Goal: Task Accomplishment & Management: Use online tool/utility

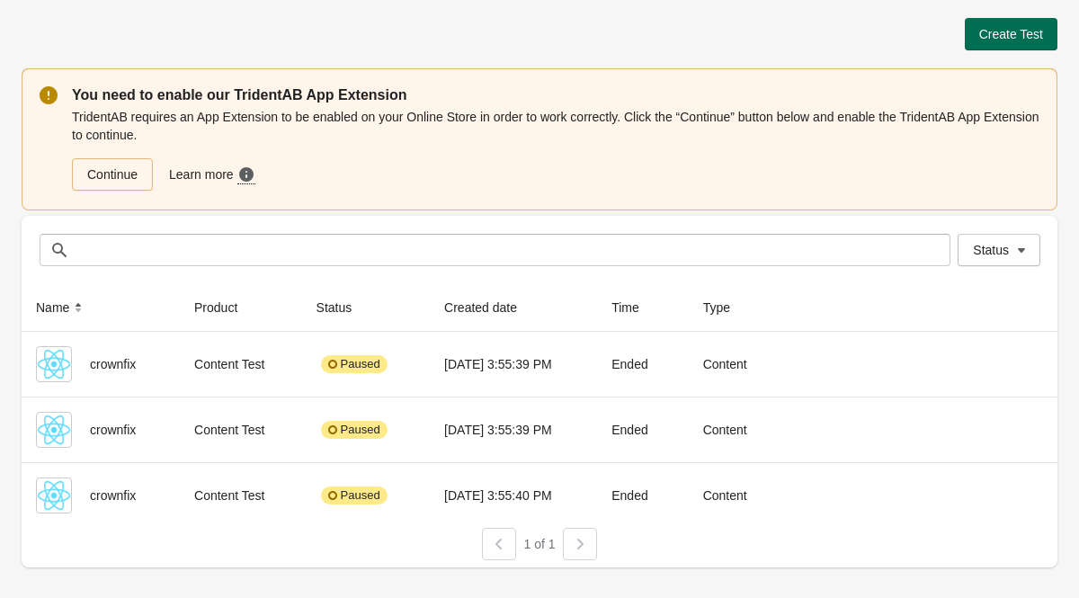
click at [995, 41] on button "Create Test" at bounding box center [1011, 34] width 93 height 32
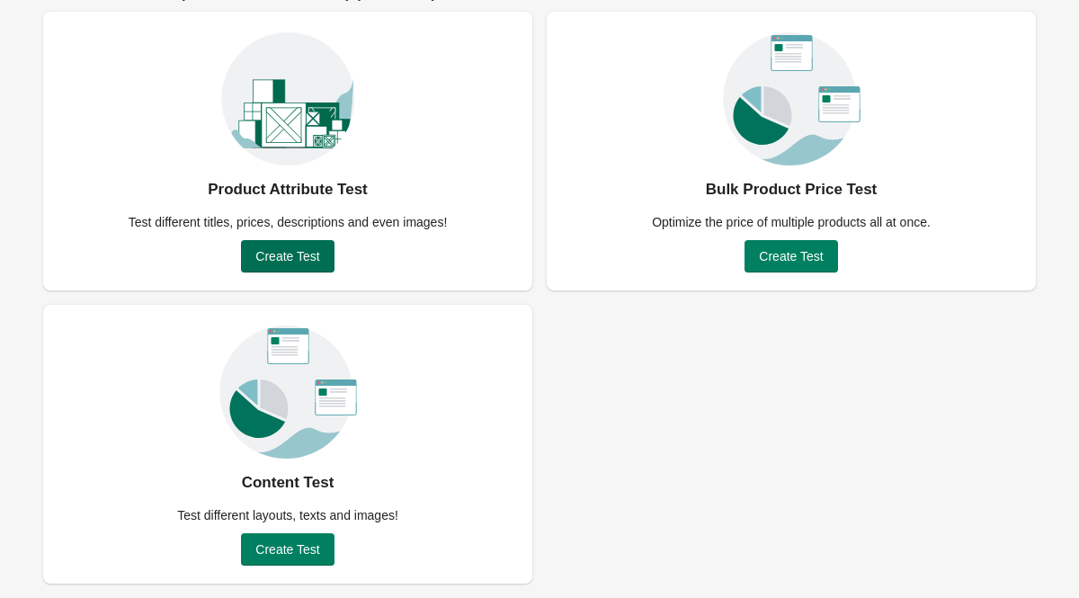
scroll to position [127, 0]
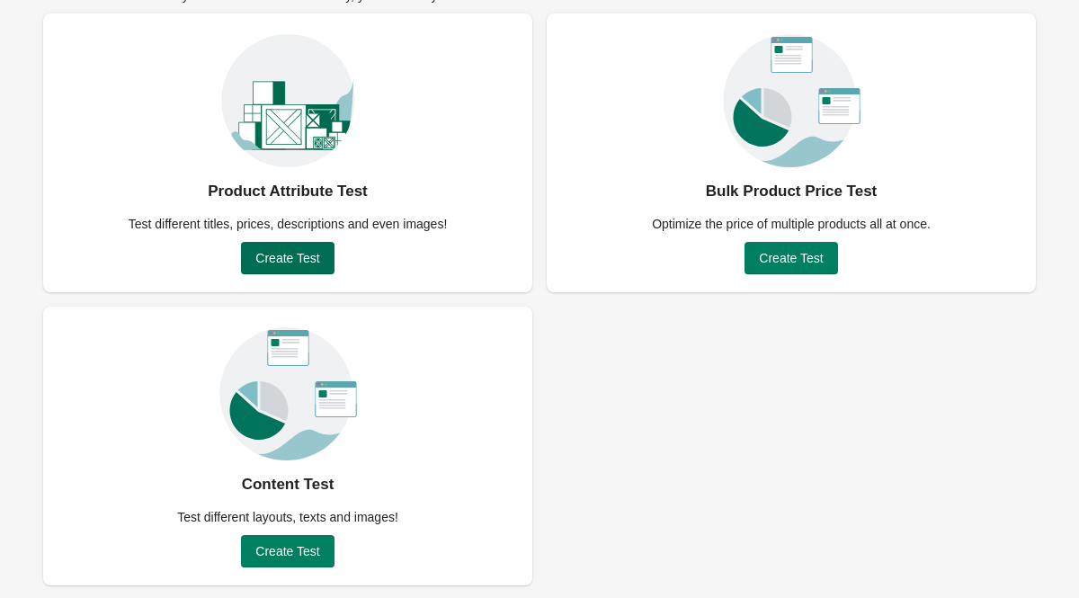
click at [295, 252] on span "Create Test" at bounding box center [287, 258] width 64 height 14
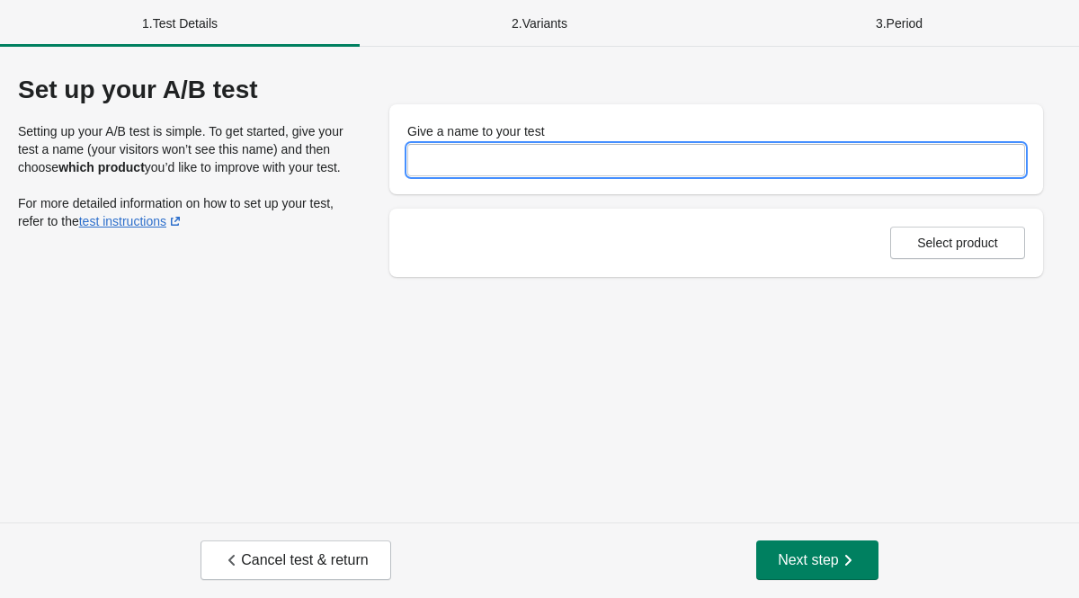
click at [492, 166] on input "Give a name to your test" at bounding box center [716, 160] width 618 height 32
type input "**********"
click at [971, 232] on button "Select product" at bounding box center [957, 243] width 135 height 32
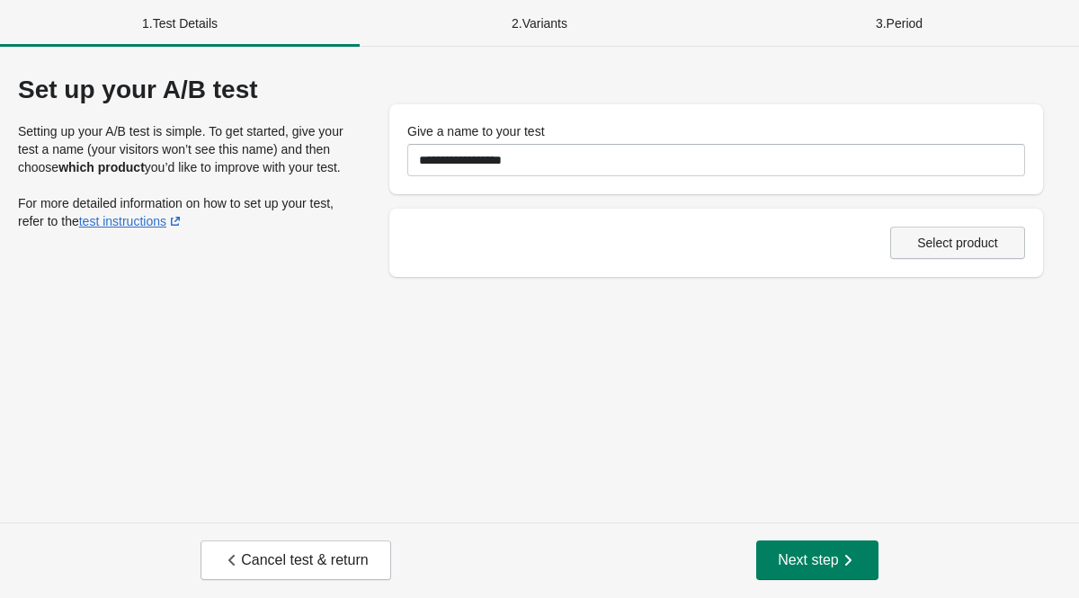
click at [963, 245] on span "Select product" at bounding box center [957, 243] width 81 height 14
click at [790, 552] on span "Next step" at bounding box center [817, 560] width 79 height 18
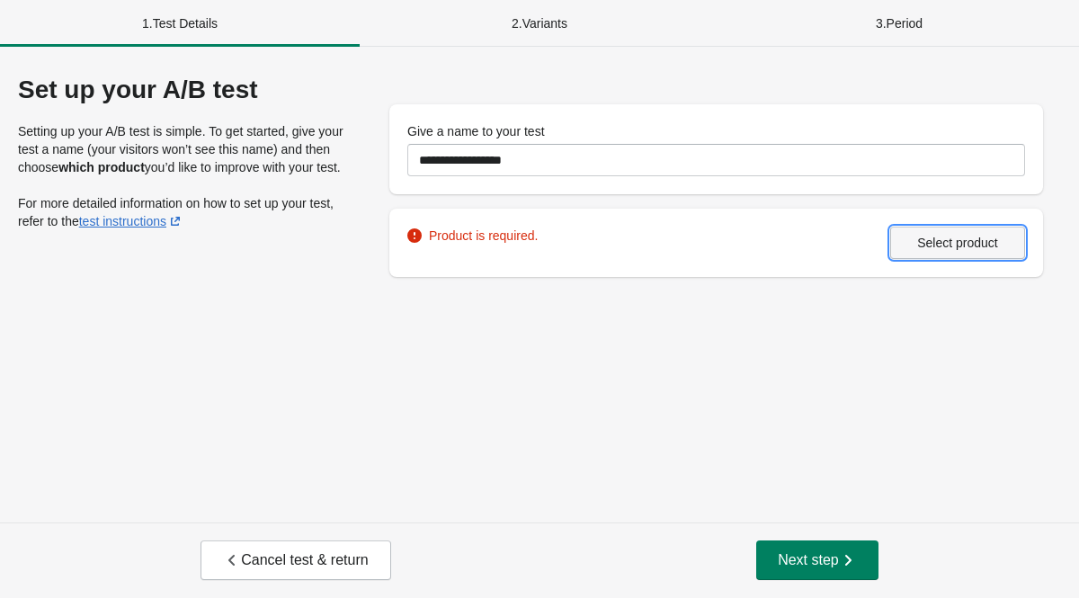
click at [956, 241] on span "Select product" at bounding box center [957, 243] width 81 height 14
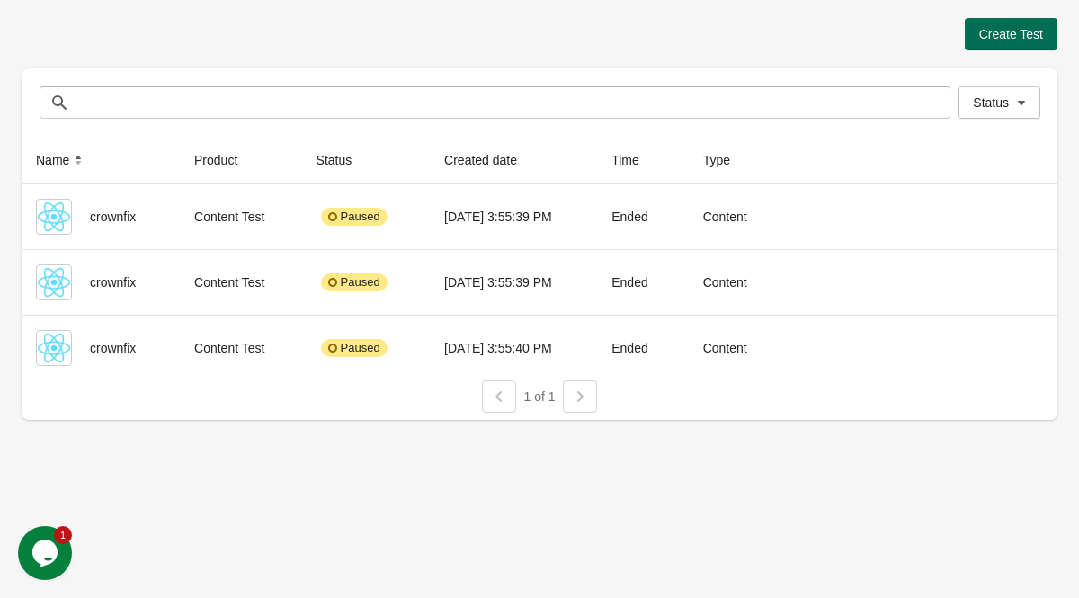
click at [981, 25] on button "Create Test" at bounding box center [1011, 34] width 93 height 32
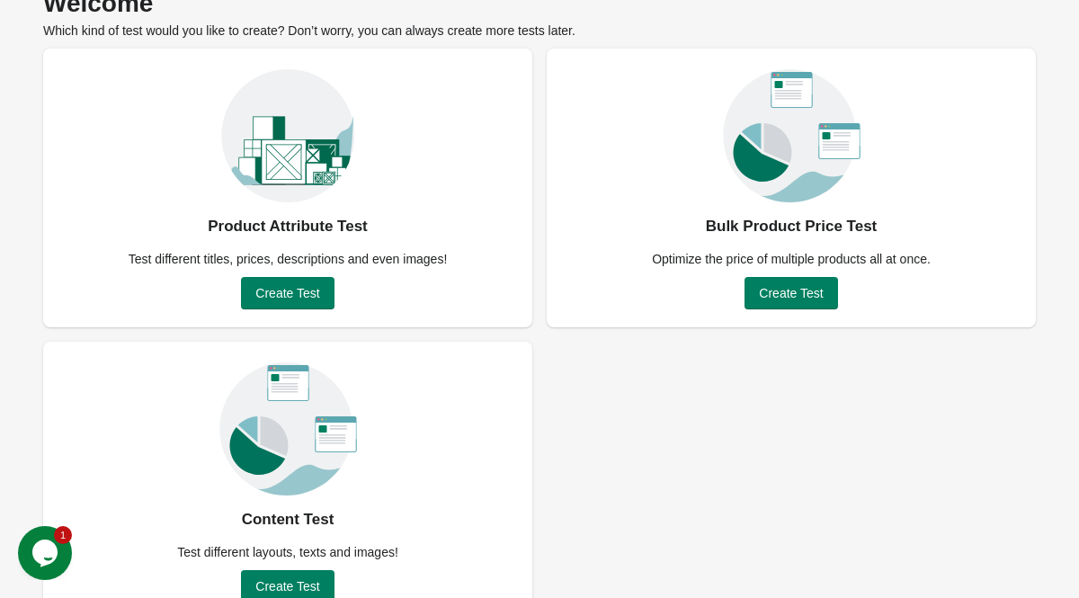
scroll to position [129, 0]
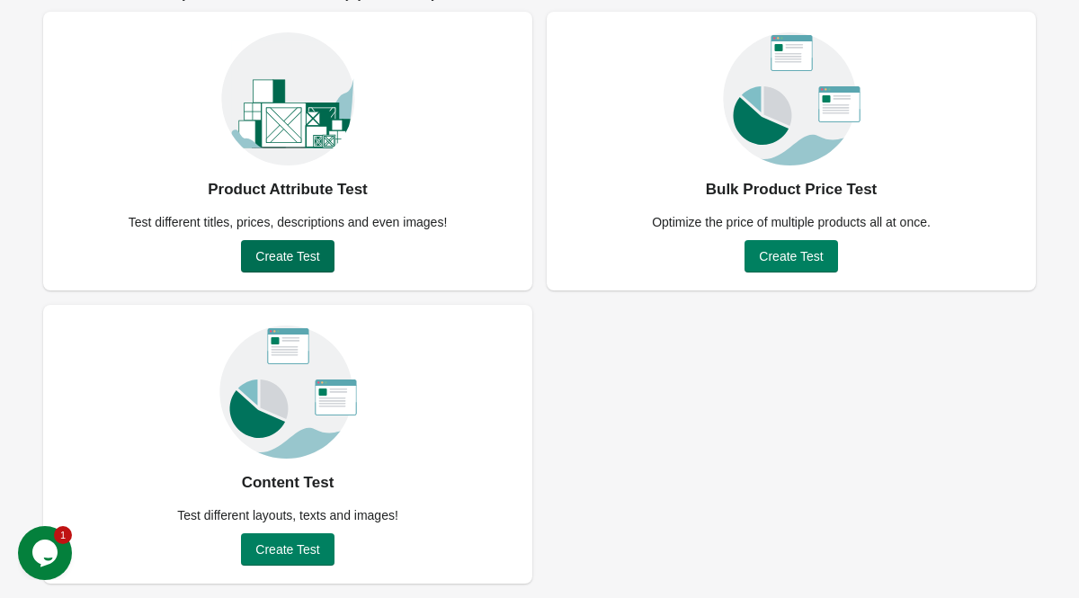
click at [310, 257] on span "Create Test" at bounding box center [287, 256] width 64 height 14
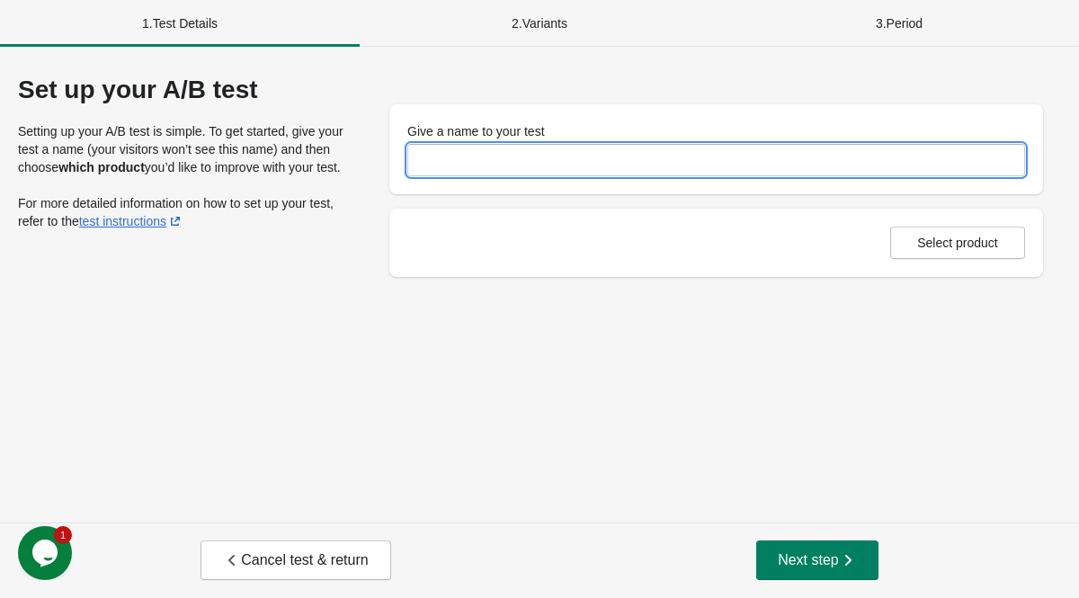
click at [610, 173] on input "Give a name to your test" at bounding box center [716, 160] width 618 height 32
type input "**********"
click at [944, 218] on div "Select product" at bounding box center [716, 243] width 654 height 68
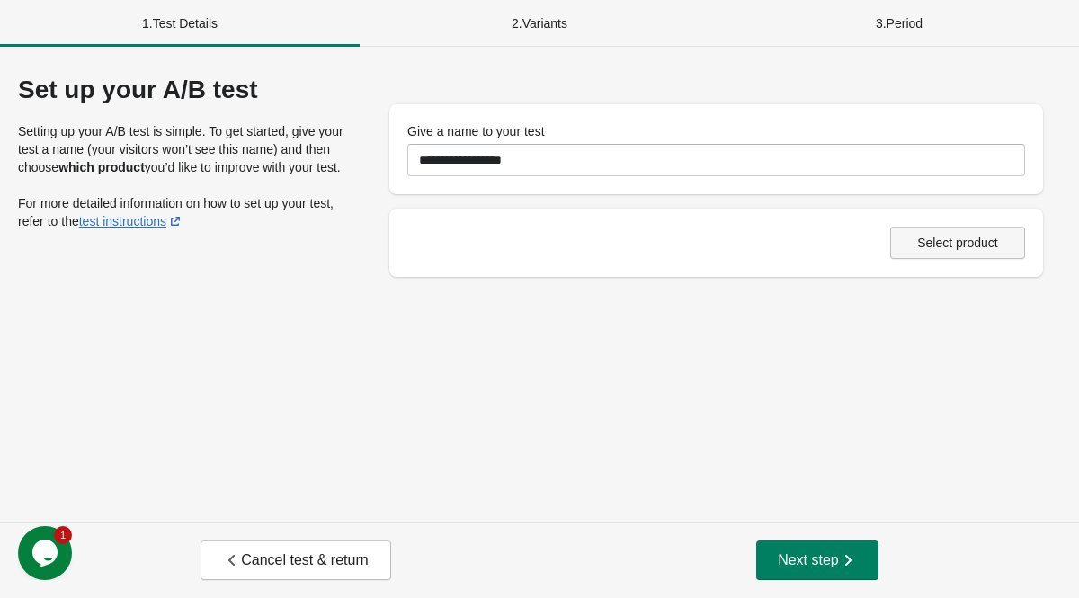
click at [944, 237] on span "Select product" at bounding box center [957, 243] width 81 height 14
click at [797, 554] on span "Next step" at bounding box center [817, 560] width 79 height 18
click at [955, 238] on span "Select product" at bounding box center [957, 243] width 81 height 14
click at [164, 29] on div "1 . Test Details" at bounding box center [180, 23] width 360 height 47
click at [497, 31] on div "2 . Variants" at bounding box center [540, 23] width 360 height 47
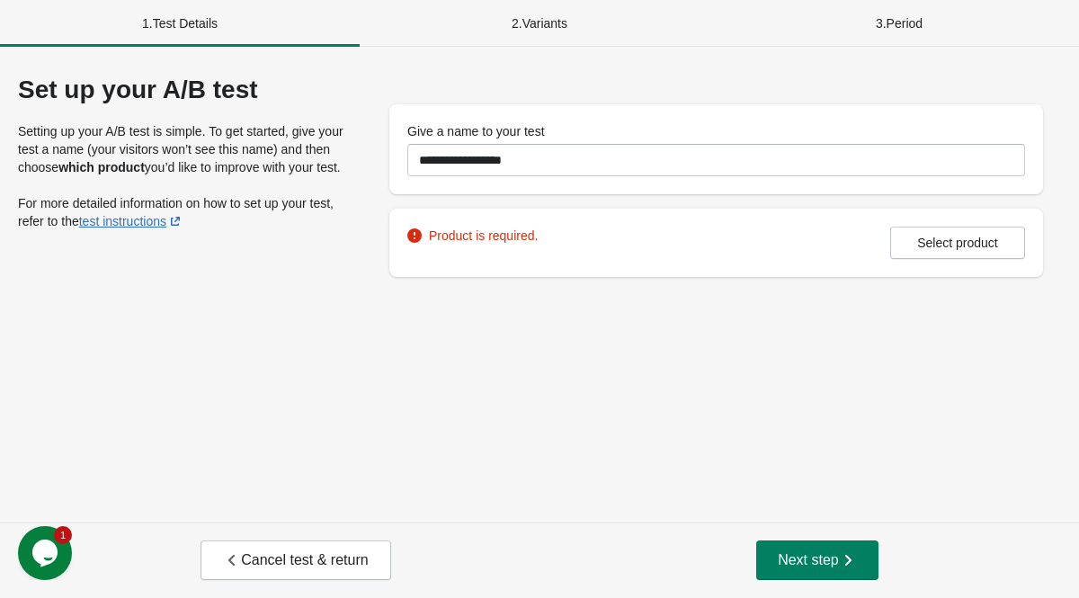
click at [516, 30] on div "2 . Variants" at bounding box center [540, 23] width 360 height 47
click at [532, 17] on div "2 . Variants" at bounding box center [540, 23] width 360 height 47
click at [903, 38] on div "3 . Period" at bounding box center [899, 23] width 360 height 47
click at [316, 565] on span "Cancel test & return" at bounding box center [295, 560] width 145 height 18
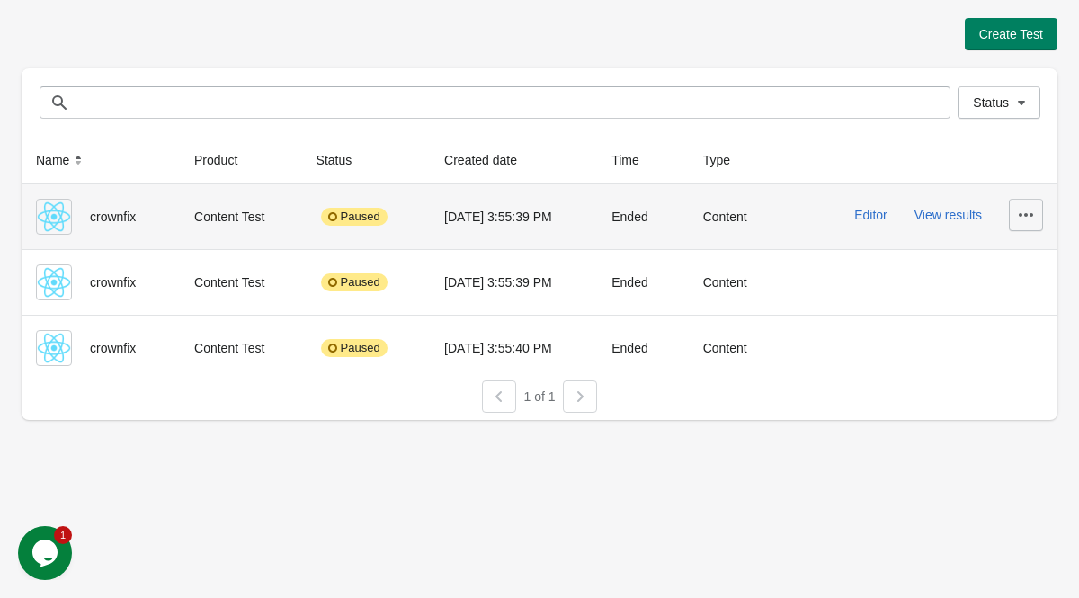
click at [1024, 211] on icon "button" at bounding box center [1026, 215] width 18 height 18
click at [1022, 270] on span "Delete" at bounding box center [1005, 262] width 47 height 18
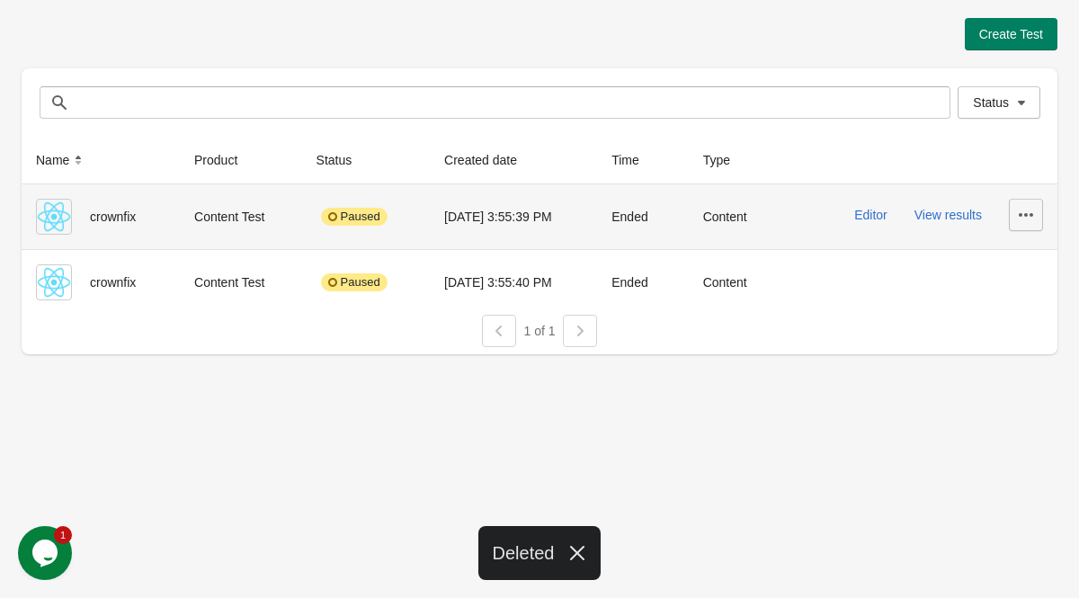
click at [1026, 215] on icon "button" at bounding box center [1026, 215] width 14 height 4
click at [1000, 256] on span "Delete" at bounding box center [1005, 262] width 47 height 18
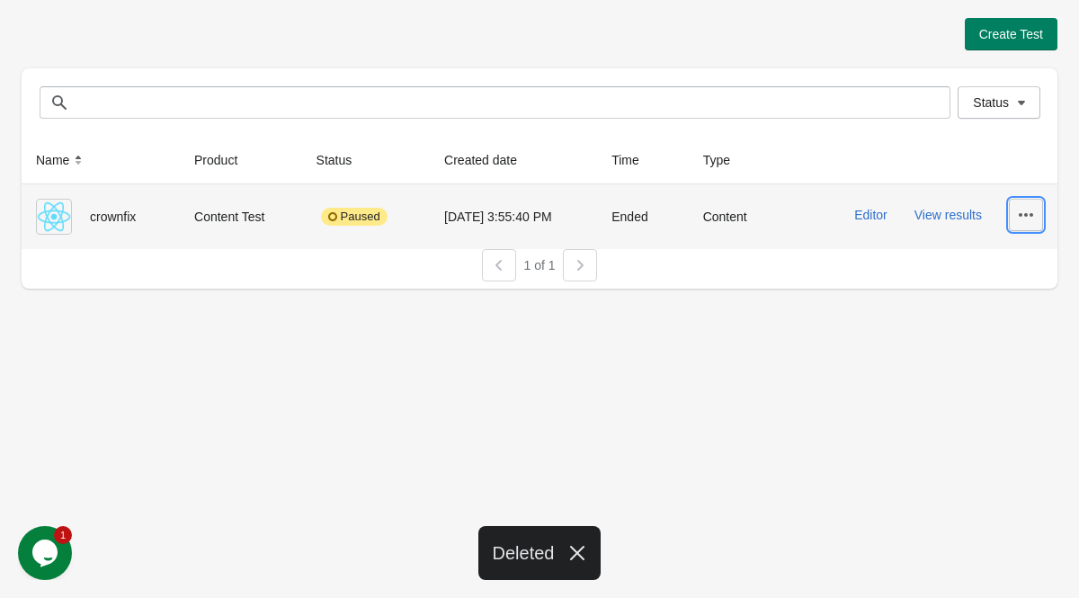
click at [1029, 211] on icon "button" at bounding box center [1026, 215] width 18 height 18
click at [984, 256] on span "Delete" at bounding box center [1005, 262] width 47 height 18
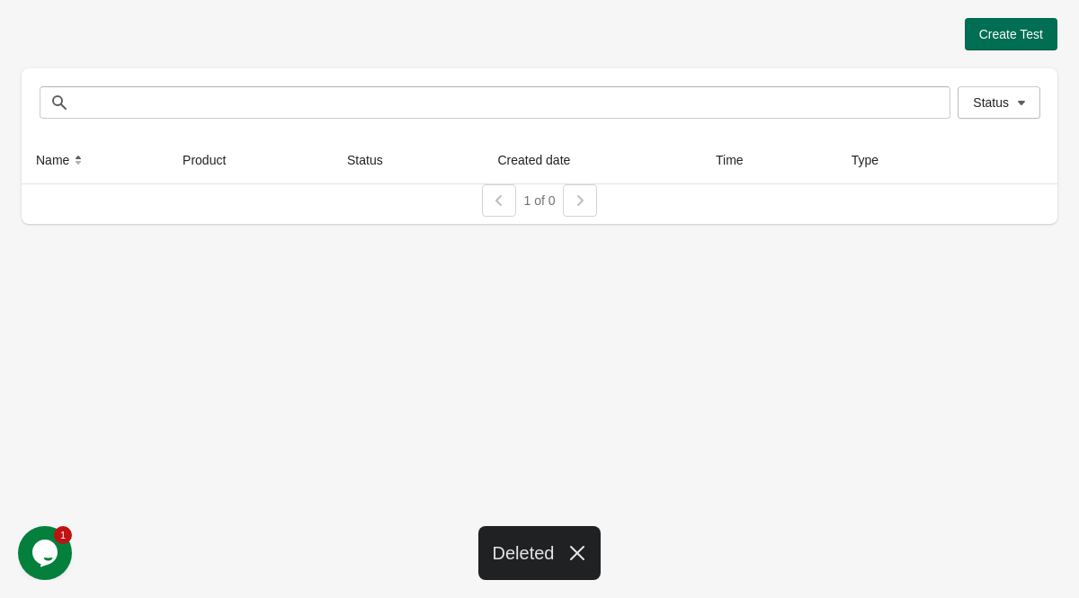
click at [987, 32] on span "Create Test" at bounding box center [1011, 34] width 64 height 14
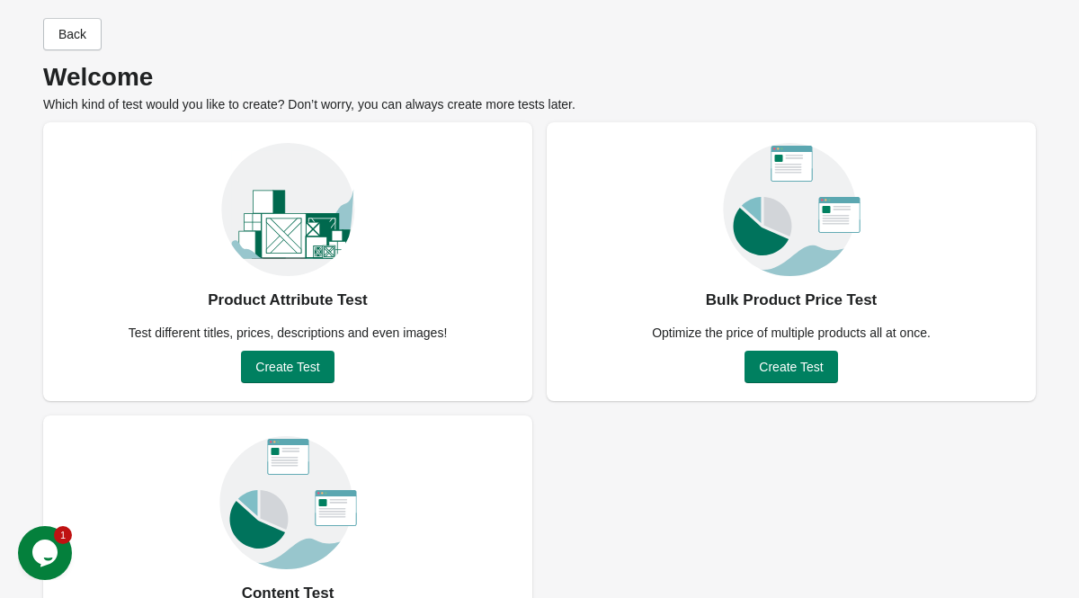
scroll to position [27, 0]
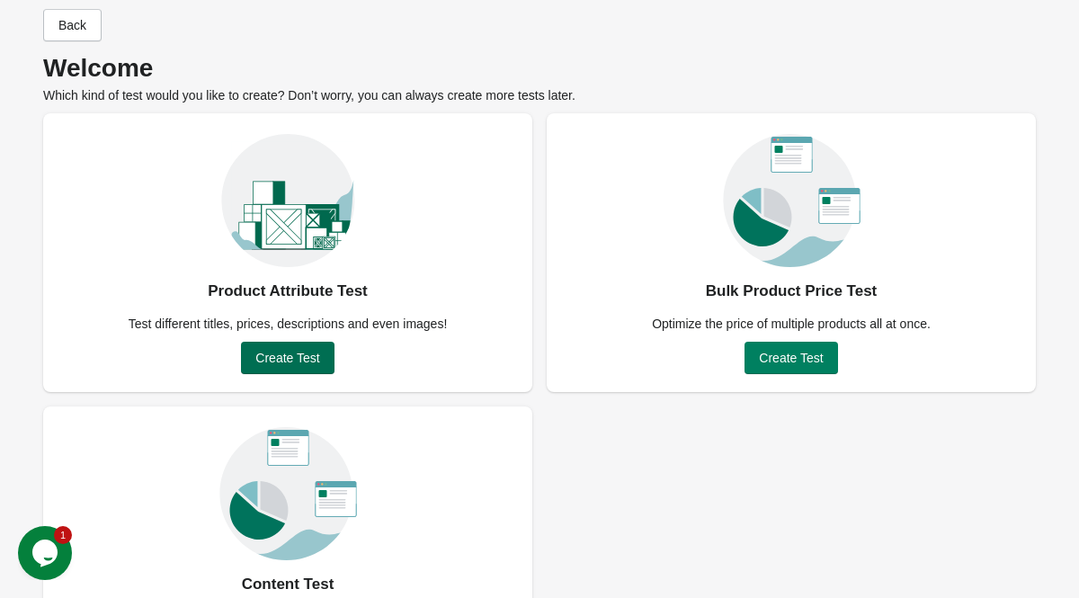
click at [280, 360] on span "Create Test" at bounding box center [287, 358] width 64 height 14
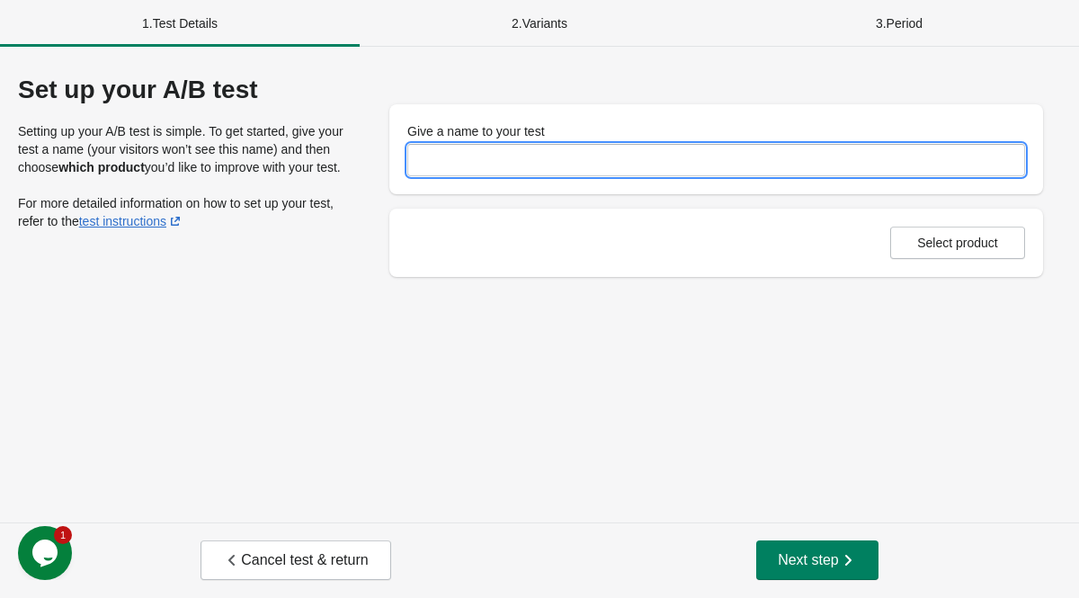
click at [621, 170] on input "Give a name to your test" at bounding box center [716, 160] width 618 height 32
type input "**********"
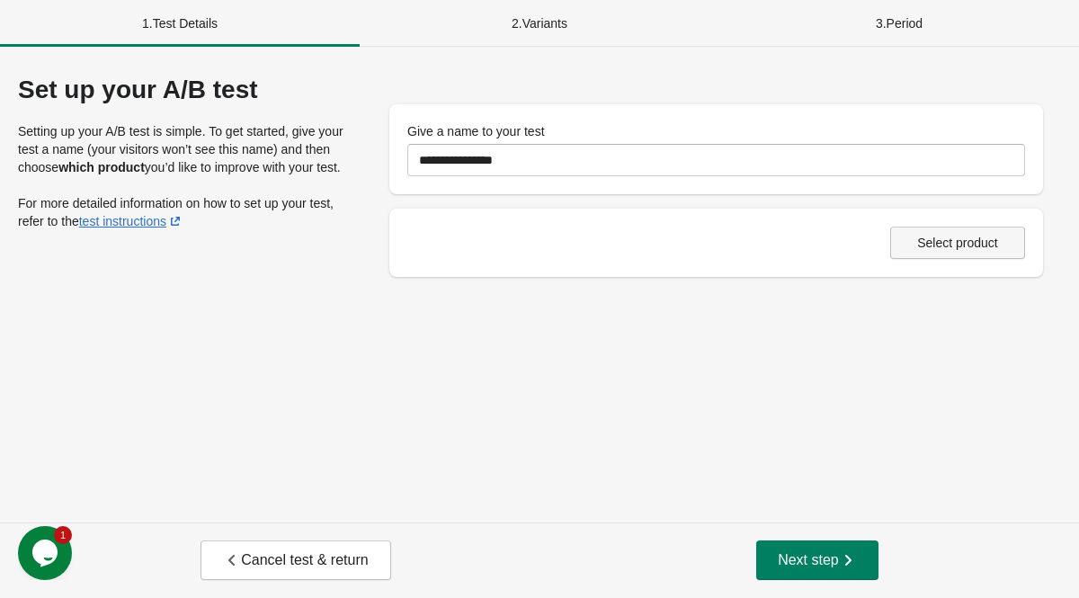
click at [944, 240] on span "Select product" at bounding box center [957, 243] width 81 height 14
click at [830, 569] on button "Next step" at bounding box center [817, 560] width 122 height 40
click at [977, 243] on span "Select product" at bounding box center [957, 243] width 81 height 14
click at [816, 573] on button "Next step" at bounding box center [817, 560] width 122 height 40
click at [32, 558] on icon "Opens Chat This icon Opens the chat window." at bounding box center [45, 553] width 29 height 29
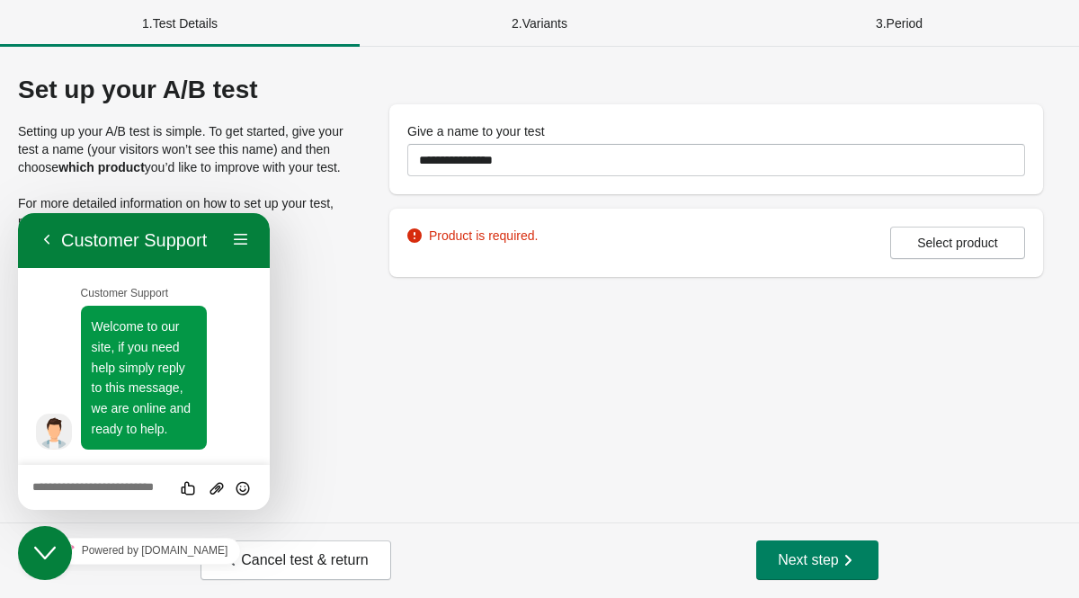
click at [18, 213] on textarea at bounding box center [18, 213] width 0 height 0
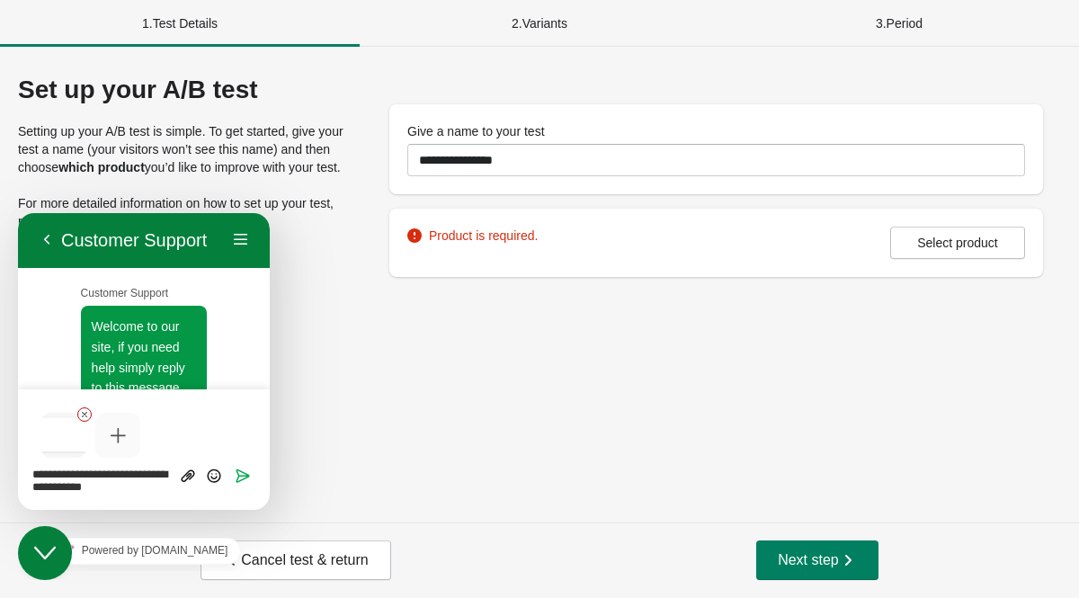
type textarea "**********"
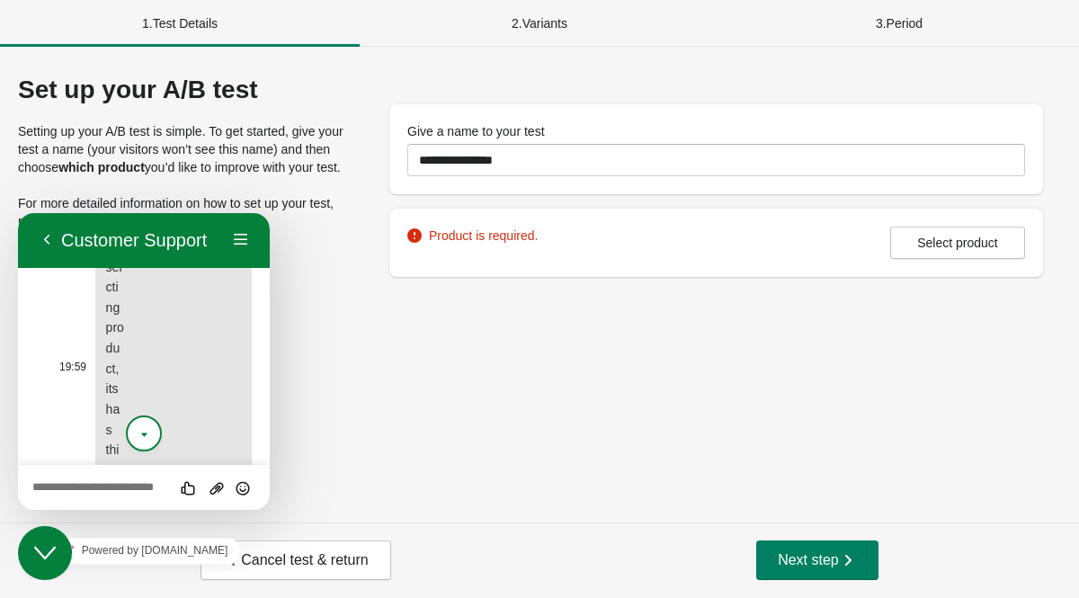
scroll to position [344, 0]
click at [472, 378] on div "**********" at bounding box center [539, 285] width 1079 height 476
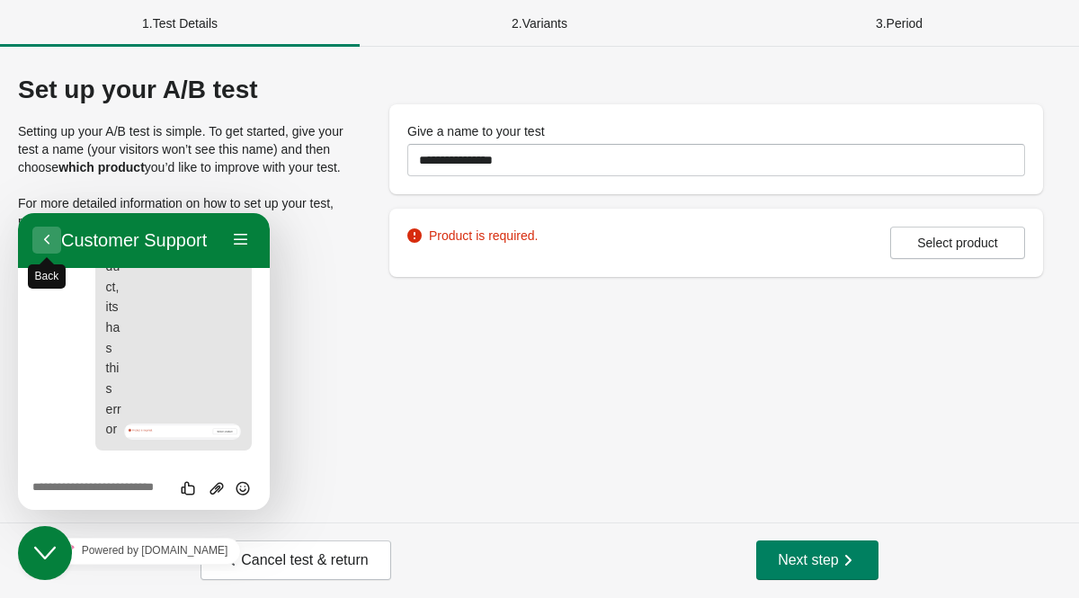
click at [48, 243] on button "Back" at bounding box center [46, 240] width 29 height 27
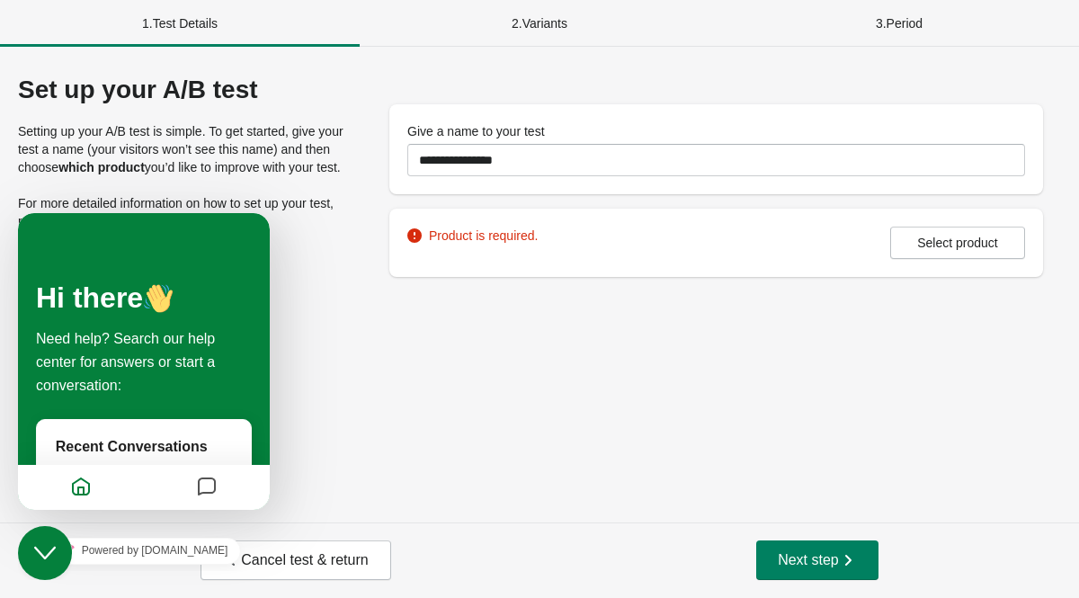
click at [76, 201] on div "Set up your A/B test Setting up your A/B test is simple. To get started, give y…" at bounding box center [185, 162] width 335 height 173
click at [203, 495] on icon "Messages" at bounding box center [207, 487] width 22 height 35
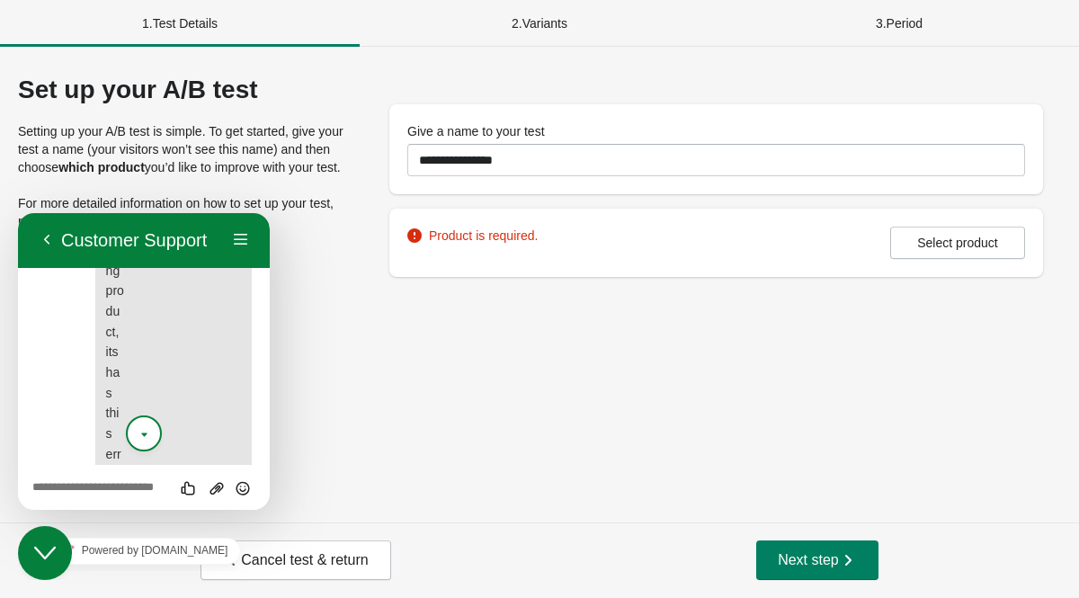
click at [144, 426] on icon "scroll to bottom" at bounding box center [144, 435] width 13 height 36
click at [290, 445] on div "**********" at bounding box center [539, 285] width 1079 height 476
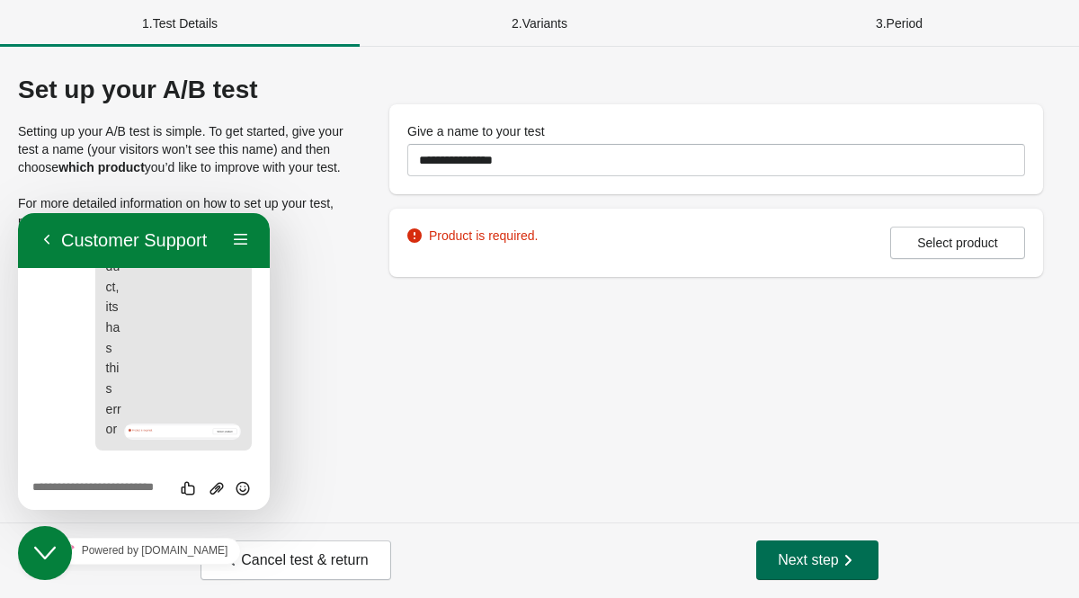
click at [859, 551] on button "Next step" at bounding box center [817, 560] width 122 height 40
click at [346, 560] on span "Cancel test & return" at bounding box center [295, 560] width 145 height 18
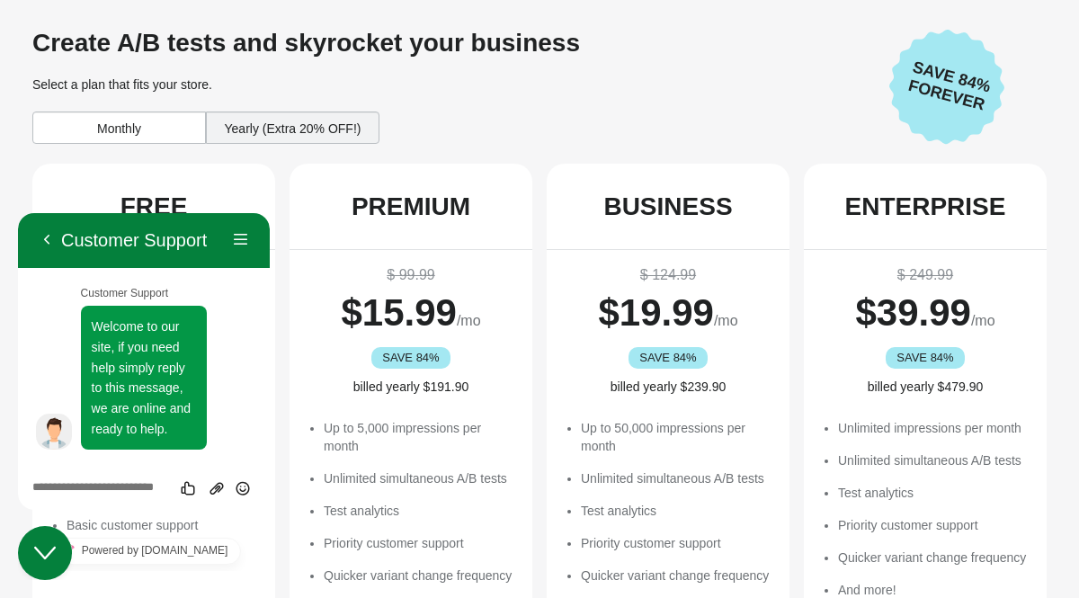
scroll to position [344, 0]
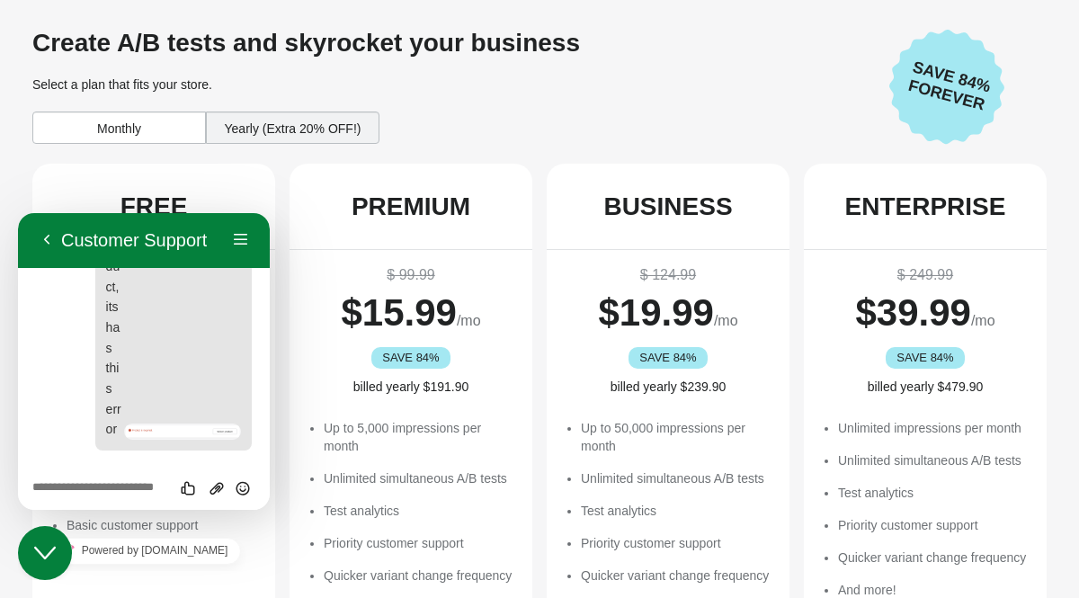
click at [243, 180] on div "FREE" at bounding box center [153, 207] width 243 height 86
click at [43, 237] on button "Back" at bounding box center [46, 240] width 29 height 27
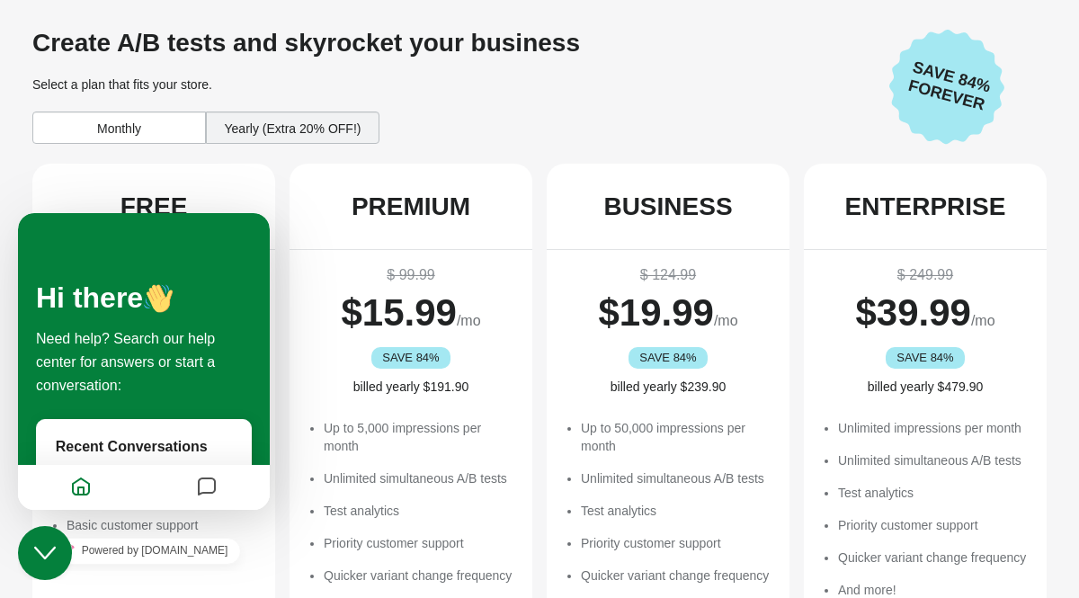
scroll to position [299, 0]
click at [67, 191] on div "FREE" at bounding box center [153, 207] width 243 height 86
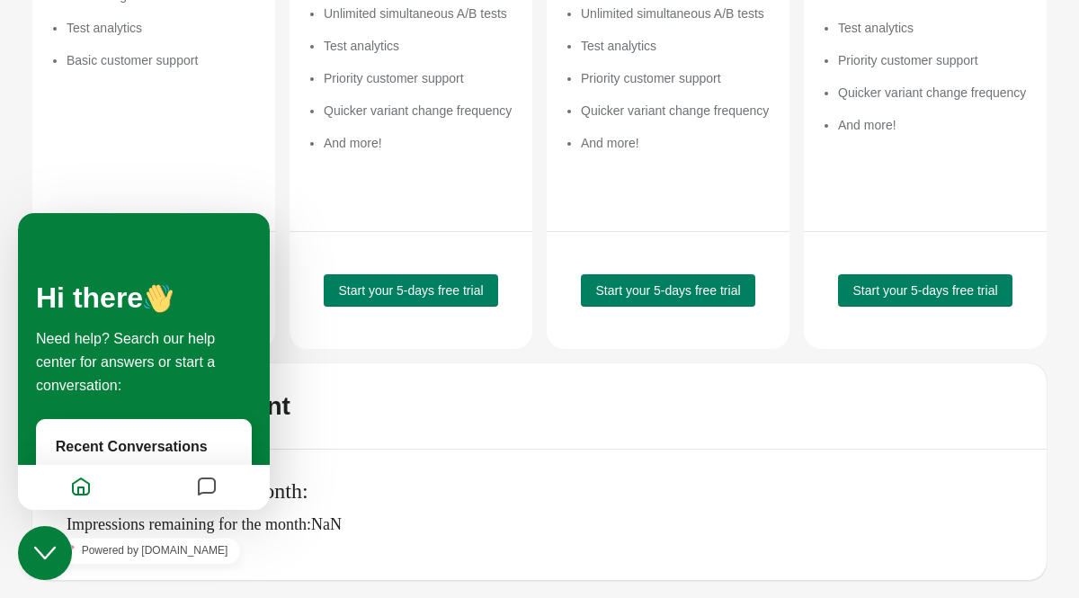
scroll to position [241, 0]
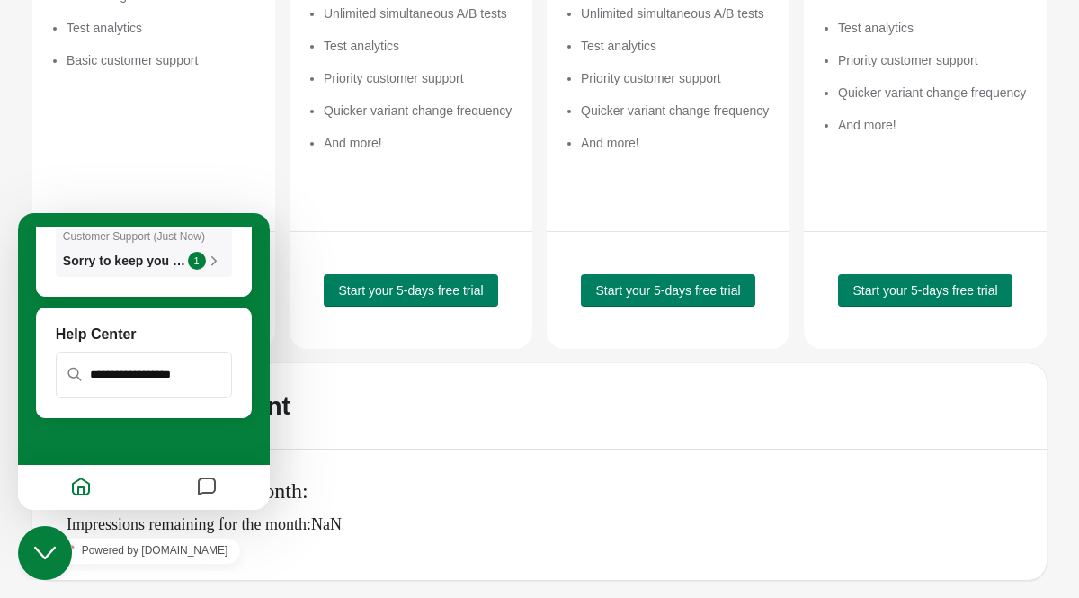
click at [174, 271] on li "Customer Support ( Just Now ) Sorry to keep you waiting, unfortunately all of o…" at bounding box center [144, 250] width 176 height 54
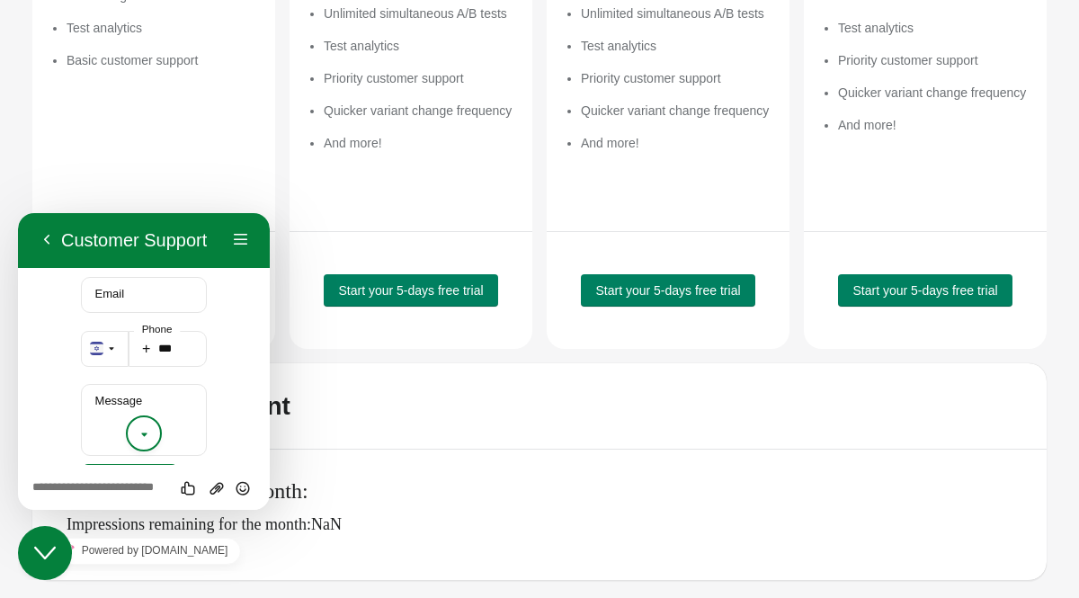
scroll to position [976, 0]
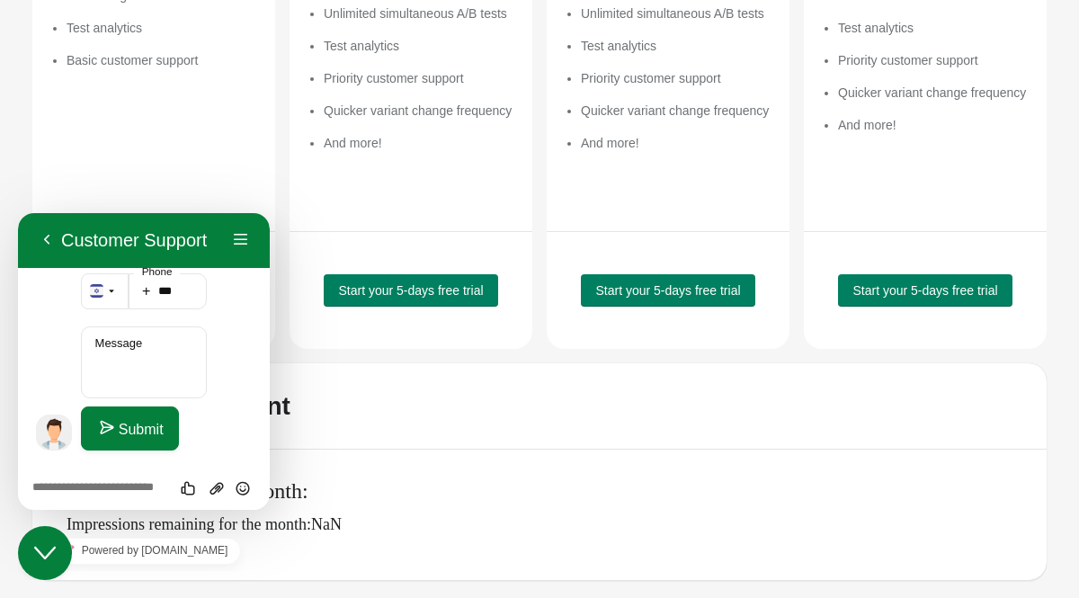
click at [187, 120] on div "Up to 500 impressions per month Run a single A/B test Test analytics Basic cust…" at bounding box center [162, 60] width 191 height 270
click at [56, 240] on button "Back" at bounding box center [46, 240] width 29 height 27
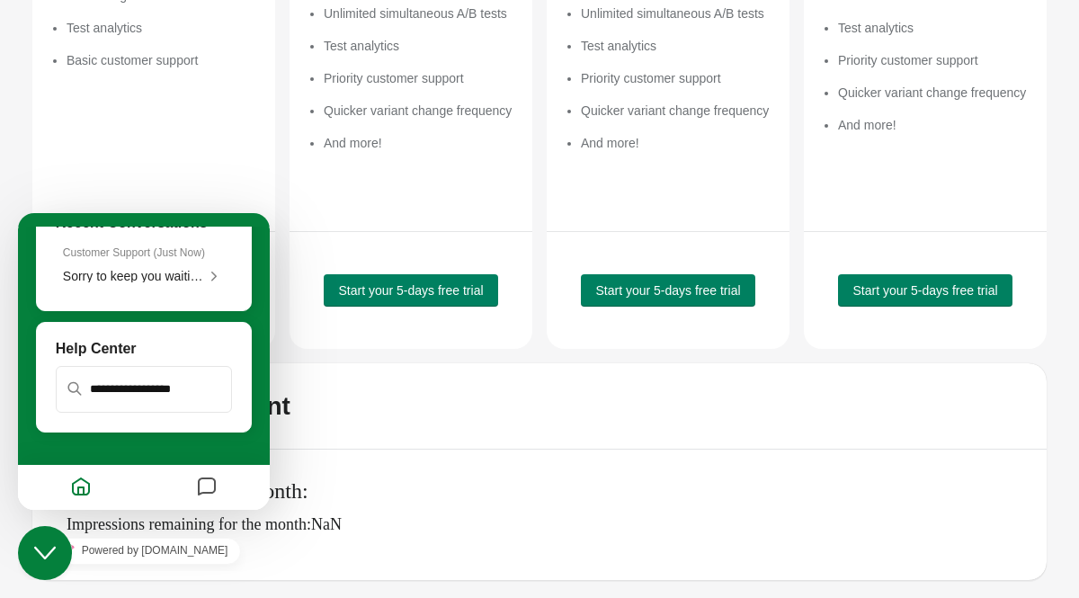
click at [49, 188] on div "$ 0 /mo Up to 500 impressions per month Run a single A/B test Test analytics Ba…" at bounding box center [153, 8] width 243 height 446
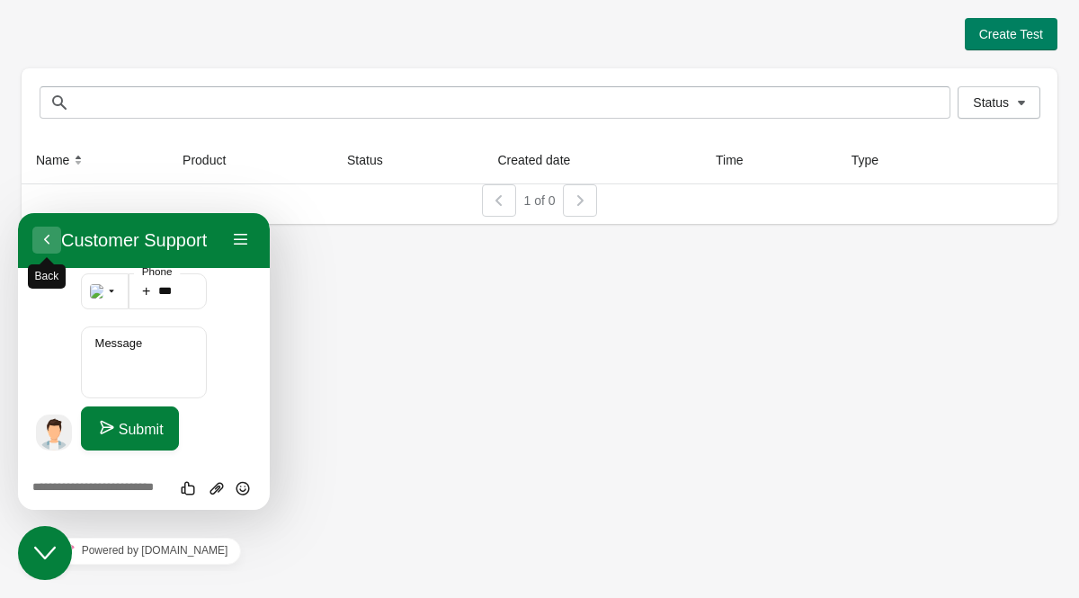
click at [40, 236] on button "Back" at bounding box center [46, 240] width 29 height 27
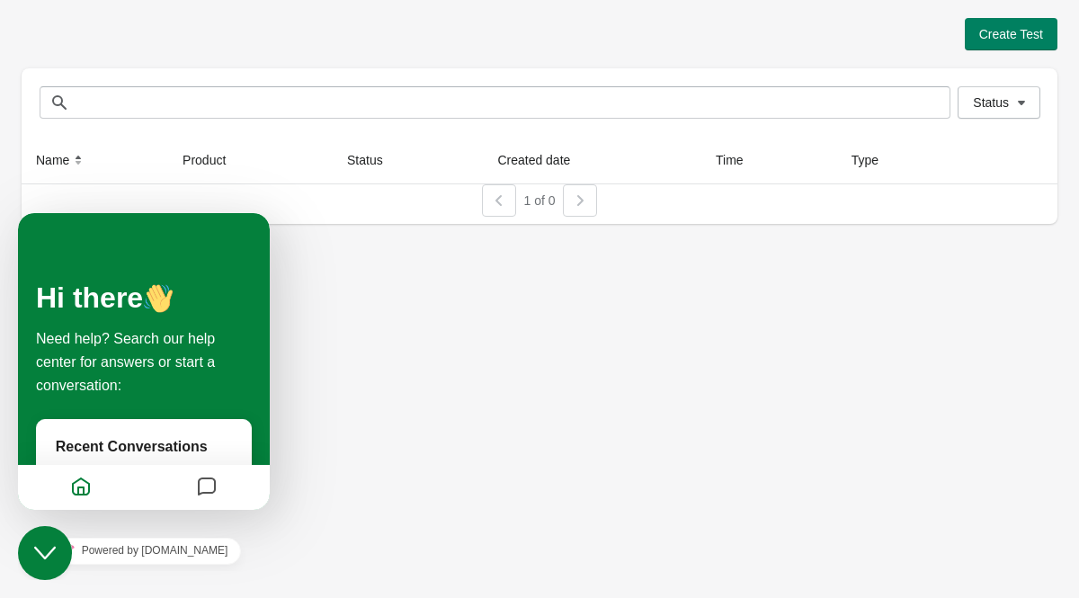
scroll to position [930, 0]
click at [42, 240] on div "Hi there Need help? Search our help center for answers or start a conversation:…" at bounding box center [144, 361] width 252 height 297
click at [51, 548] on icon "$i18n('chat', 'chat_widget')" at bounding box center [45, 553] width 22 height 13
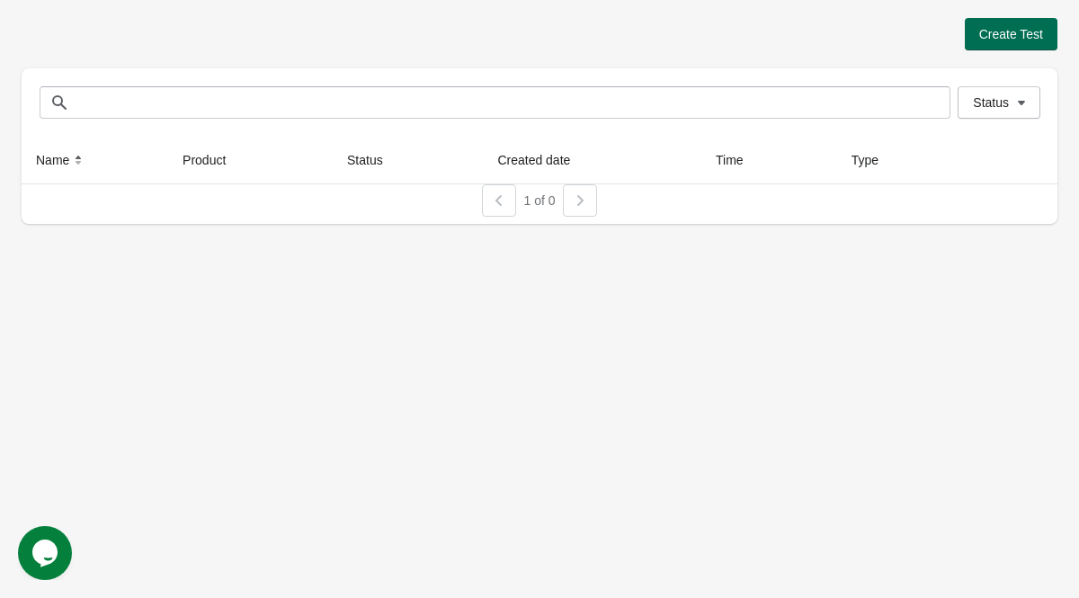
click at [1020, 29] on span "Create Test" at bounding box center [1011, 34] width 64 height 14
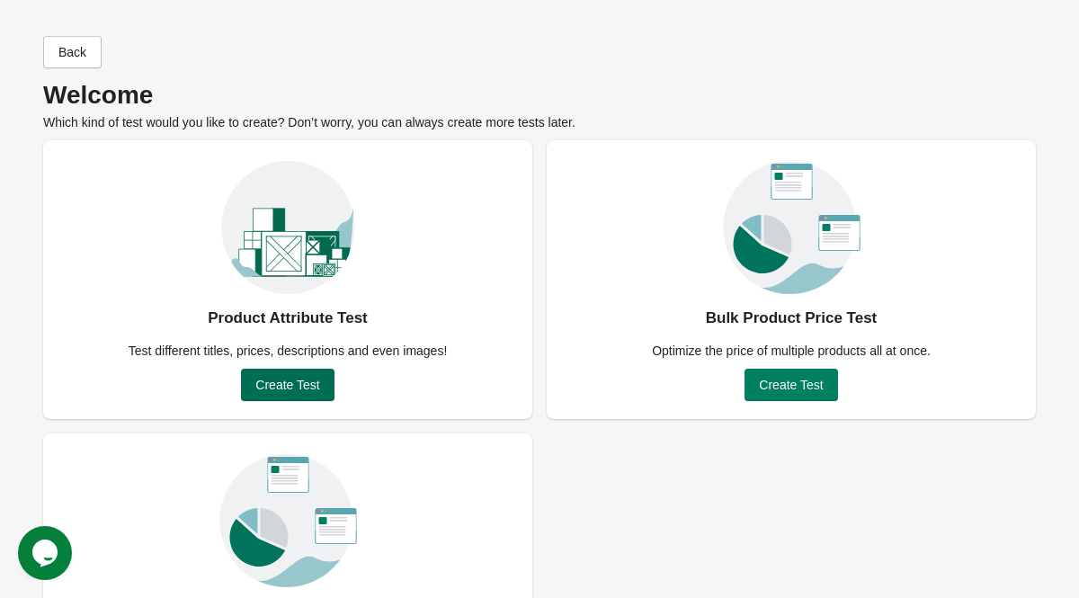
click at [294, 392] on button "Create Test" at bounding box center [287, 385] width 93 height 32
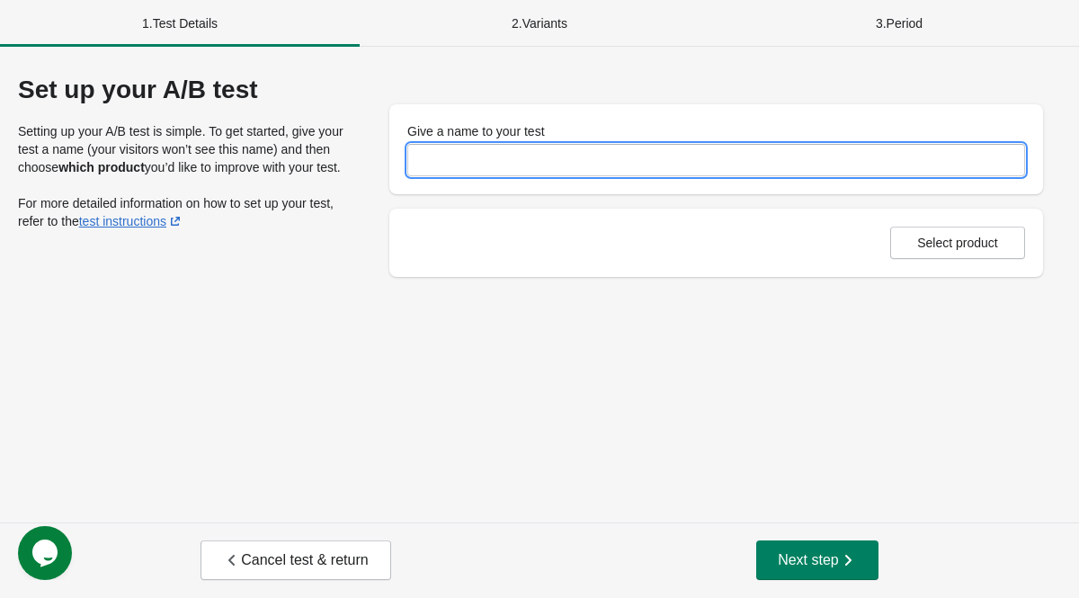
click at [461, 162] on input "Give a name to your test" at bounding box center [716, 160] width 618 height 32
type input "**********"
click at [467, 158] on input "**********" at bounding box center [716, 160] width 618 height 32
click at [490, 158] on input "**********" at bounding box center [716, 160] width 618 height 32
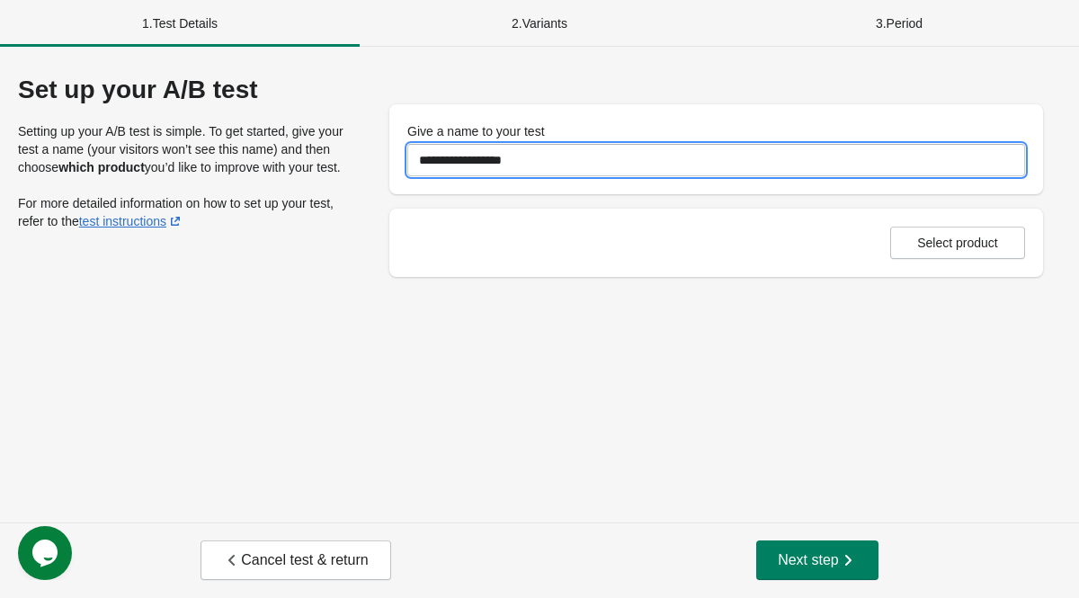
drag, startPoint x: 487, startPoint y: 159, endPoint x: 343, endPoint y: 153, distance: 144.0
click at [343, 153] on div "**********" at bounding box center [539, 176] width 1043 height 201
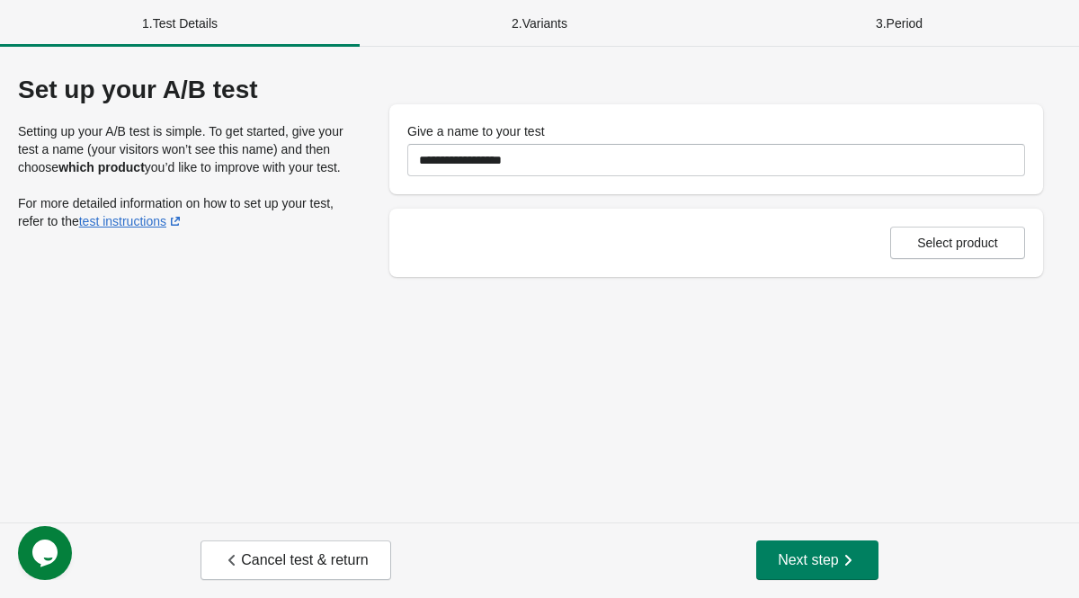
click at [284, 194] on div "Set up your A/B test Setting up your A/B test is simple. To get started, give y…" at bounding box center [185, 162] width 335 height 173
click at [977, 261] on div "Select product" at bounding box center [716, 243] width 654 height 68
click at [977, 255] on button "Select product" at bounding box center [957, 243] width 135 height 32
click at [921, 250] on button "Select product" at bounding box center [957, 243] width 135 height 32
click at [921, 248] on span "Select product" at bounding box center [957, 243] width 81 height 14
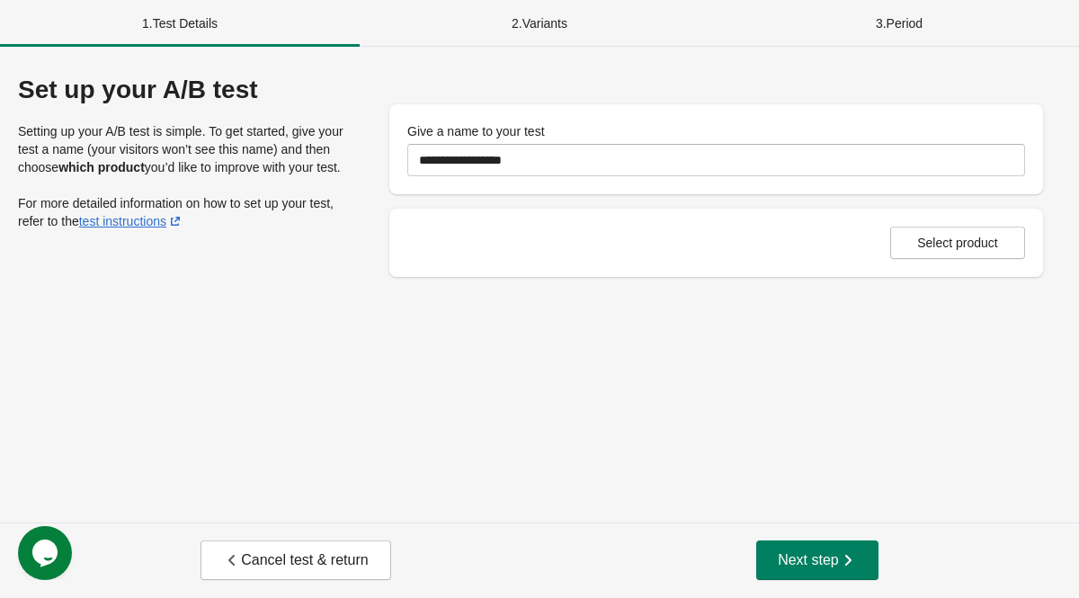
click at [533, 37] on div "2 . Variants" at bounding box center [540, 23] width 360 height 47
click at [533, 28] on div "2 . Variants" at bounding box center [540, 23] width 360 height 47
click at [785, 548] on button "Next step" at bounding box center [817, 560] width 122 height 40
click at [947, 222] on div "Product is required. Select product" at bounding box center [716, 243] width 654 height 68
click at [947, 234] on button "Select product" at bounding box center [957, 243] width 135 height 32
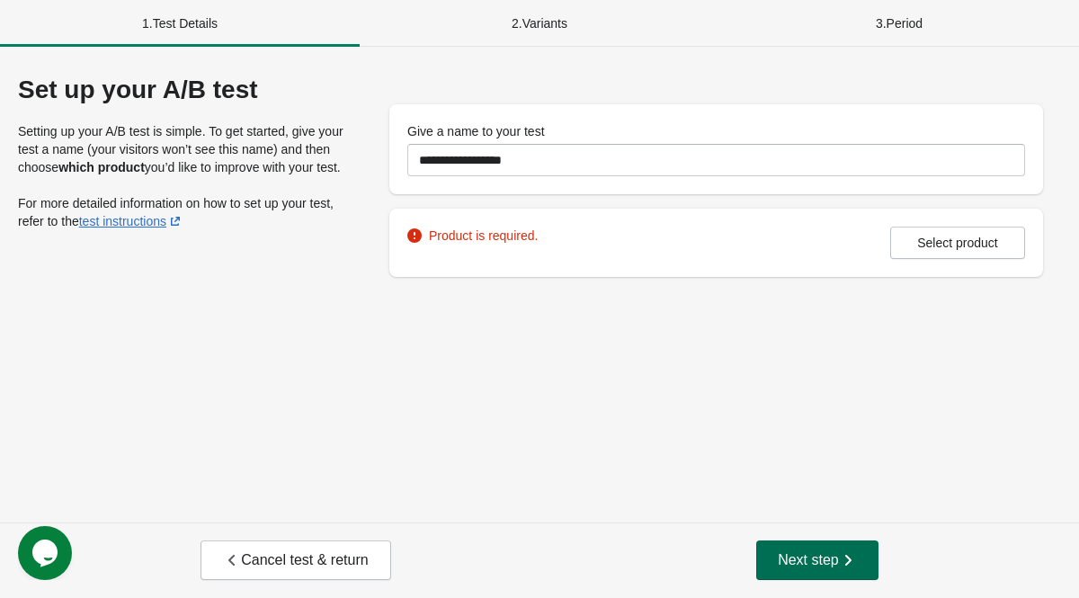
click at [797, 560] on span "Next step" at bounding box center [817, 560] width 79 height 18
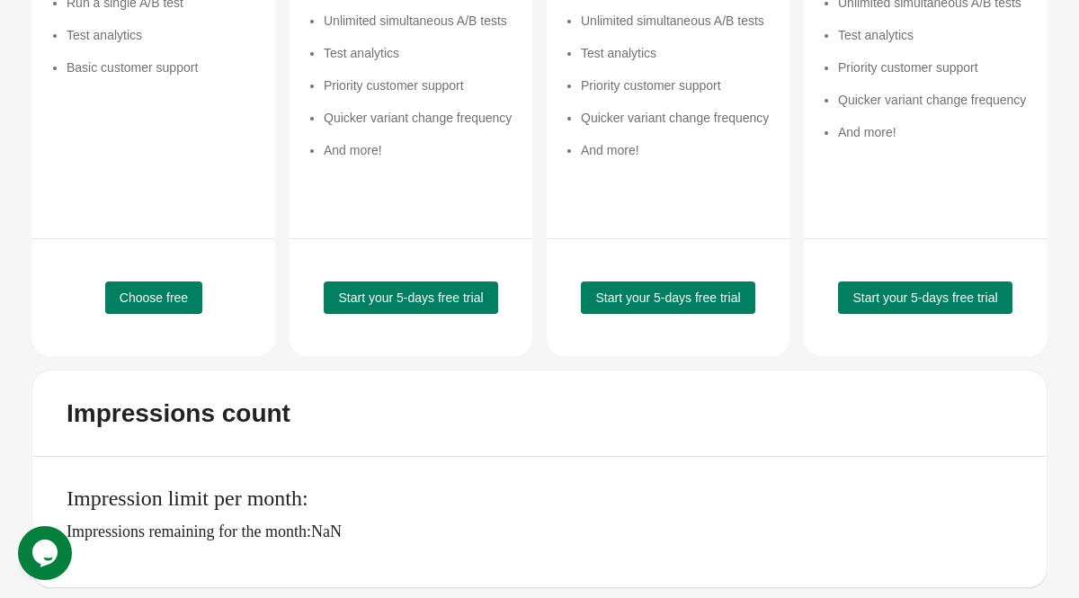
scroll to position [460, 0]
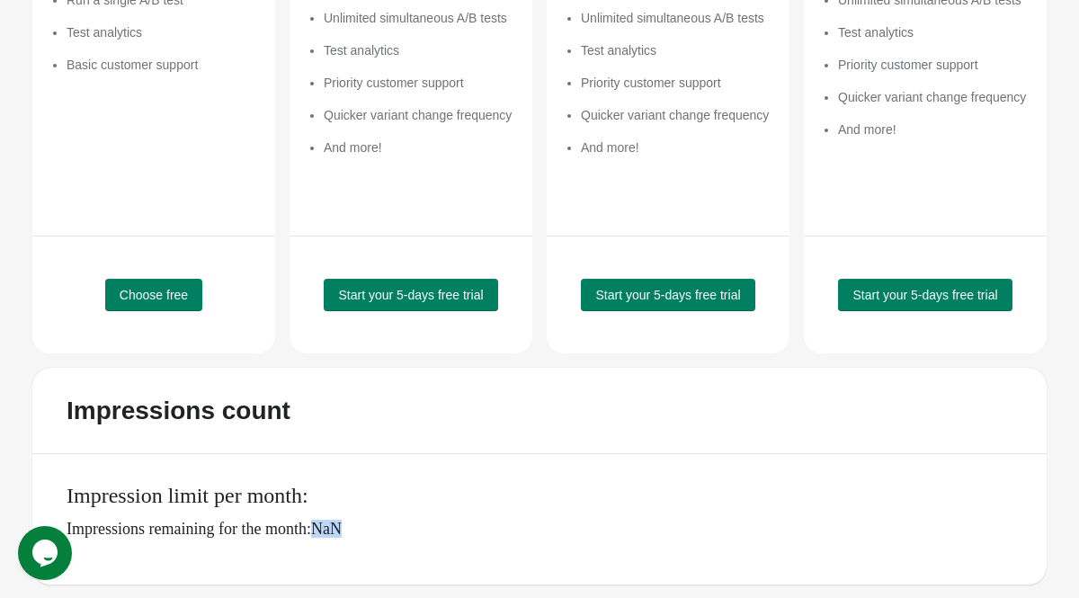
drag, startPoint x: 365, startPoint y: 529, endPoint x: 427, endPoint y: 529, distance: 62.0
click at [427, 529] on p "Impressions remaining for the month: NaN" at bounding box center [548, 529] width 962 height 18
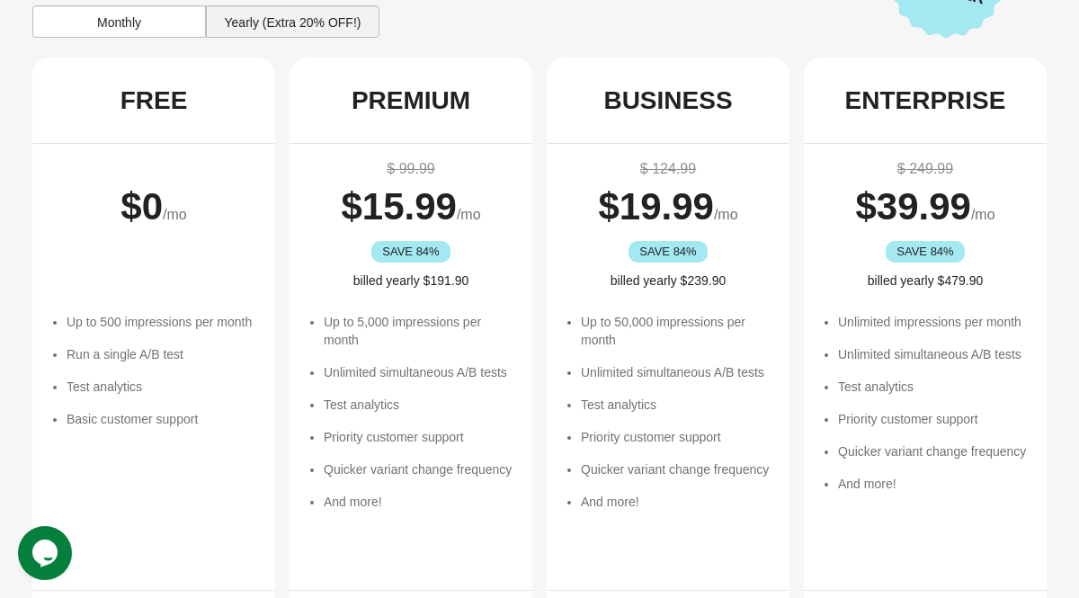
scroll to position [0, 0]
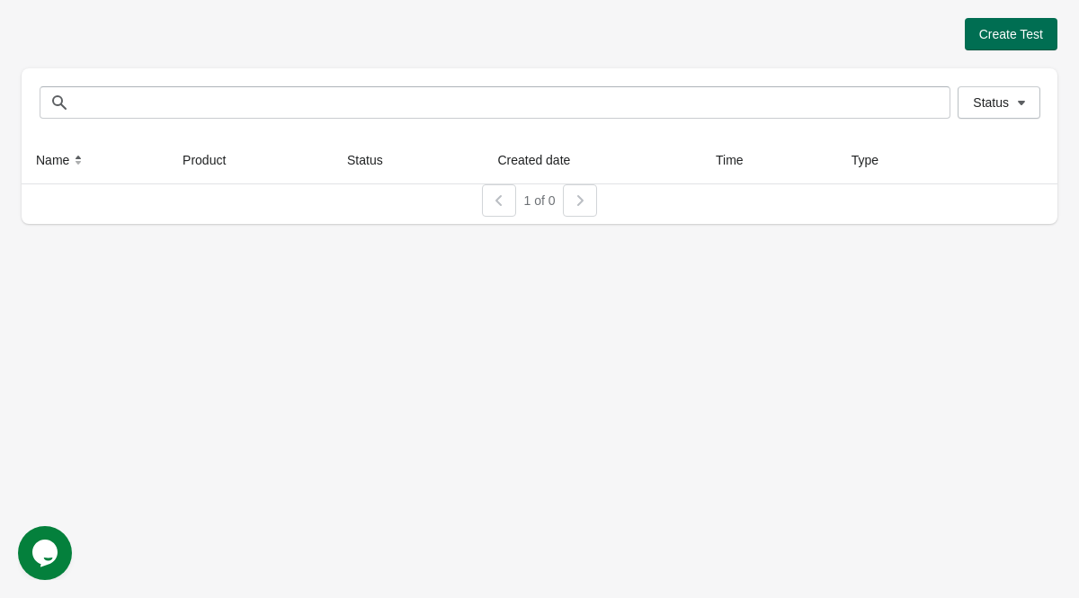
click at [992, 49] on button "Create Test" at bounding box center [1011, 34] width 93 height 32
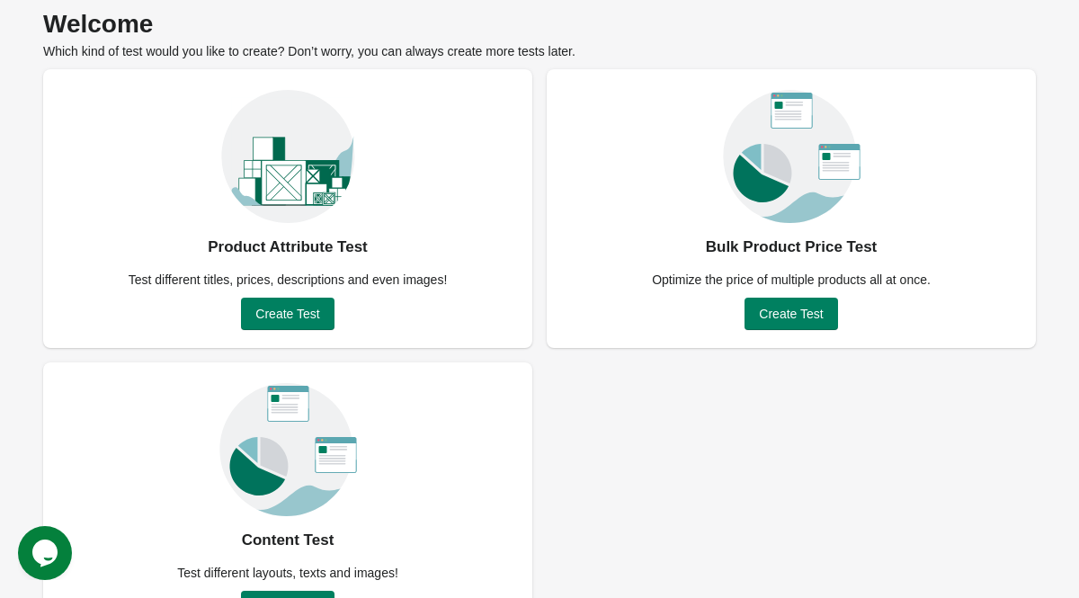
scroll to position [76, 0]
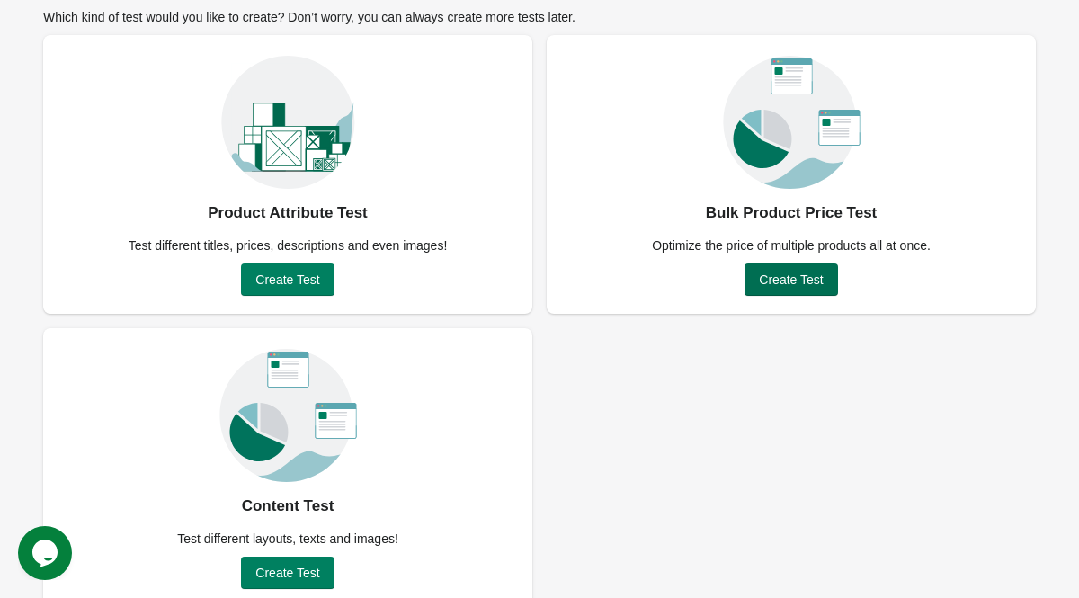
click at [772, 272] on span "Create Test" at bounding box center [791, 279] width 64 height 14
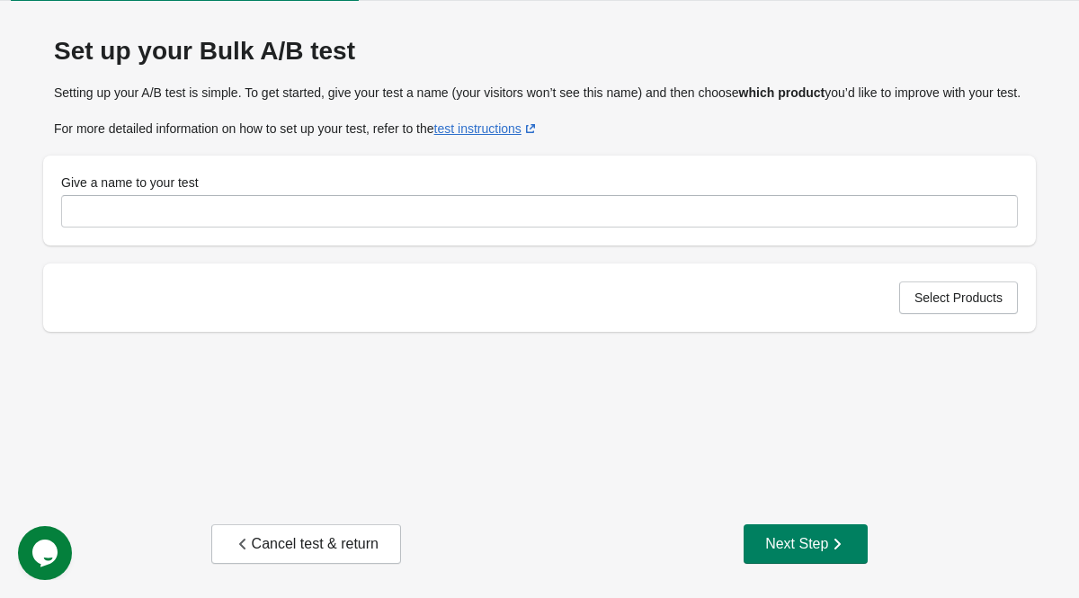
scroll to position [47, 0]
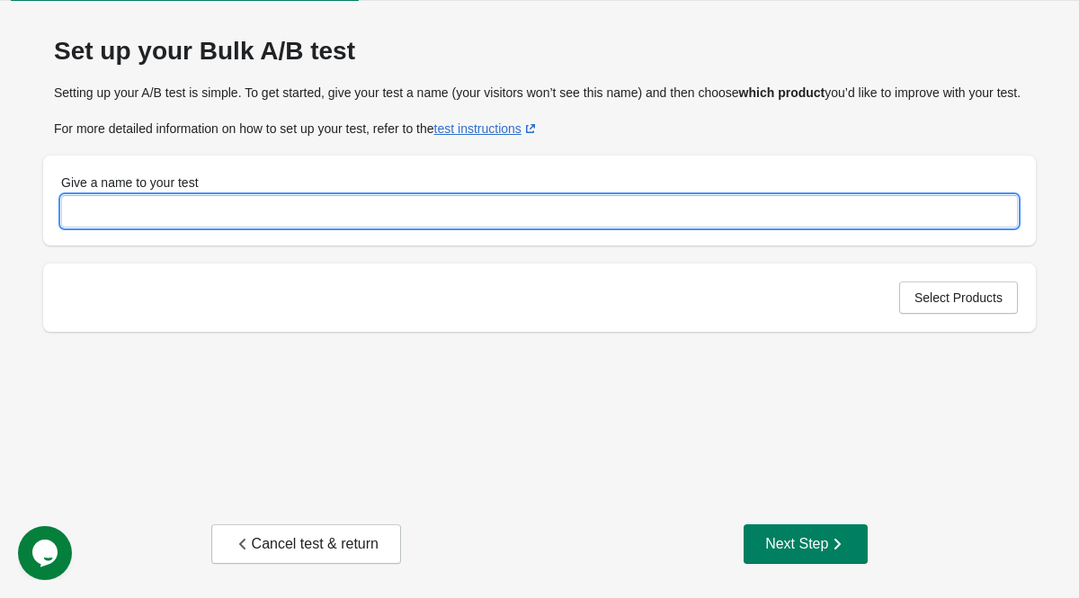
click at [461, 220] on input "Give a name to your test" at bounding box center [539, 211] width 957 height 32
paste input "**********"
type input "**********"
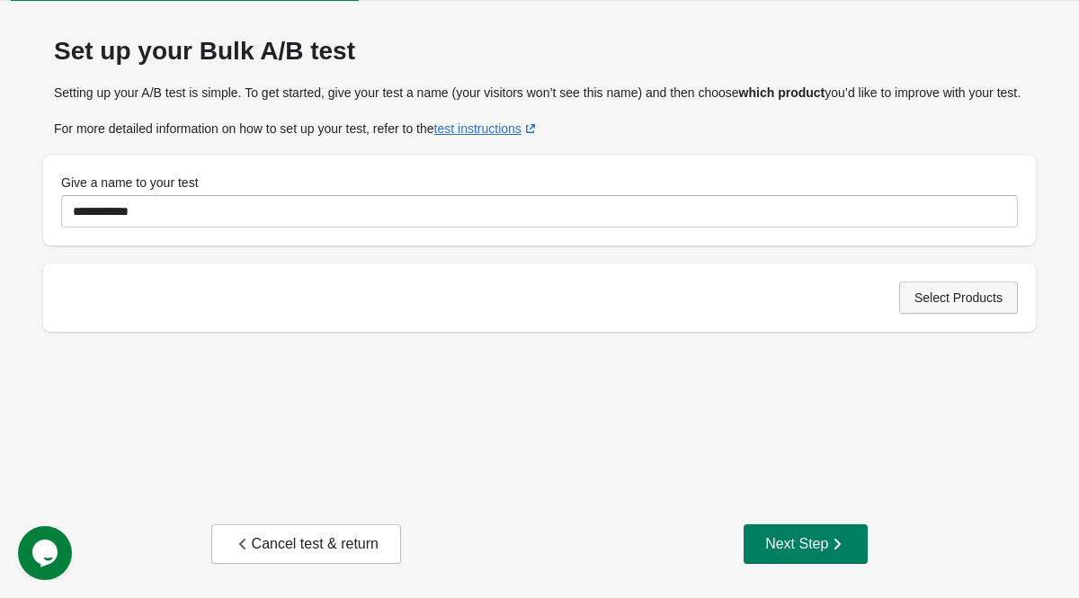
click at [930, 314] on button "Select Products" at bounding box center [958, 297] width 119 height 32
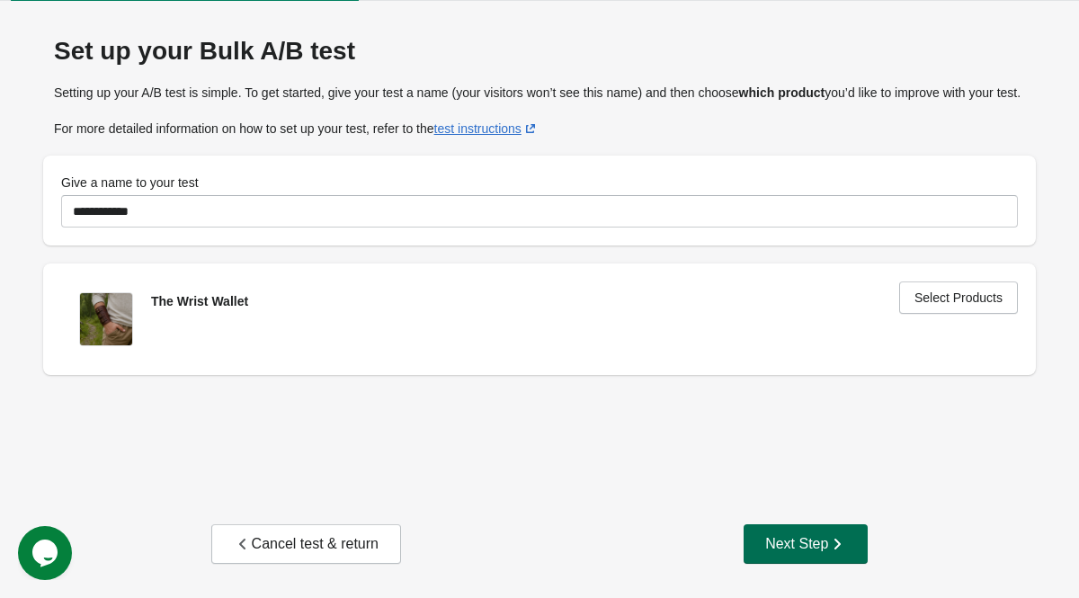
click at [780, 530] on button "Next Step" at bounding box center [805, 544] width 124 height 40
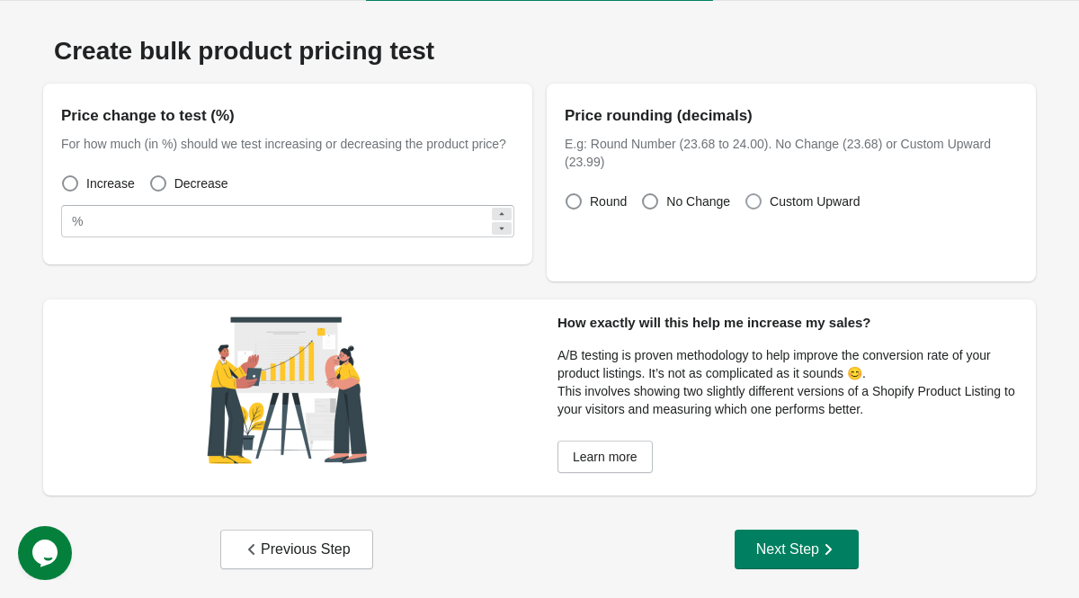
click at [748, 204] on span at bounding box center [753, 201] width 16 height 16
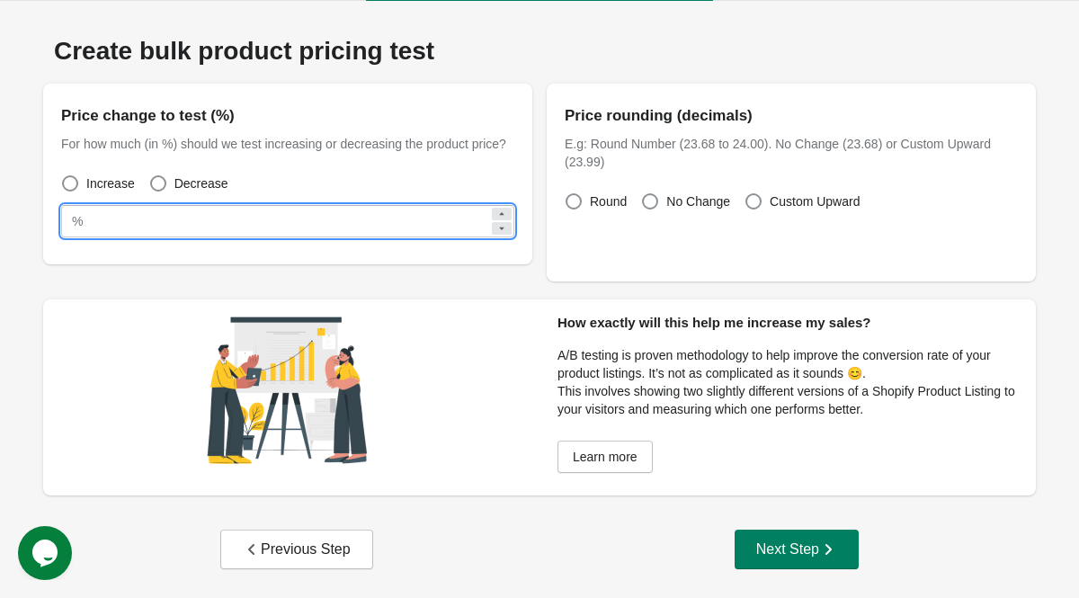
click at [343, 227] on input "**" at bounding box center [289, 221] width 399 height 32
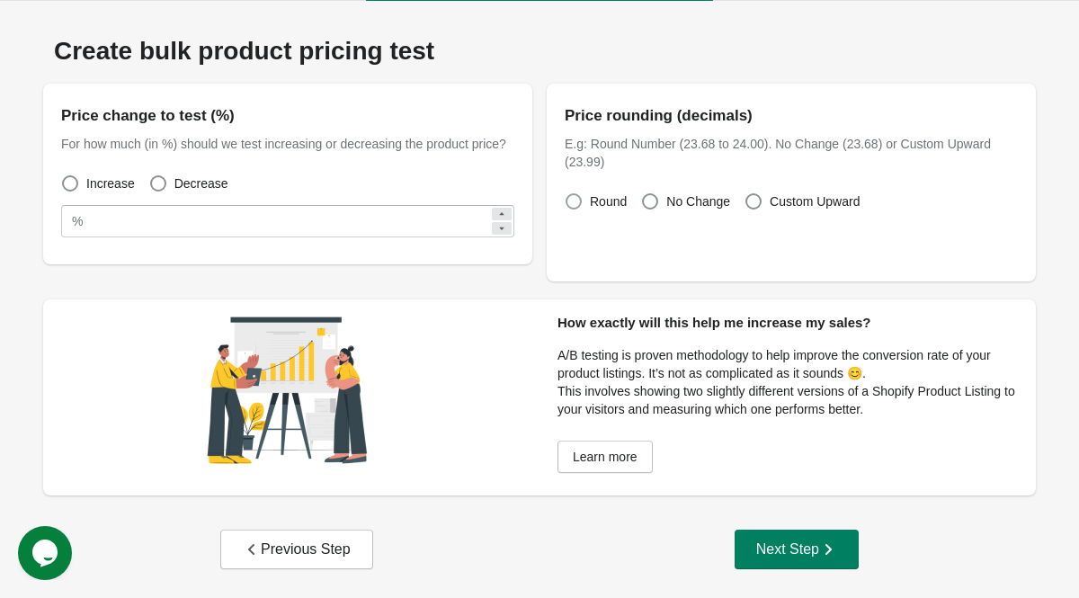
click at [574, 200] on span at bounding box center [573, 201] width 16 height 16
click at [650, 201] on span at bounding box center [650, 201] width 16 height 16
click at [762, 207] on span at bounding box center [753, 201] width 18 height 18
click at [165, 191] on span at bounding box center [158, 183] width 16 height 16
click at [71, 191] on span at bounding box center [70, 183] width 16 height 16
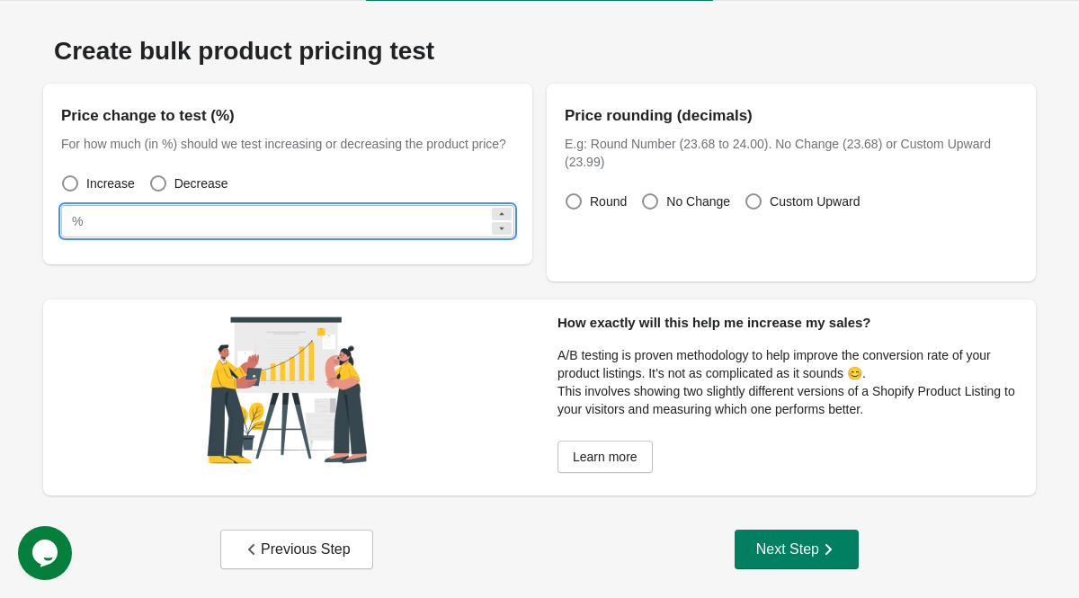
click at [247, 237] on input "**" at bounding box center [289, 221] width 399 height 32
type input "**"
click at [257, 255] on div "Price change to test (%) For how much (in %) should we test increasing or decre…" at bounding box center [287, 170] width 489 height 172
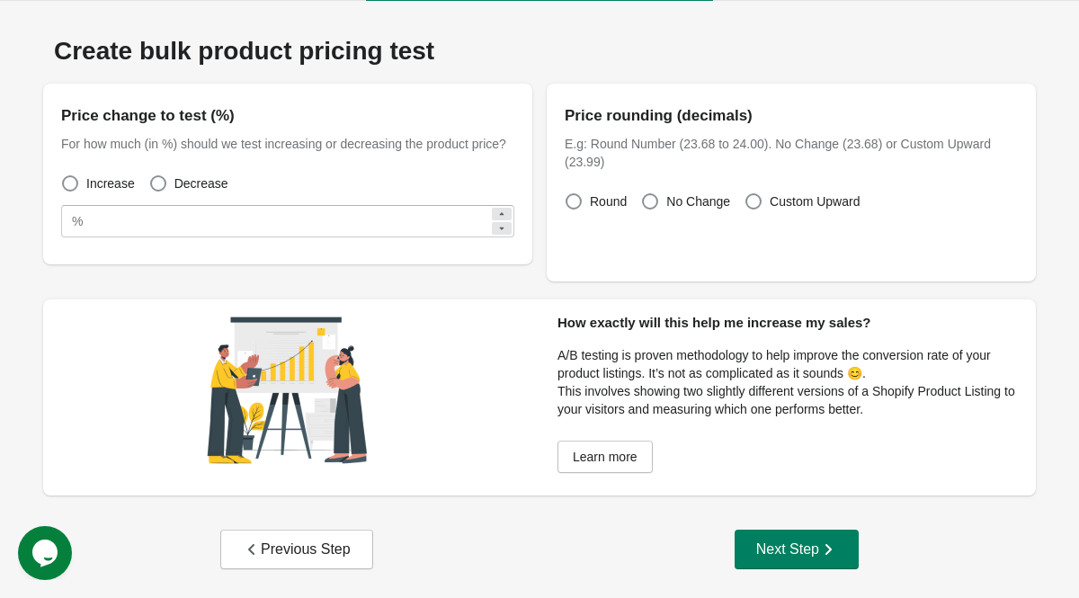
scroll to position [53, 0]
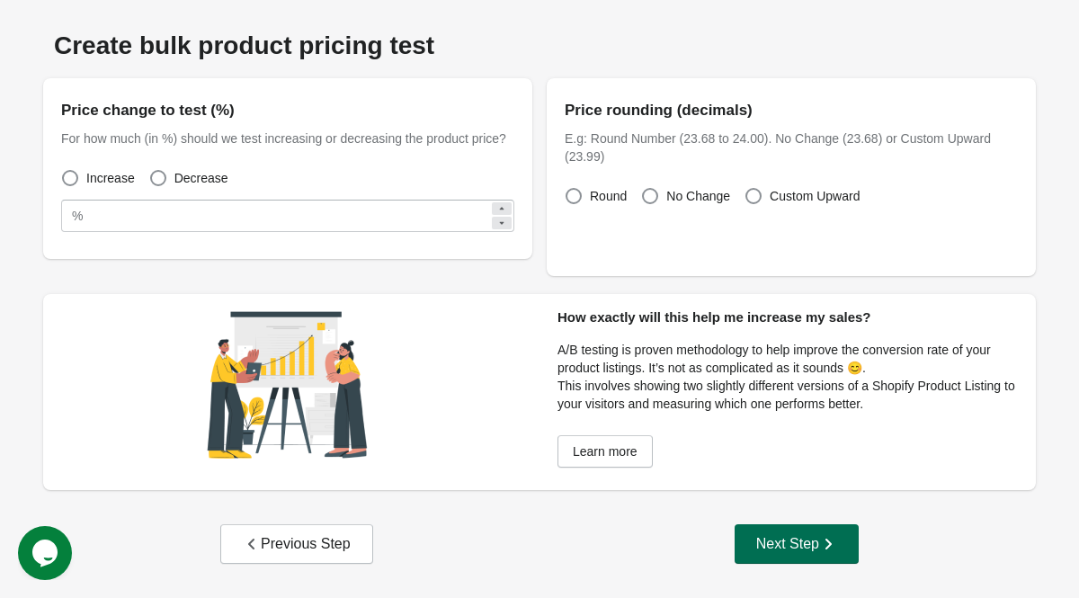
click at [800, 543] on div "Next Step" at bounding box center [796, 544] width 81 height 18
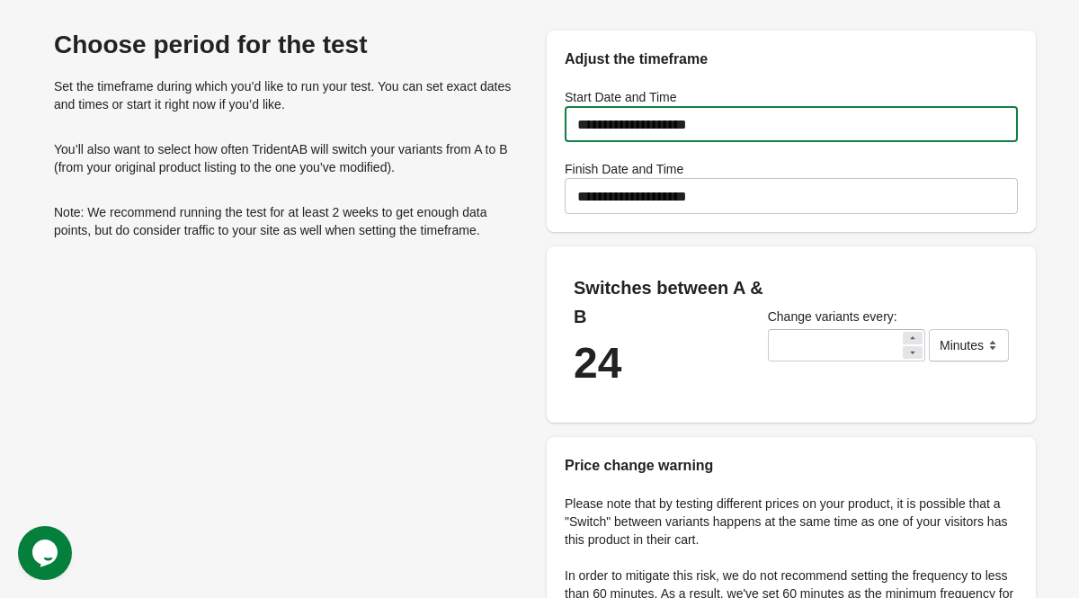
click at [763, 126] on input "**********" at bounding box center [791, 124] width 453 height 50
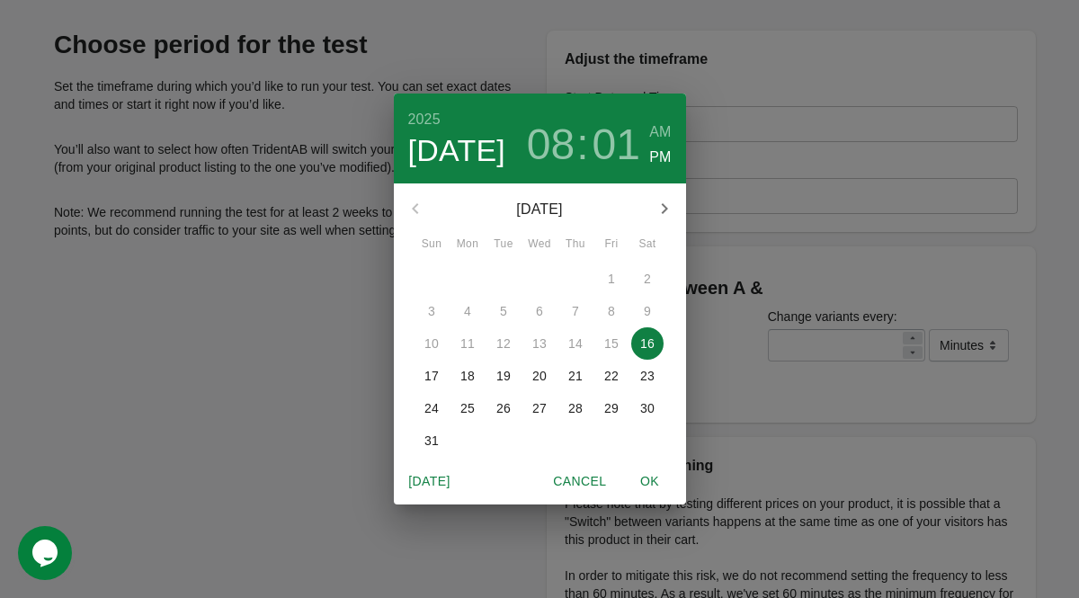
click at [424, 376] on p "17" at bounding box center [431, 376] width 14 height 18
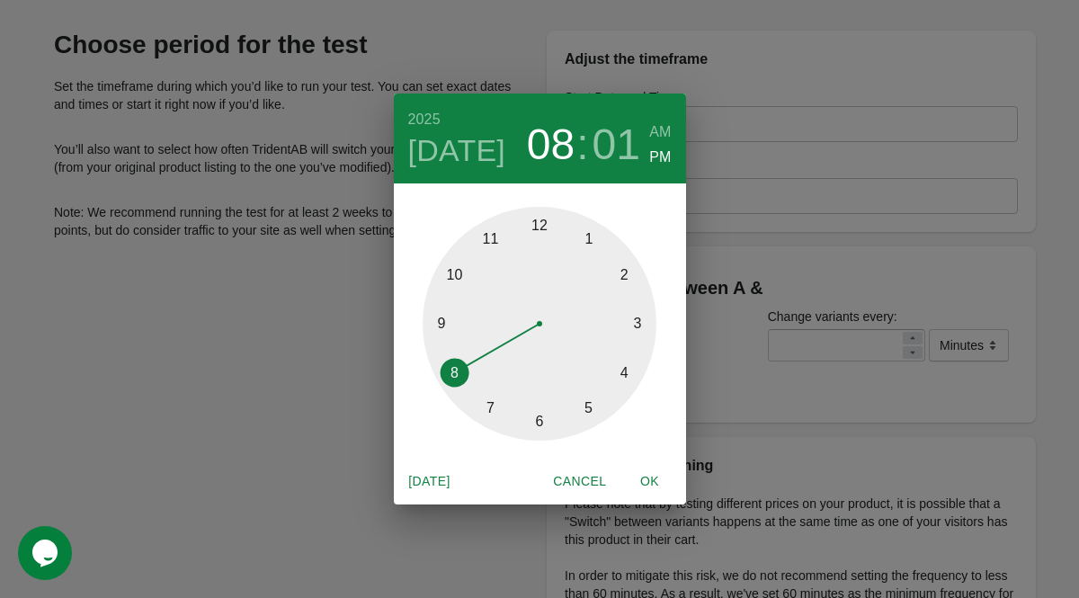
click at [543, 225] on div at bounding box center [540, 324] width 234 height 234
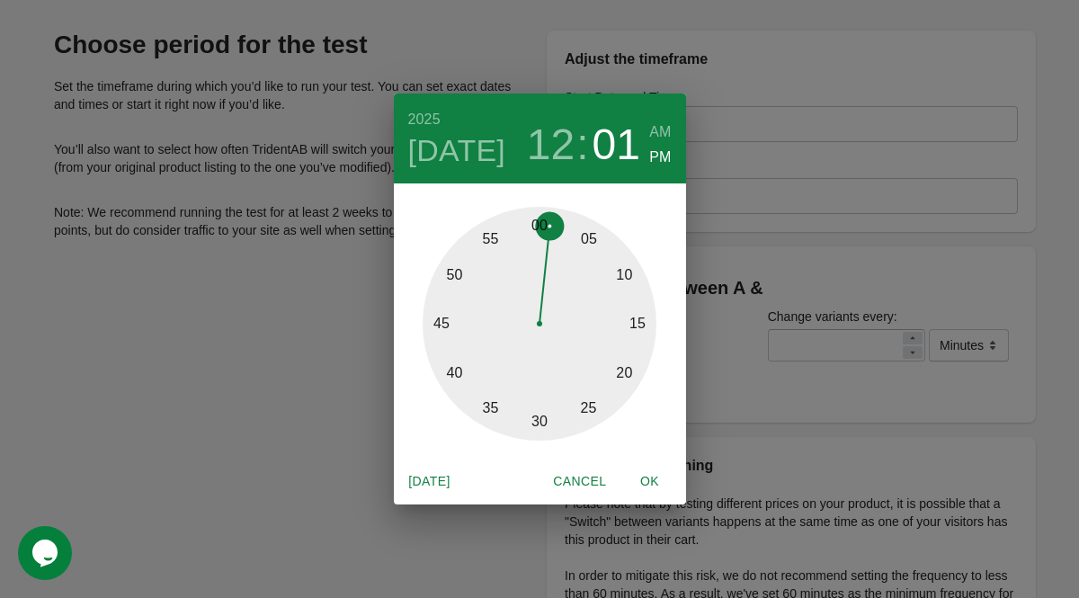
click at [647, 476] on span "OK" at bounding box center [649, 481] width 43 height 22
type input "**********"
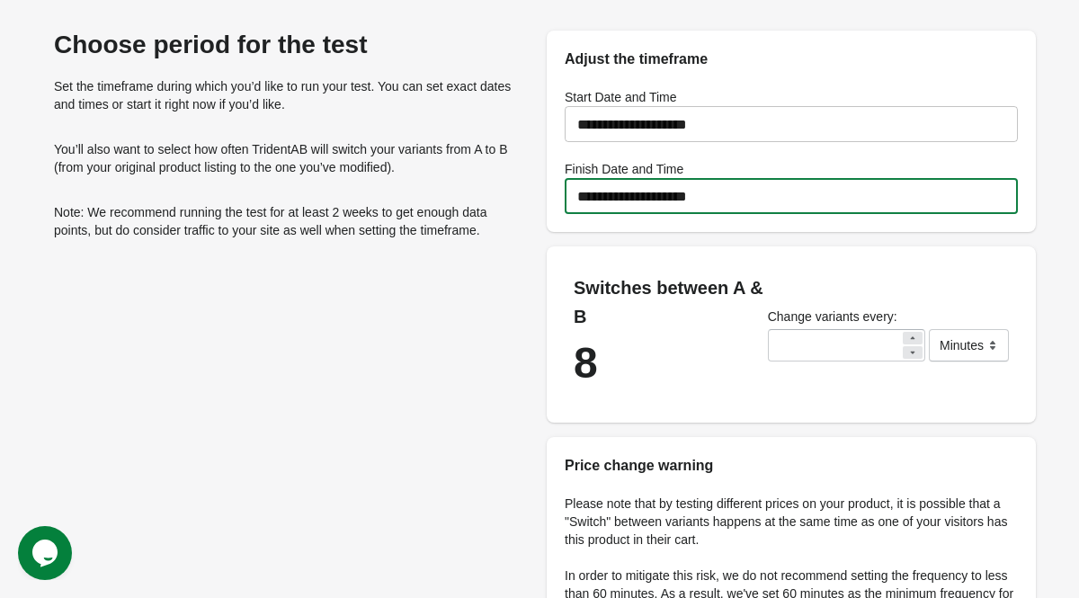
click at [752, 202] on input "**********" at bounding box center [791, 196] width 453 height 50
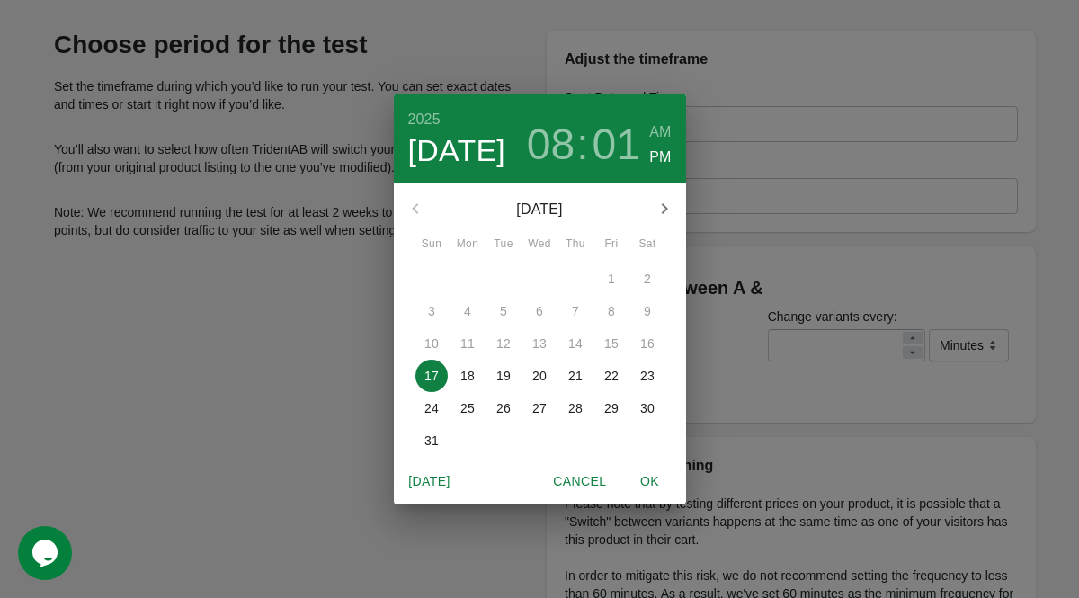
click at [507, 378] on p "19" at bounding box center [503, 376] width 14 height 18
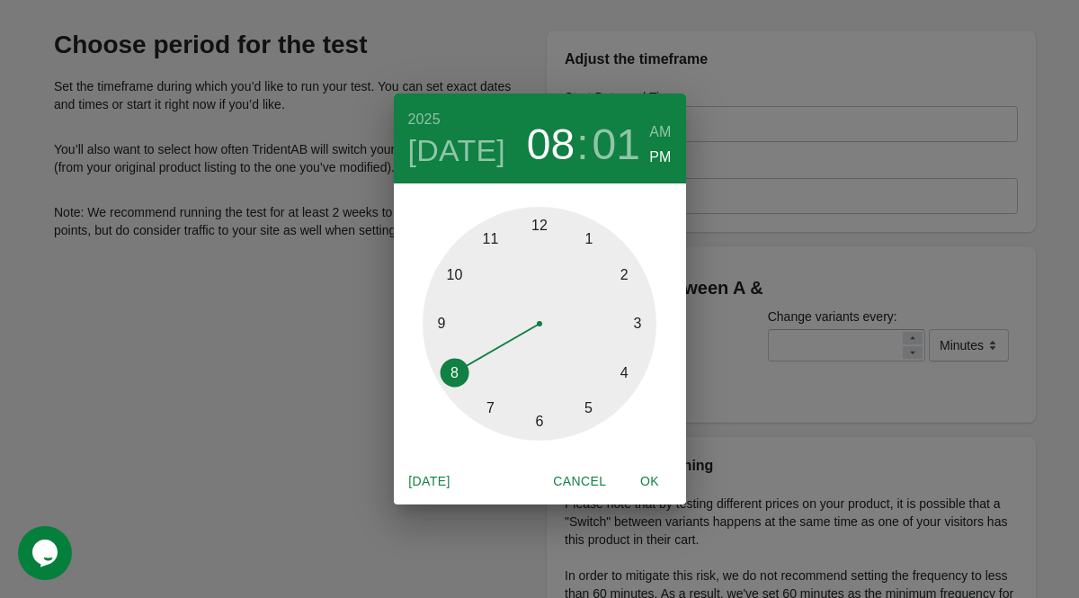
click at [544, 227] on div at bounding box center [540, 324] width 234 height 234
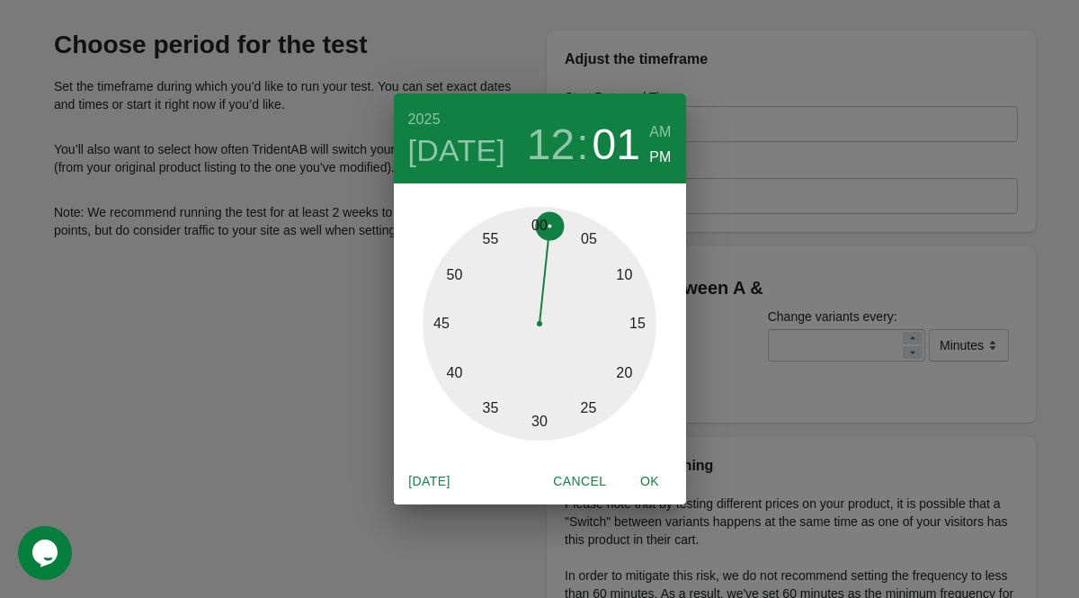
click at [528, 225] on div at bounding box center [540, 324] width 234 height 234
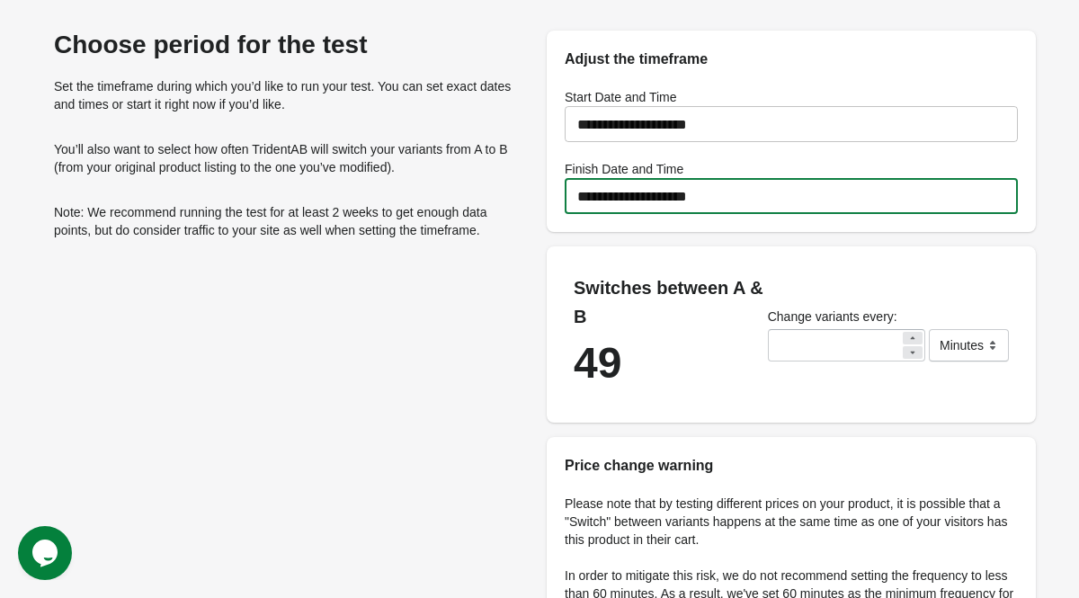
click at [655, 208] on input "**********" at bounding box center [791, 196] width 453 height 50
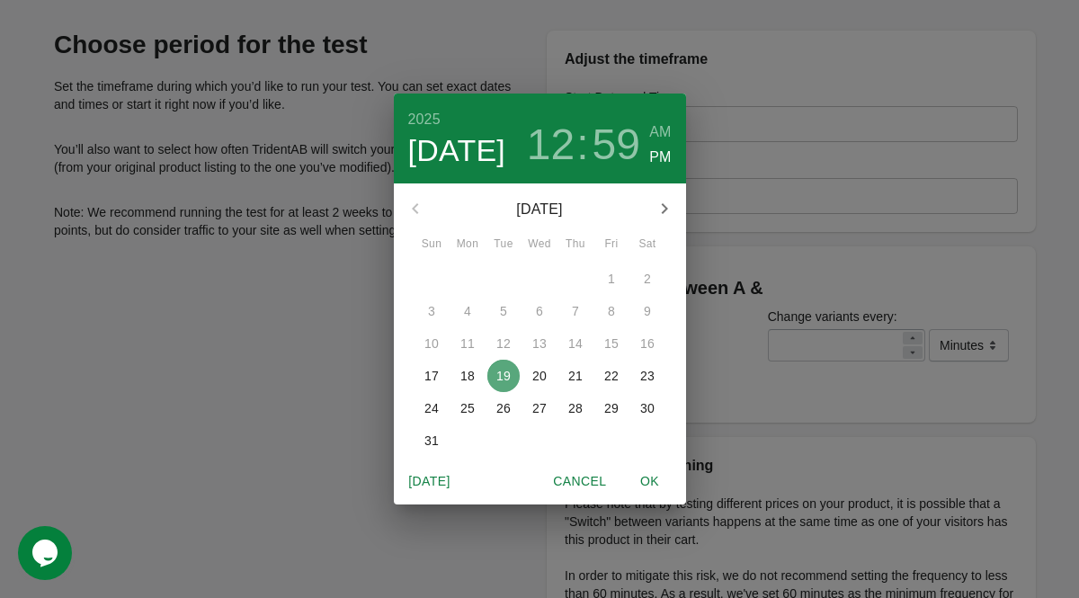
click at [506, 378] on p "19" at bounding box center [503, 376] width 14 height 18
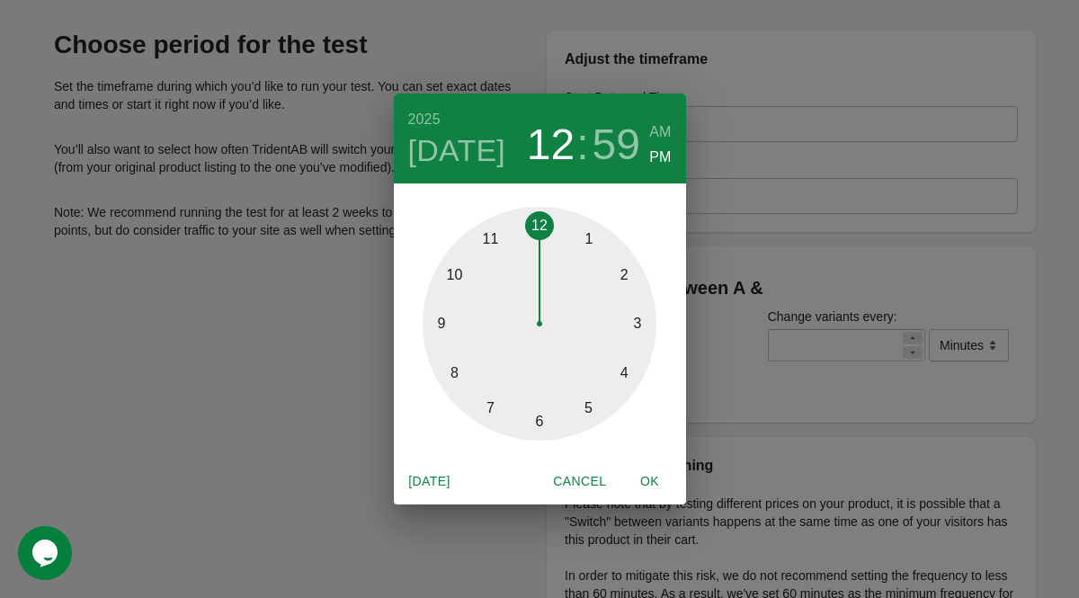
drag, startPoint x: 540, startPoint y: 221, endPoint x: 558, endPoint y: 222, distance: 18.0
click at [558, 222] on div at bounding box center [540, 324] width 234 height 234
click at [546, 218] on div at bounding box center [540, 324] width 234 height 234
type input "**********"
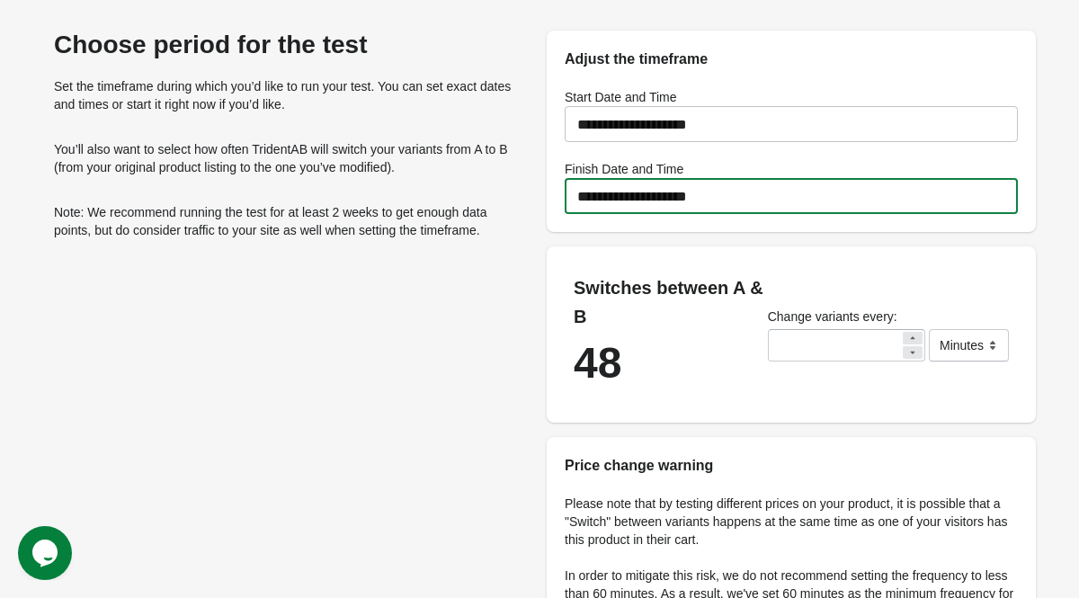
click at [712, 128] on input "**********" at bounding box center [791, 124] width 453 height 50
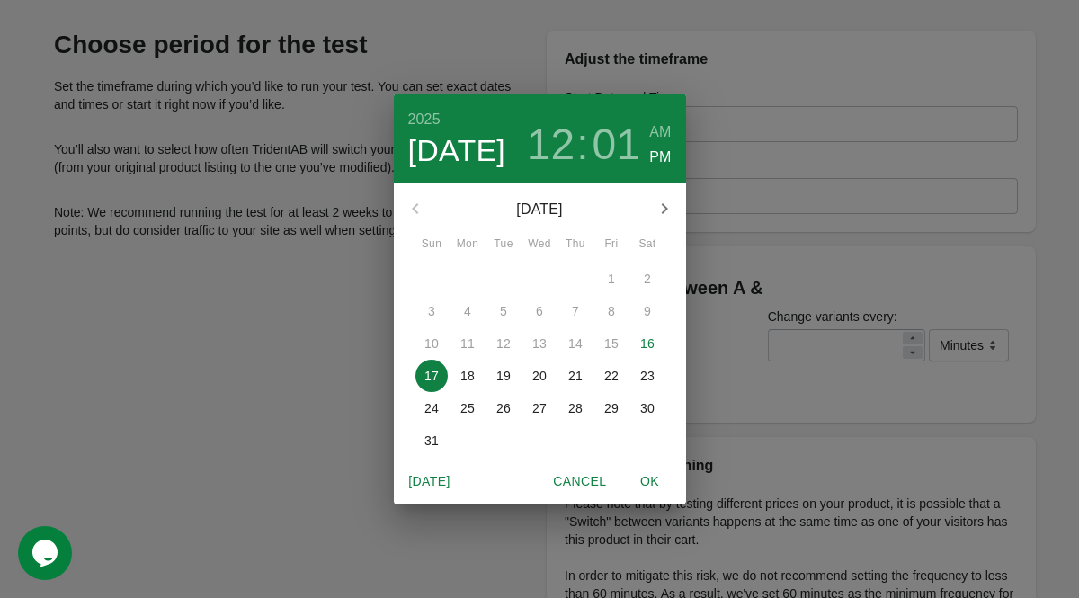
click at [659, 129] on h6 "AM" at bounding box center [660, 132] width 22 height 25
click at [755, 155] on div "2025 Aug 17 12 : 01 AM PM August 2025 Sun Mon Tue Wed Thu Fri Sat 27 28 29 30 3…" at bounding box center [539, 299] width 1079 height 598
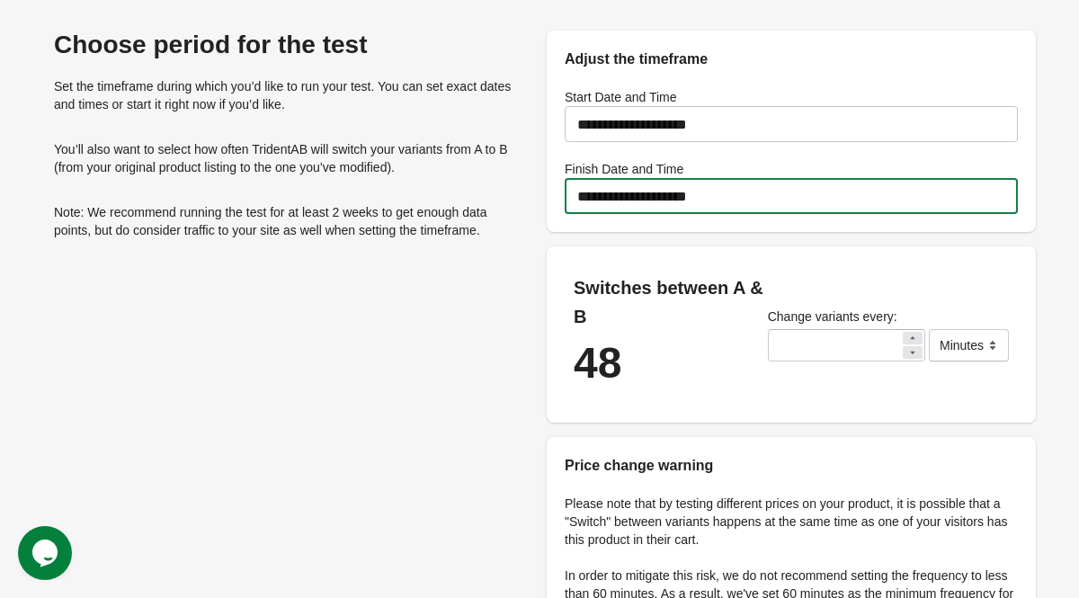
click at [724, 195] on input "**********" at bounding box center [791, 196] width 453 height 50
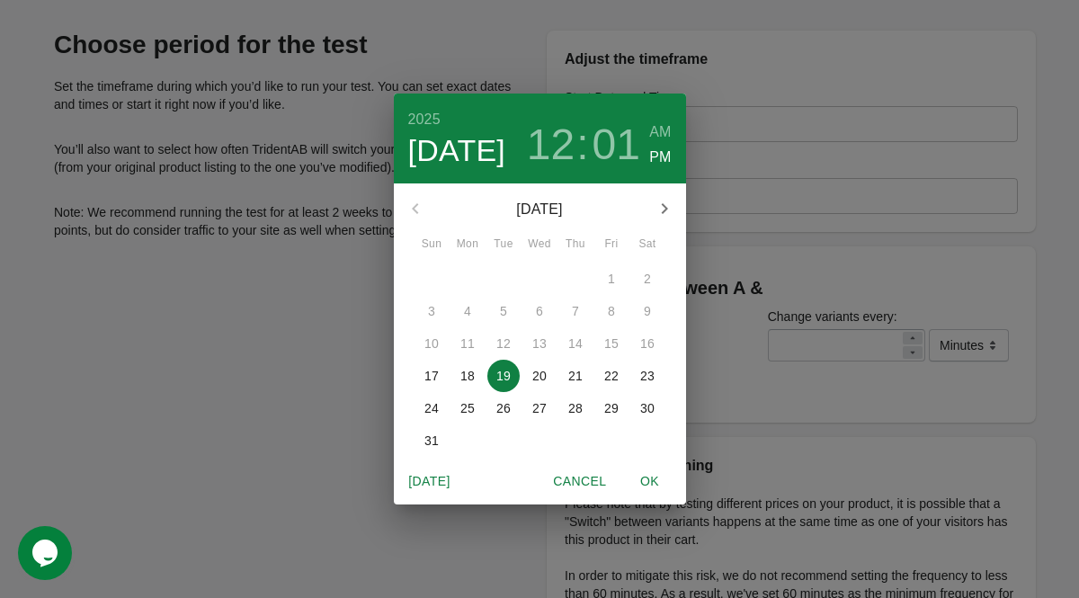
click at [727, 105] on div "2025 Aug 19 12 : 01 AM PM August 2025 Sun Mon Tue Wed Thu Fri Sat 27 28 29 30 3…" at bounding box center [539, 299] width 1079 height 598
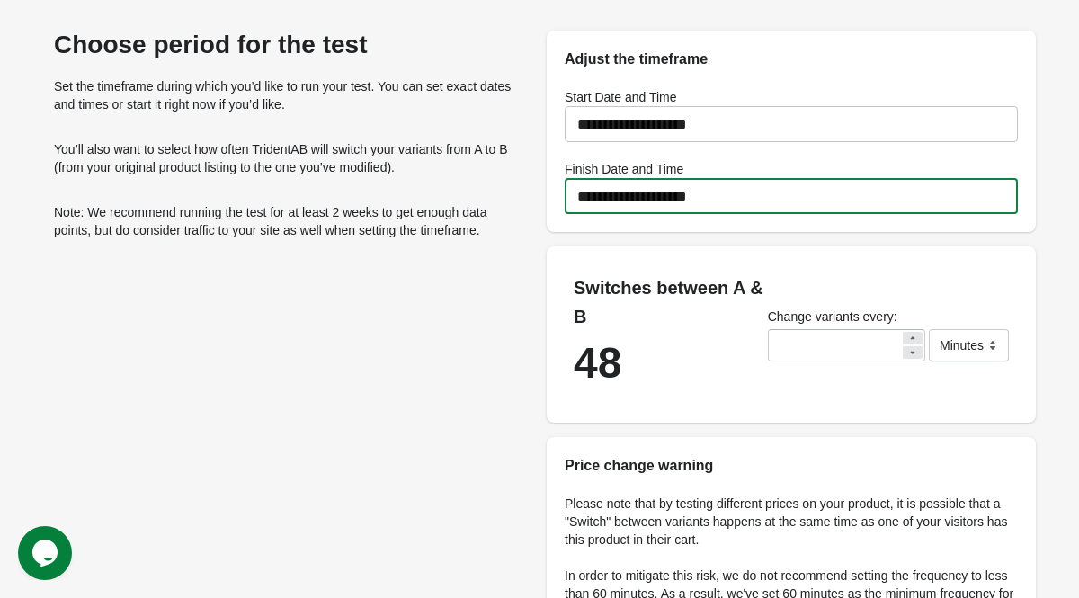
click at [727, 123] on input "**********" at bounding box center [791, 124] width 453 height 50
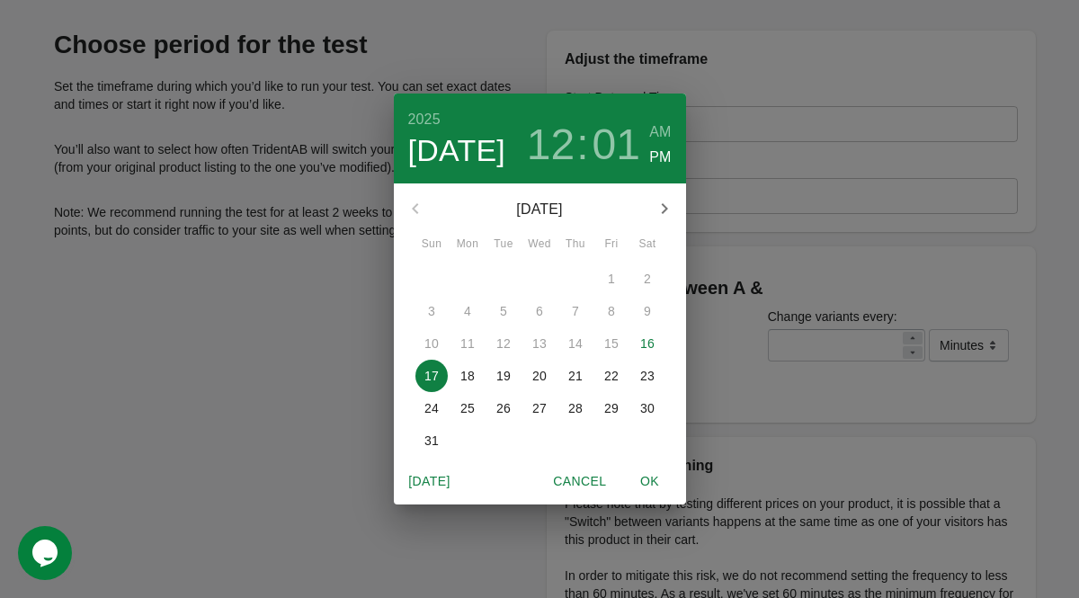
click at [662, 128] on h6 "AM" at bounding box center [660, 132] width 22 height 25
click at [646, 482] on span "OK" at bounding box center [649, 481] width 43 height 22
type input "**********"
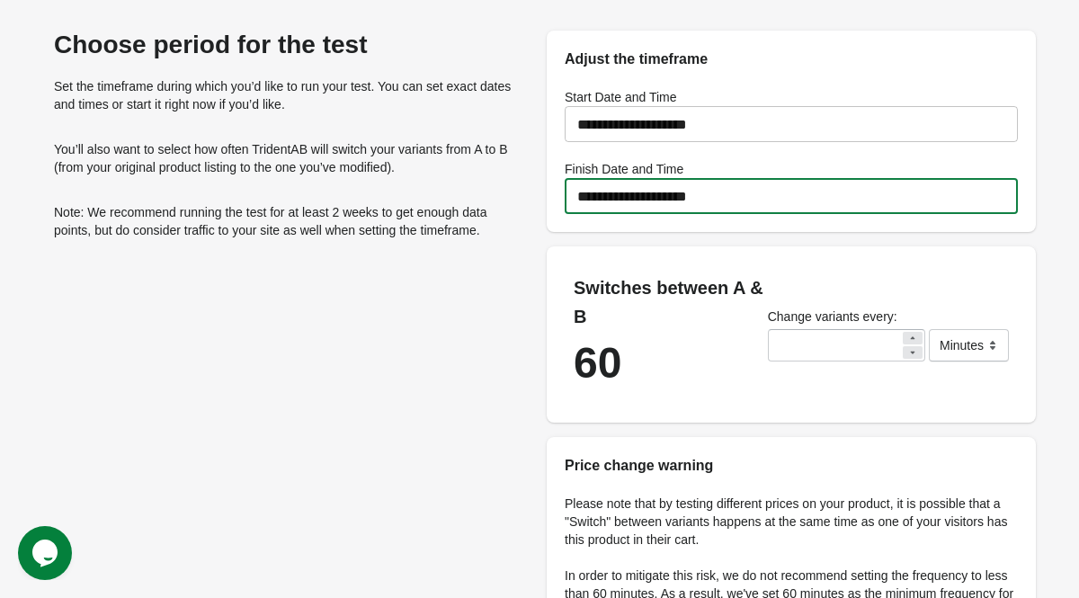
click at [734, 190] on input "**********" at bounding box center [791, 196] width 453 height 50
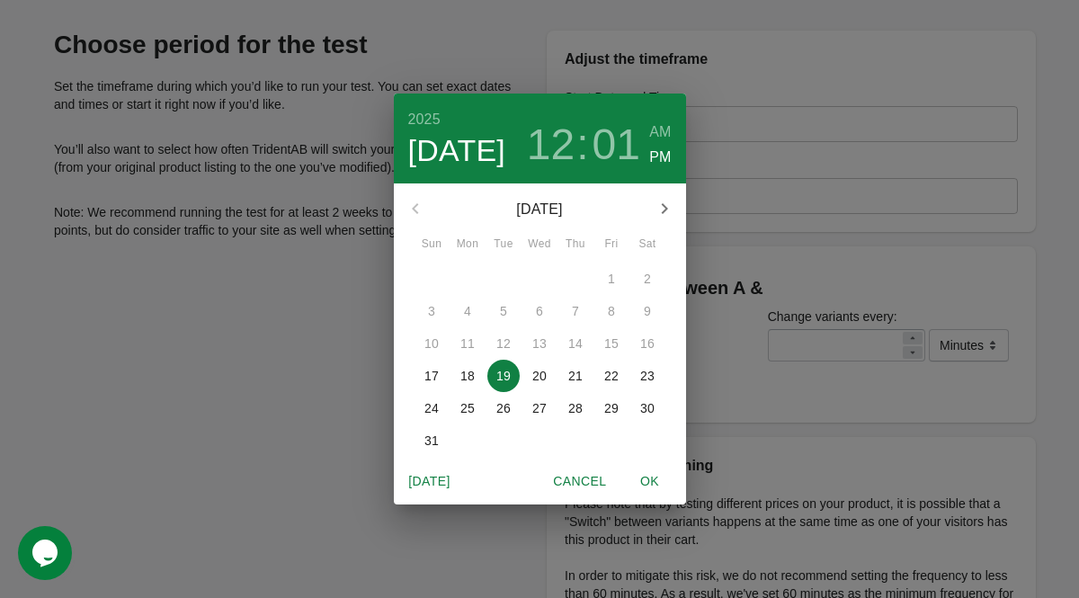
click at [666, 135] on h6 "AM" at bounding box center [660, 132] width 22 height 25
click at [542, 379] on p "20" at bounding box center [539, 376] width 14 height 18
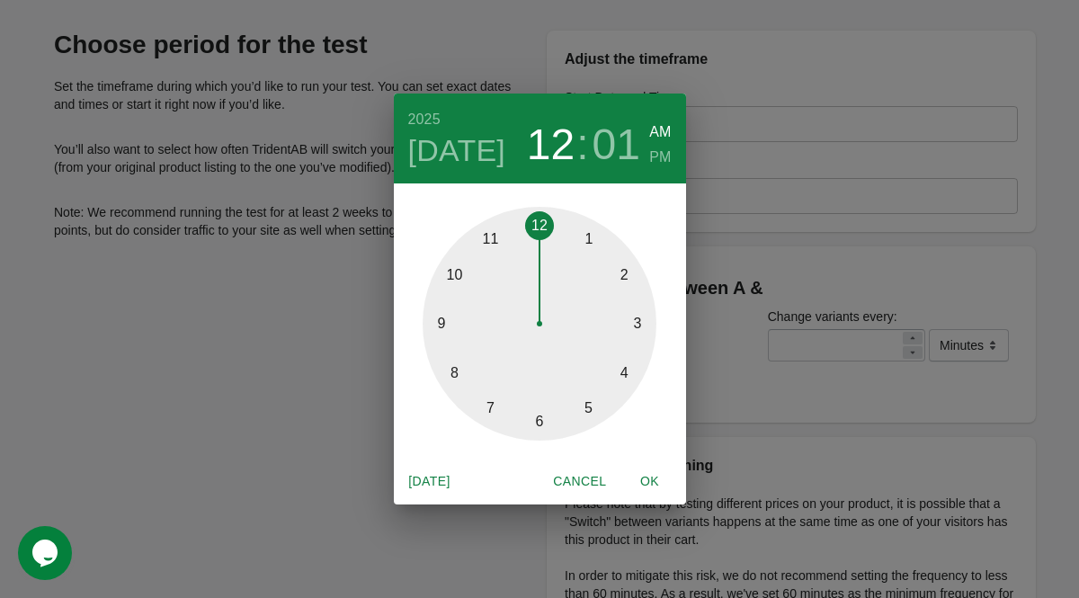
click at [654, 479] on span "OK" at bounding box center [649, 481] width 43 height 22
type input "**********"
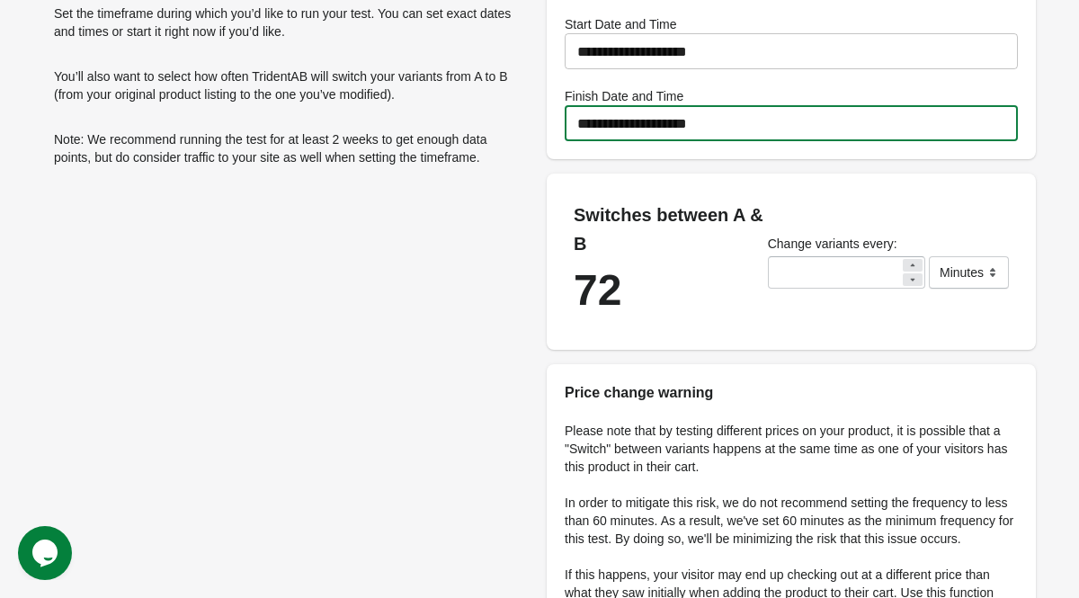
scroll to position [148, 0]
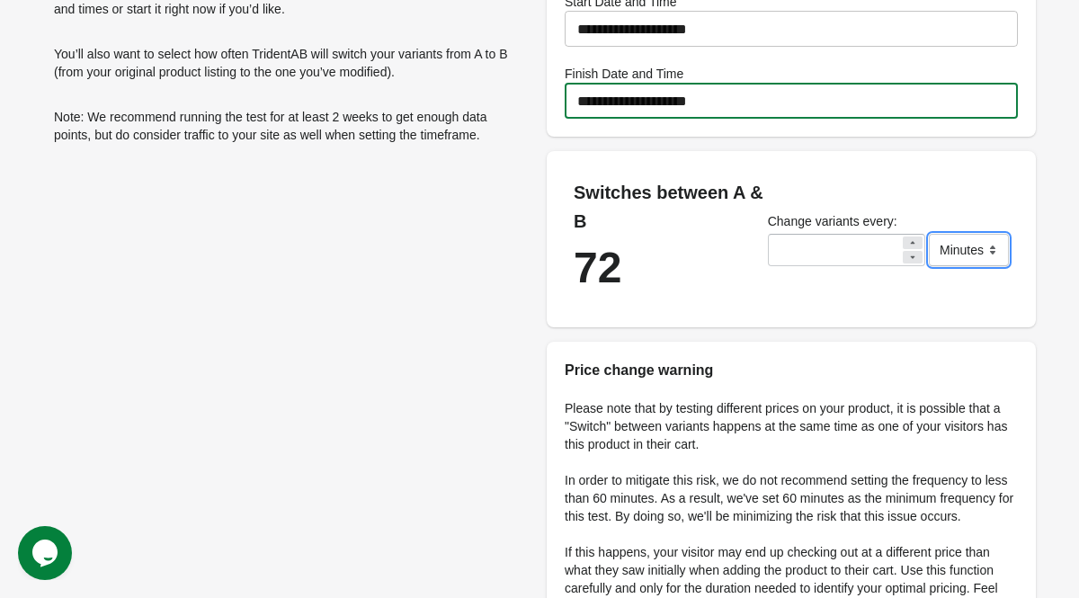
click at [983, 252] on select "******* ***** ****" at bounding box center [969, 250] width 80 height 32
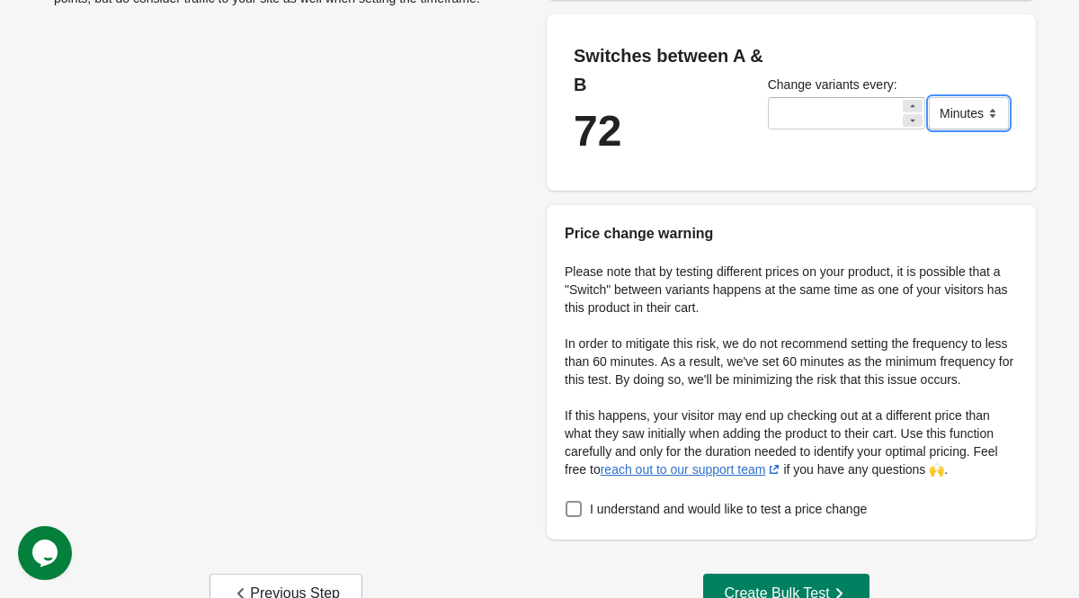
scroll to position [352, 0]
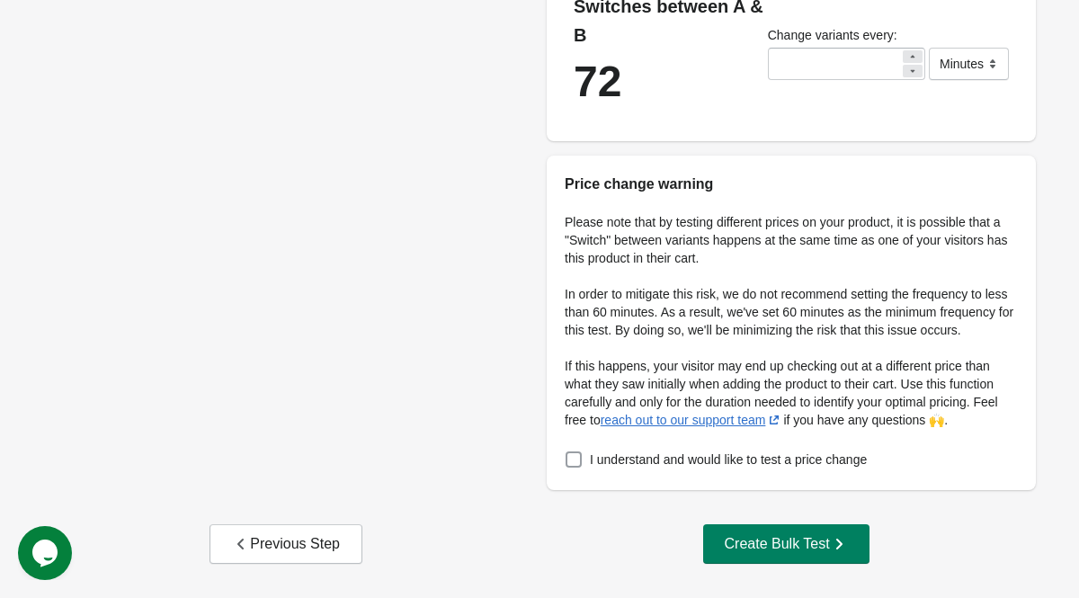
click at [576, 456] on span at bounding box center [573, 459] width 16 height 16
click at [811, 48] on input "**" at bounding box center [834, 64] width 132 height 32
click at [783, 49] on input "**" at bounding box center [834, 64] width 132 height 32
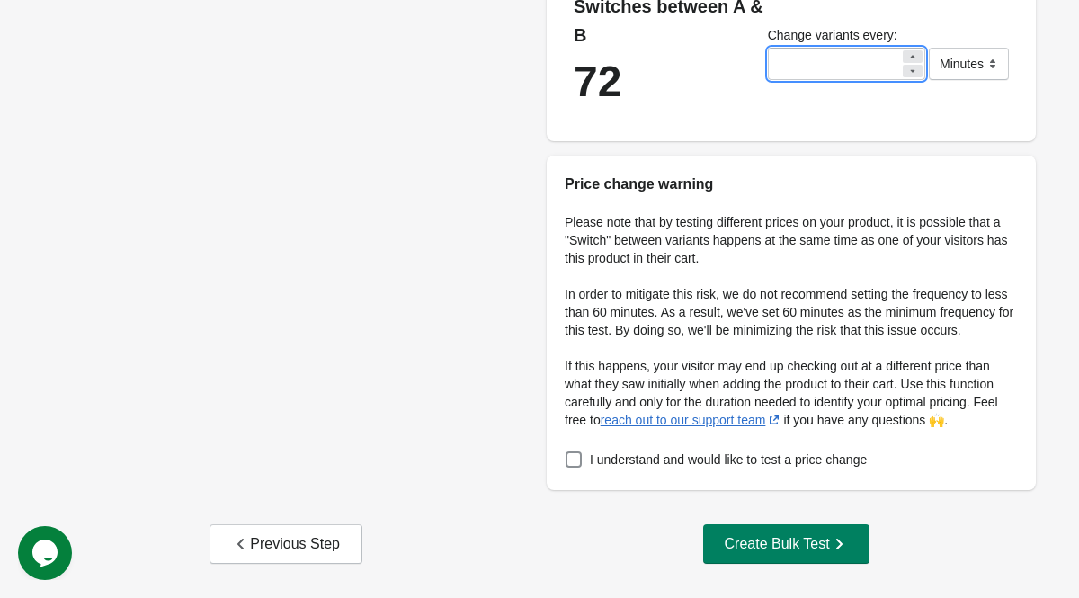
click at [783, 49] on input "**" at bounding box center [834, 64] width 132 height 32
click at [777, 156] on div "Price change warning" at bounding box center [791, 176] width 489 height 40
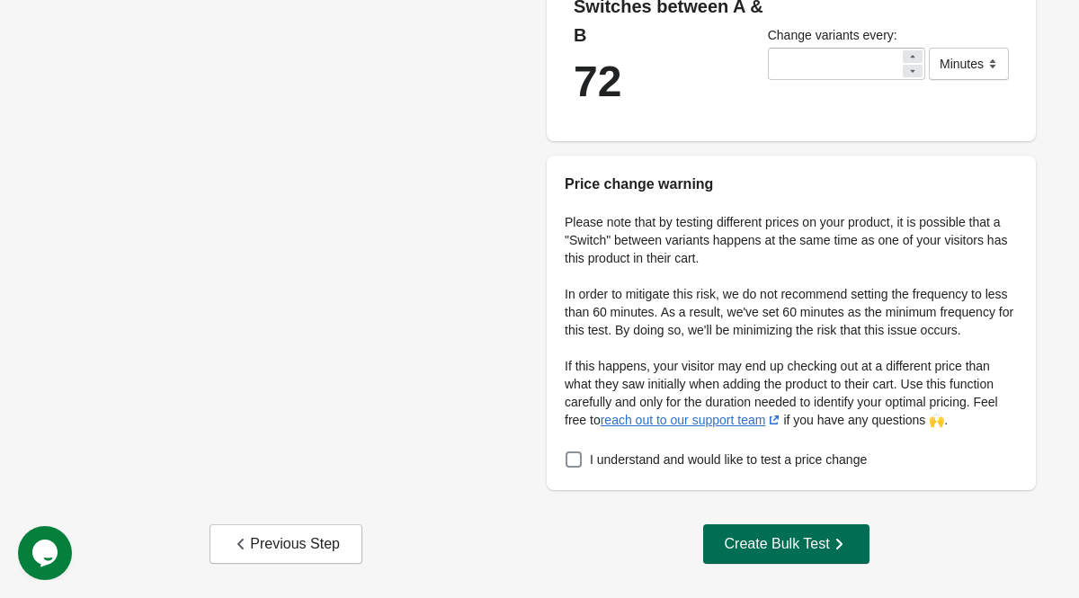
click at [783, 533] on button "Create Bulk Test" at bounding box center [786, 544] width 166 height 40
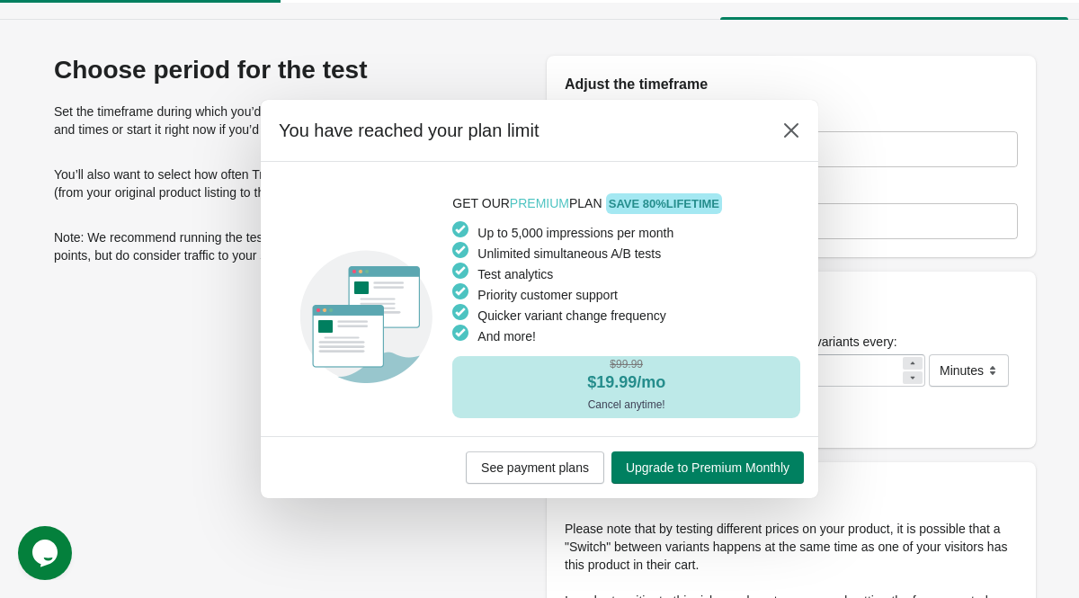
scroll to position [0, 0]
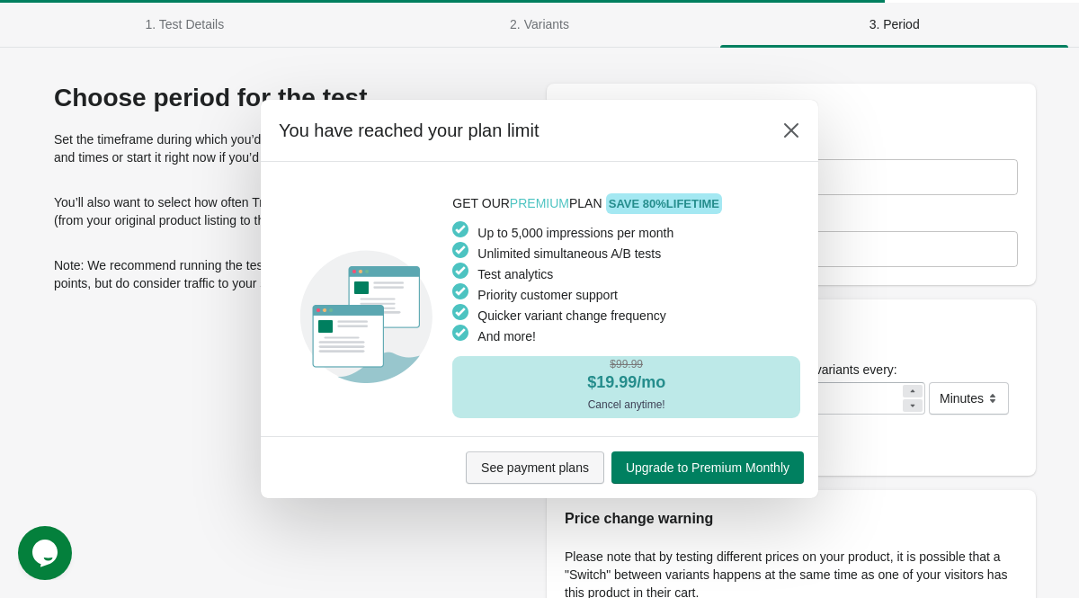
click at [507, 476] on button "See payment plans" at bounding box center [535, 467] width 138 height 32
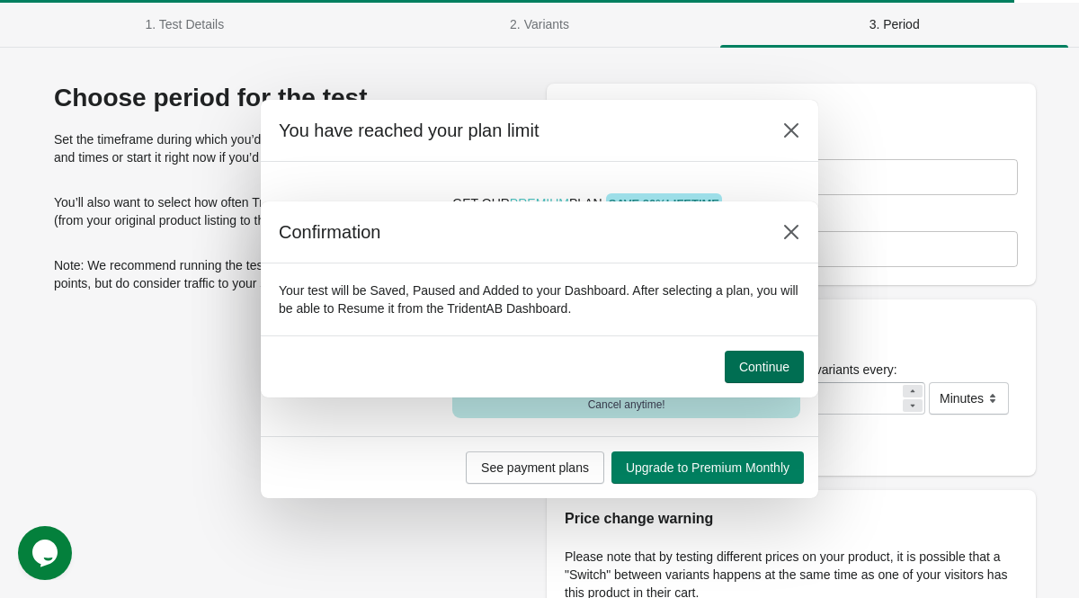
click at [778, 363] on span "Continue" at bounding box center [764, 367] width 50 height 14
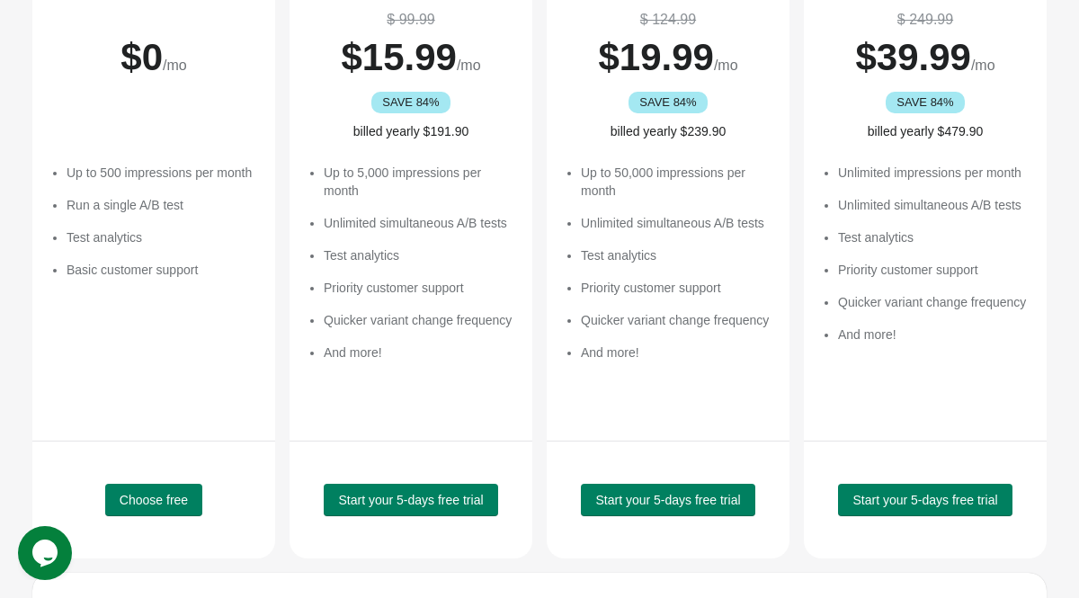
scroll to position [254, 0]
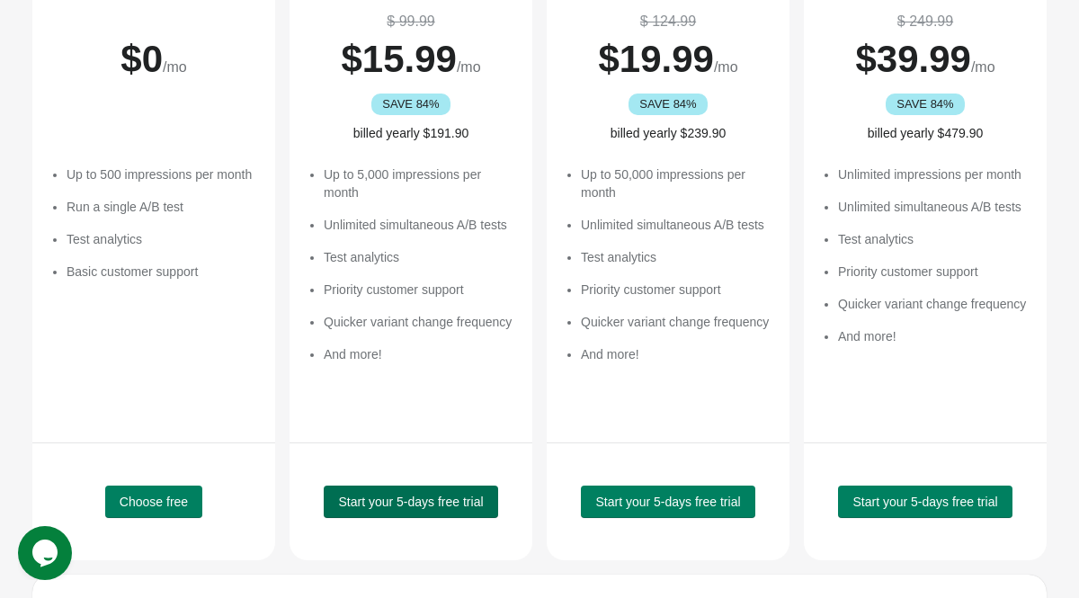
click at [366, 512] on button "Start your 5-days free trial" at bounding box center [411, 501] width 174 height 32
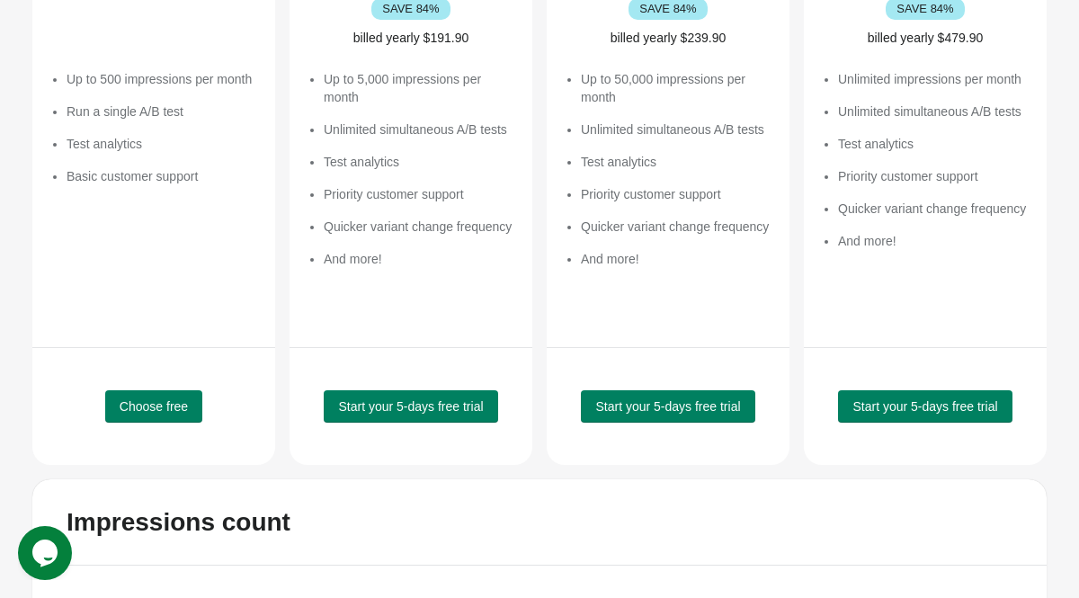
scroll to position [369, 0]
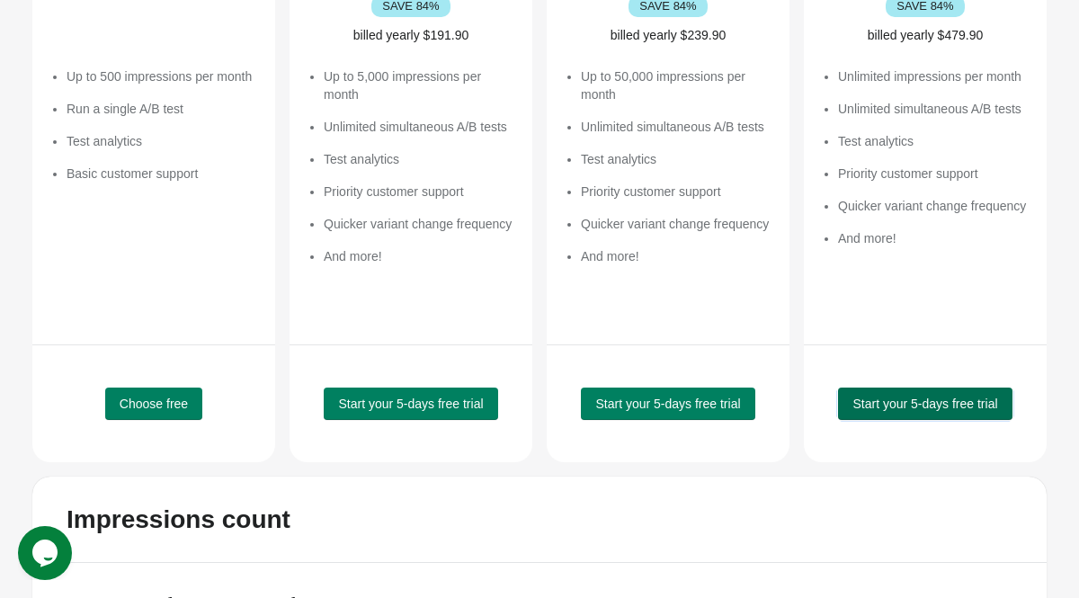
click at [946, 401] on span "Start your 5-days free trial" at bounding box center [924, 403] width 145 height 14
click at [903, 407] on span "Start your 5-days free trial" at bounding box center [924, 403] width 145 height 14
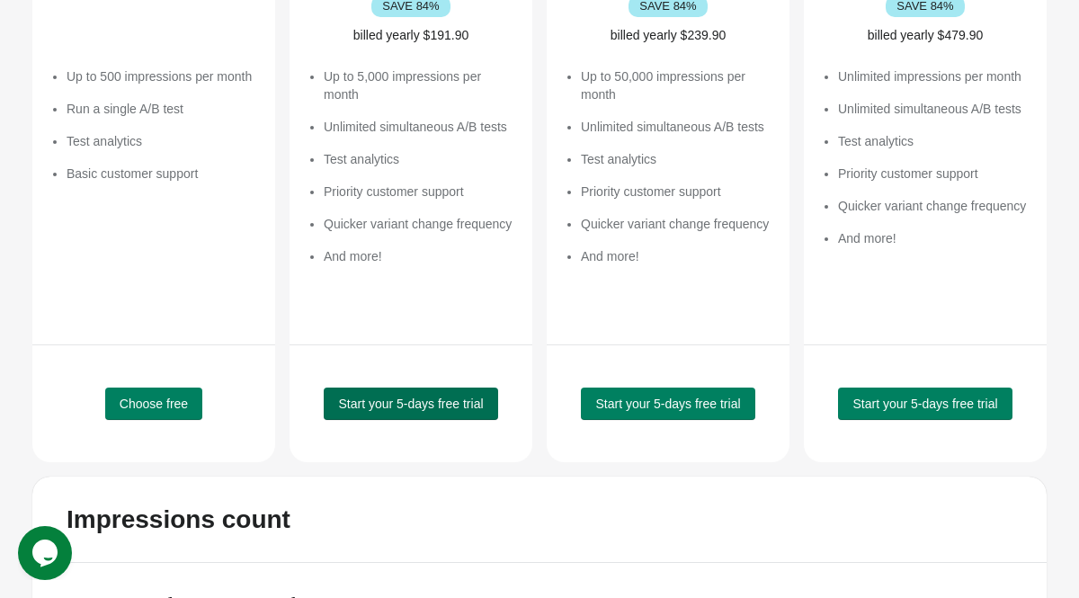
click at [434, 396] on span "Start your 5-days free trial" at bounding box center [410, 403] width 145 height 14
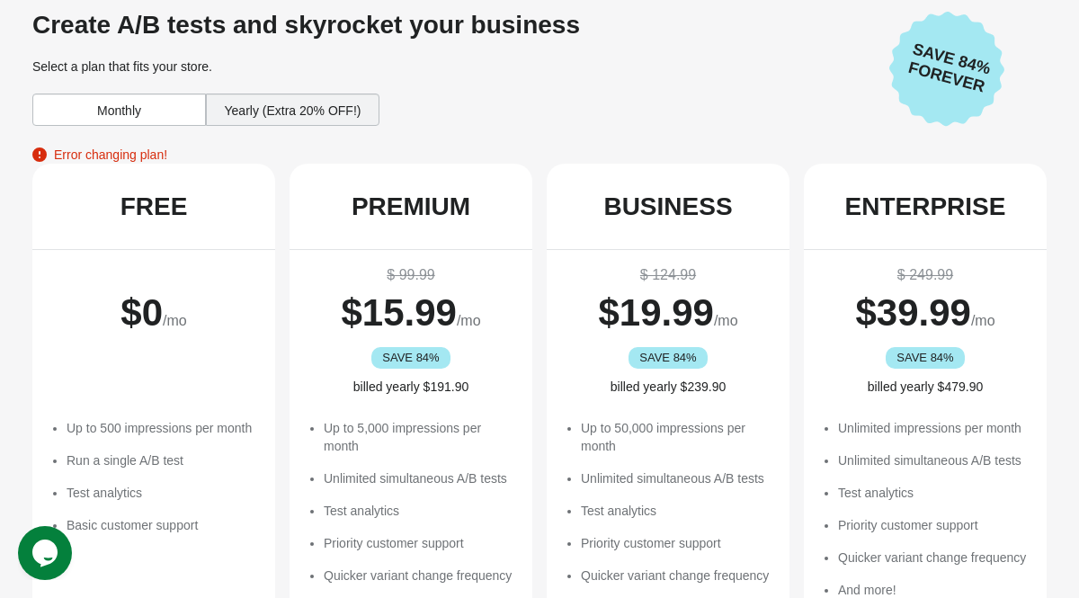
scroll to position [12, 0]
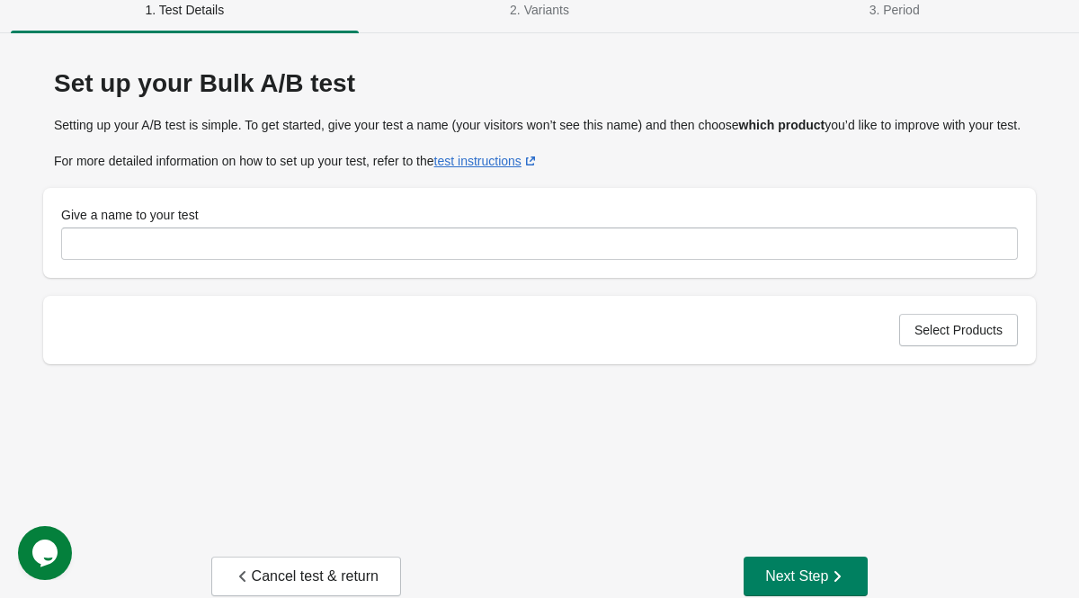
scroll to position [24, 0]
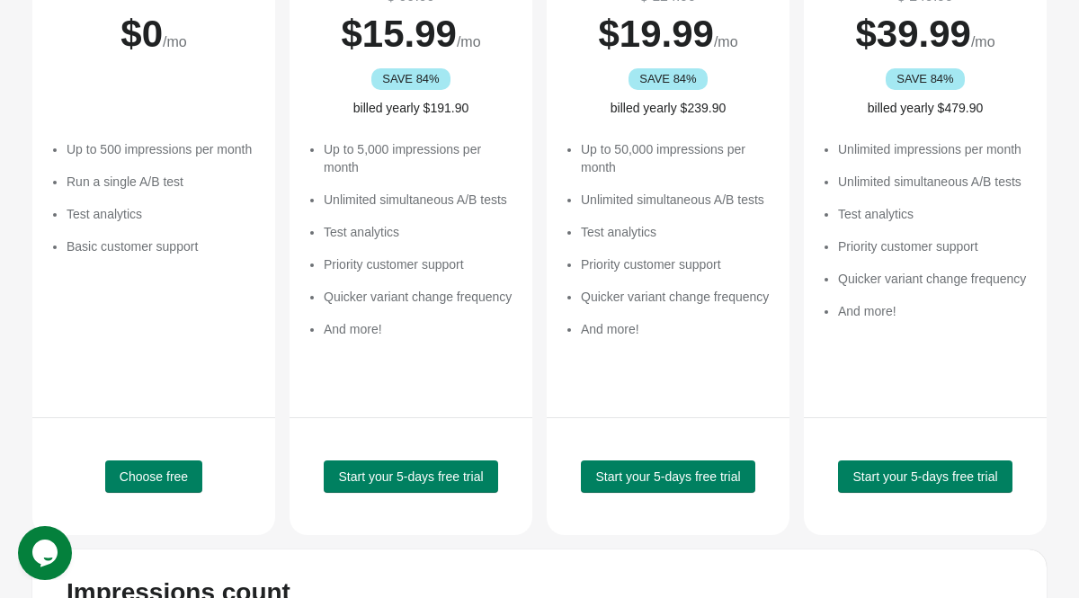
scroll to position [263, 0]
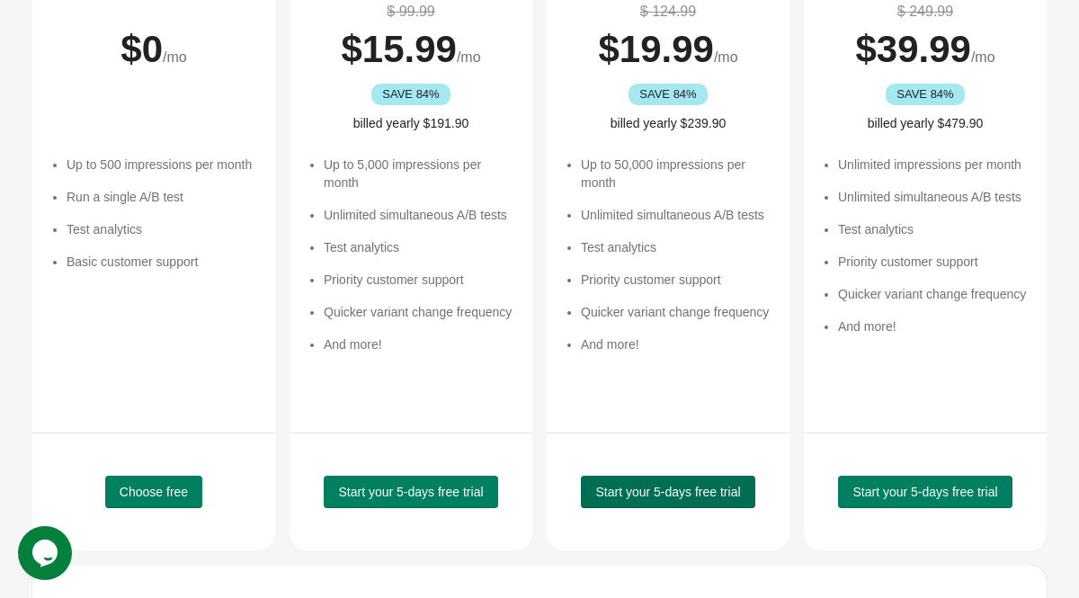
click at [654, 479] on button "Start your 5-days free trial" at bounding box center [668, 492] width 174 height 32
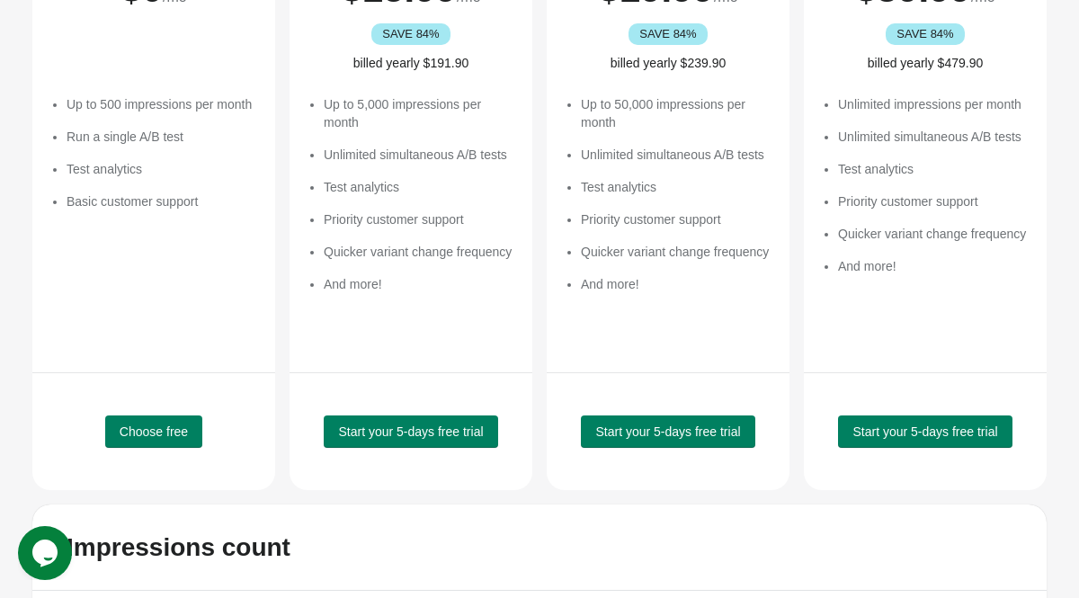
scroll to position [352, 0]
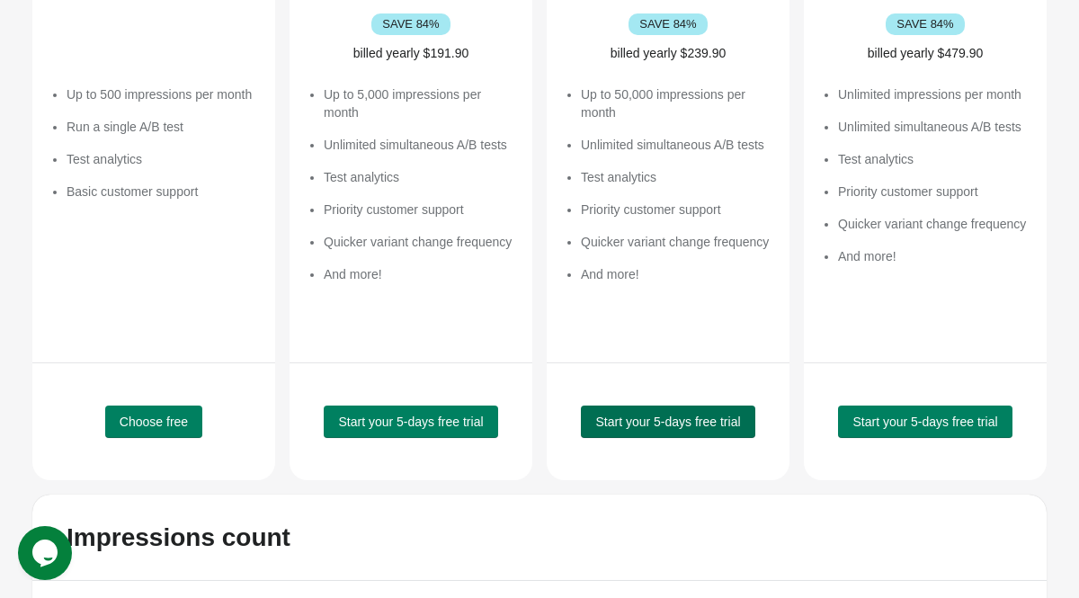
click at [668, 405] on button "Start your 5-days free trial" at bounding box center [668, 421] width 174 height 32
click at [673, 418] on span "Start your 5-days free trial" at bounding box center [667, 421] width 145 height 14
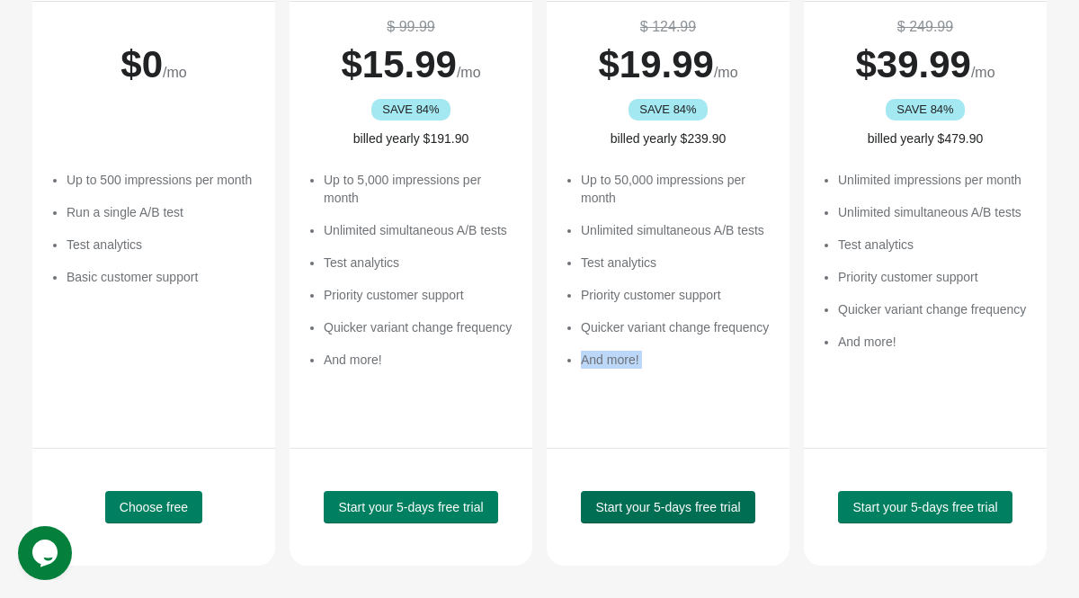
click at [673, 418] on div "$ 124.99 $ 19.99 /mo SAVE 84% billed yearly $239.90 Up to 50,000 impressions pe…" at bounding box center [668, 225] width 243 height 446
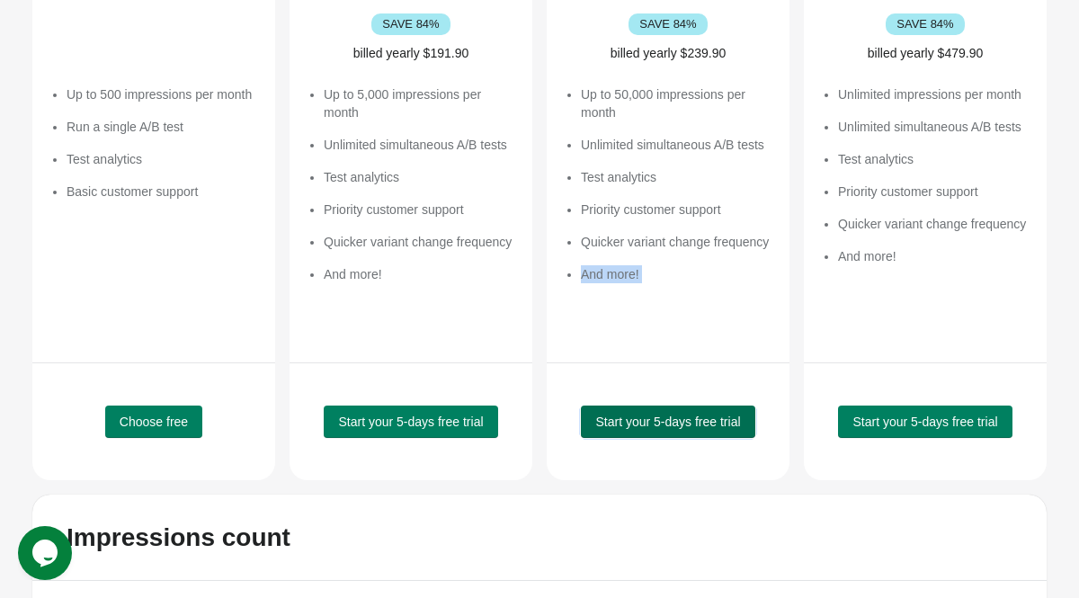
click at [673, 418] on span "Start your 5-days free trial" at bounding box center [667, 421] width 145 height 14
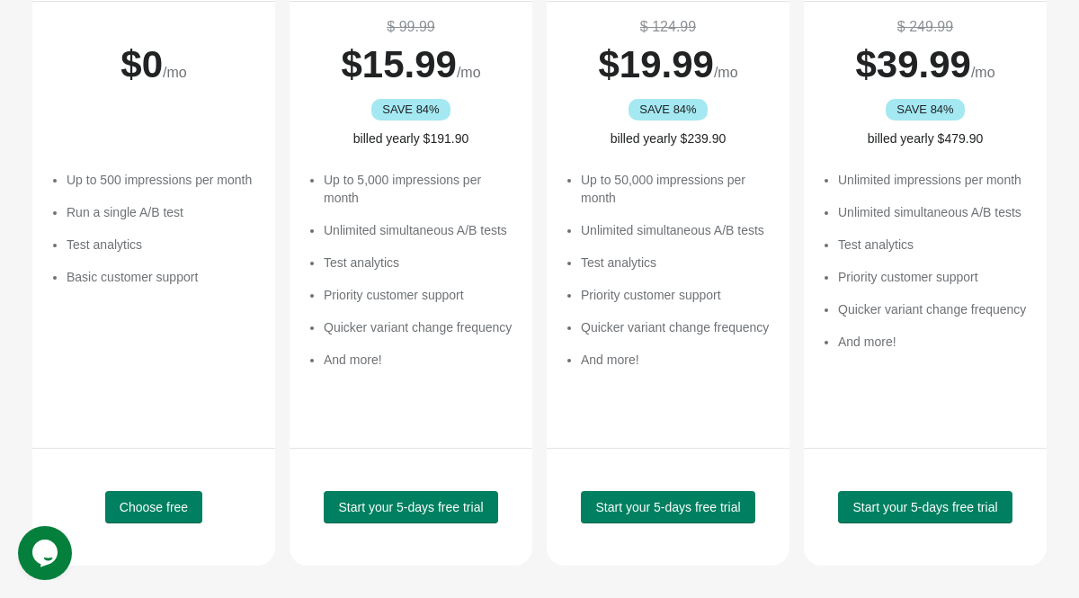
click at [675, 322] on ul "Up to 50,000 impressions per month Unlimited simultaneous A/B tests Test analyt…" at bounding box center [676, 270] width 191 height 198
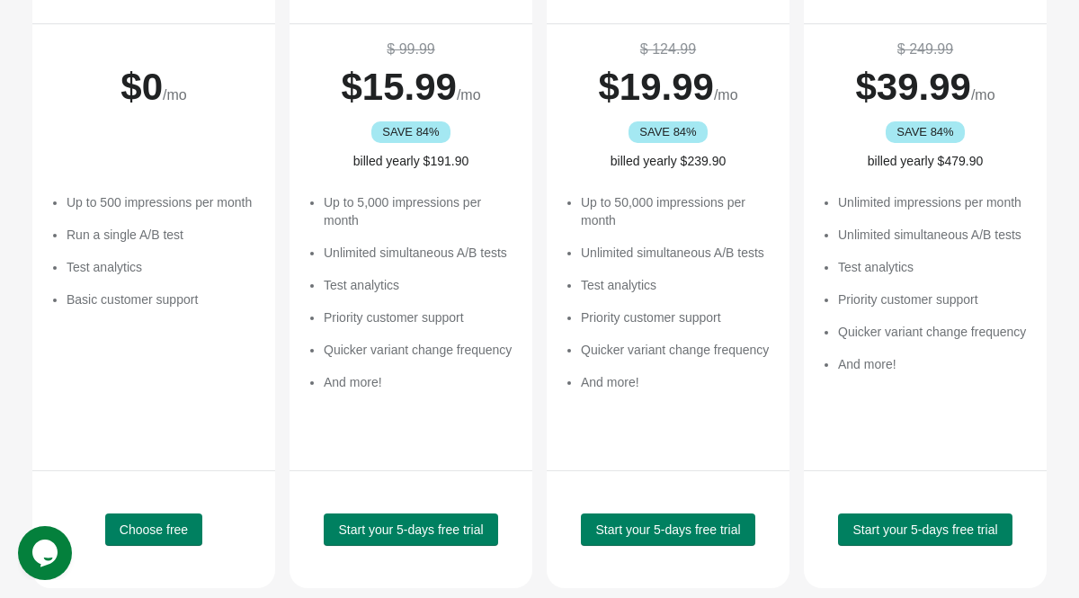
scroll to position [391, 0]
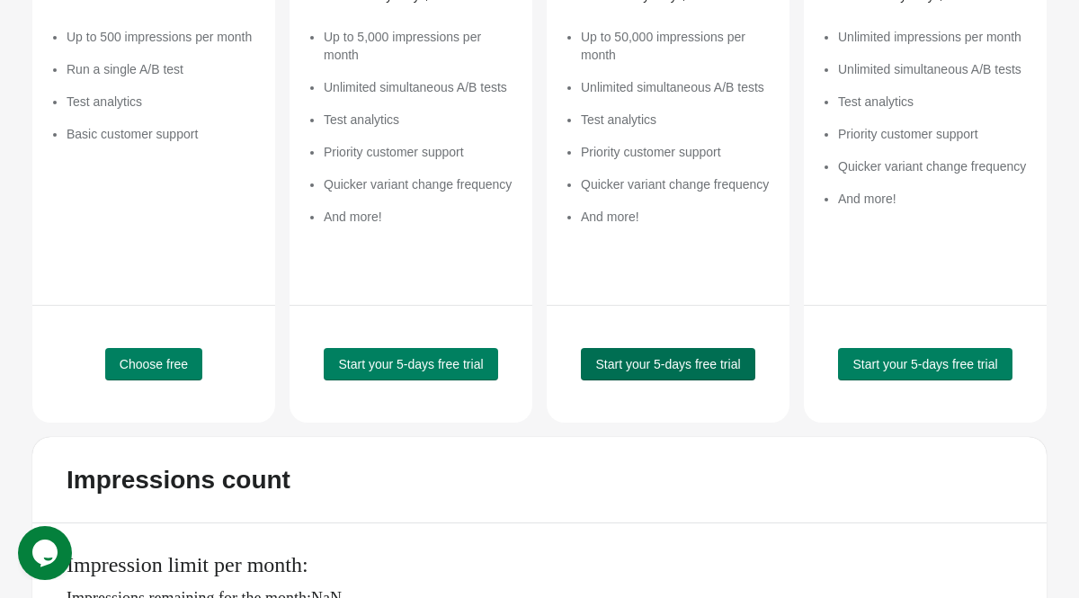
click at [713, 376] on button "Start your 5-days free trial" at bounding box center [668, 364] width 174 height 32
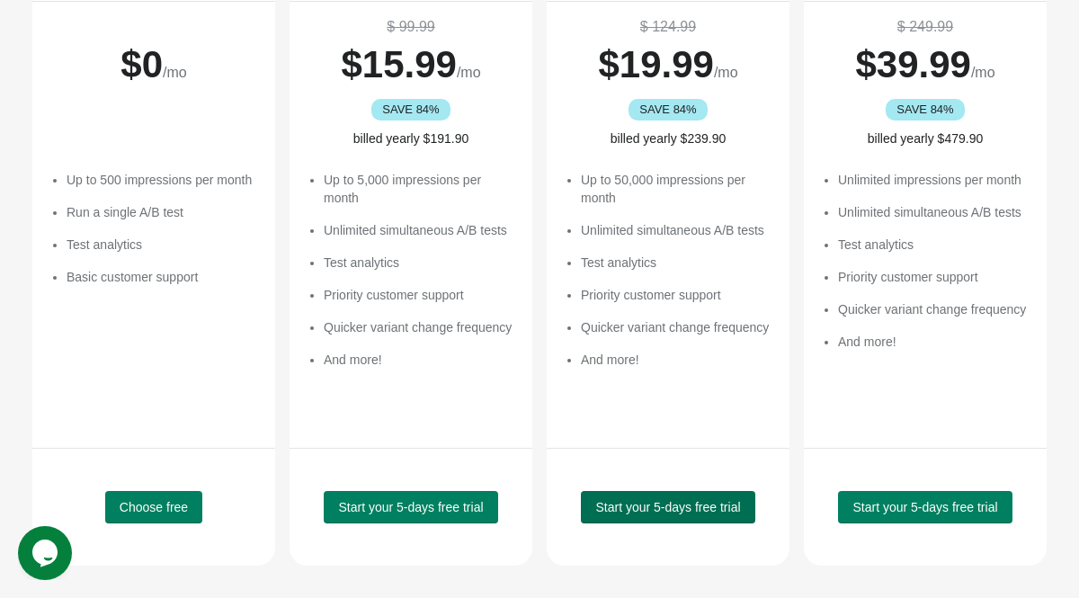
scroll to position [409, 0]
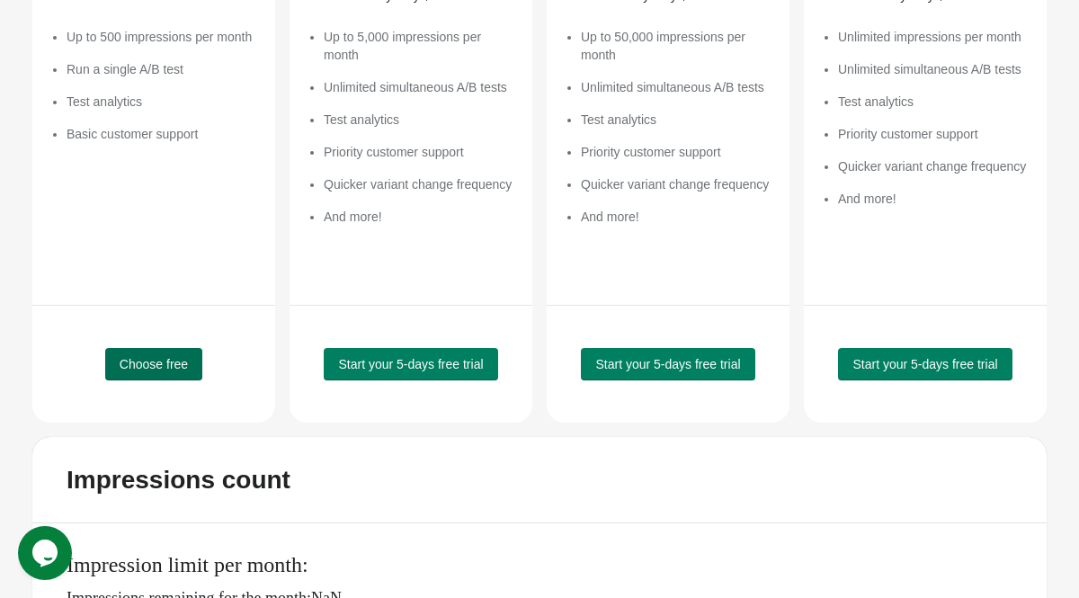
click at [184, 363] on span "Choose free" at bounding box center [154, 364] width 68 height 14
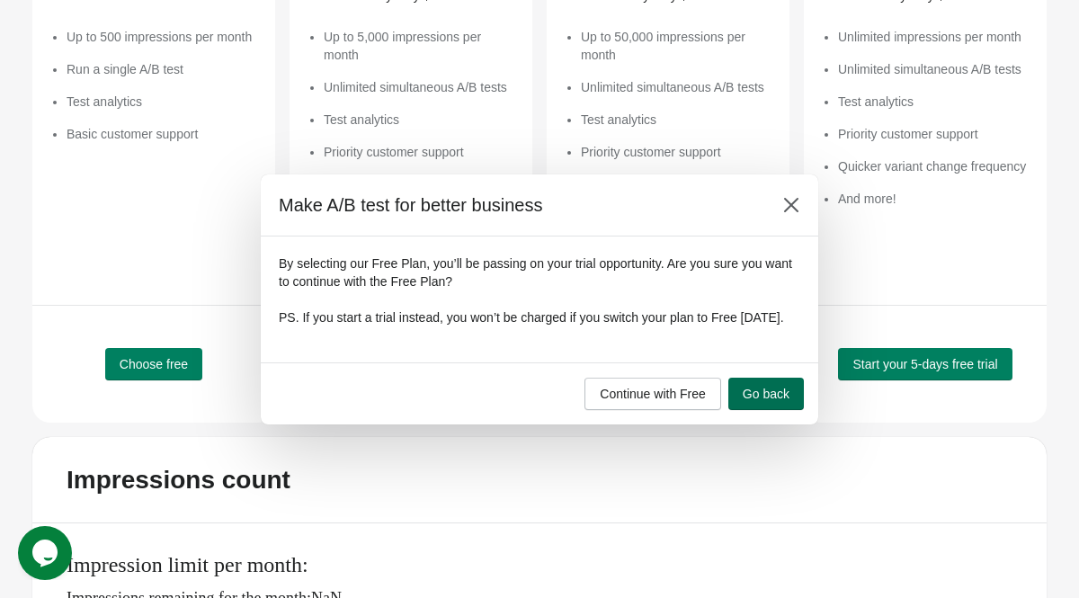
click at [775, 401] on span "Go back" at bounding box center [766, 394] width 47 height 14
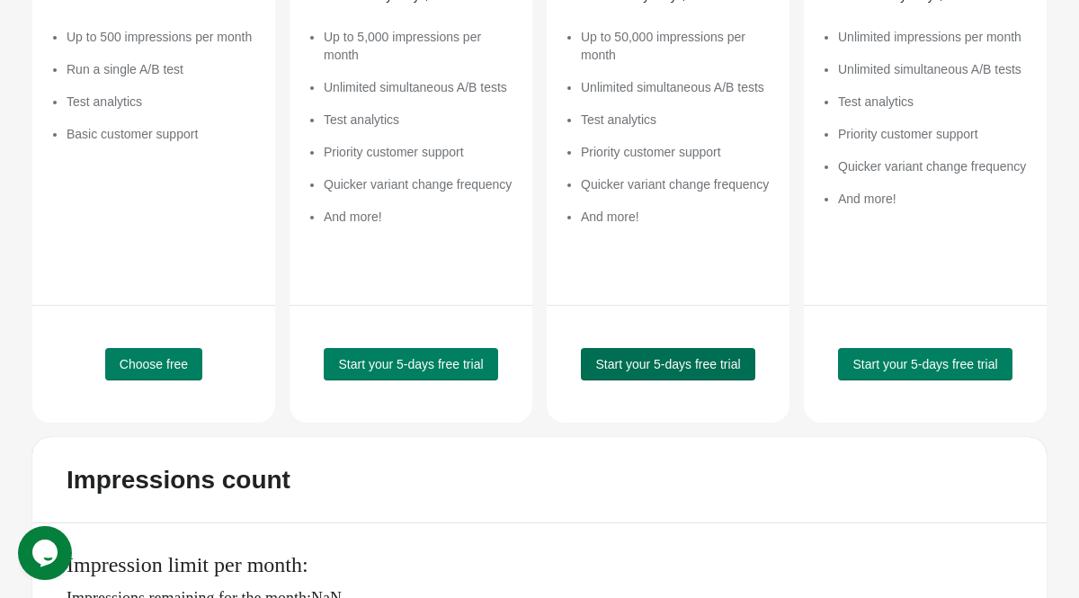
click at [723, 363] on span "Start your 5-days free trial" at bounding box center [667, 364] width 145 height 14
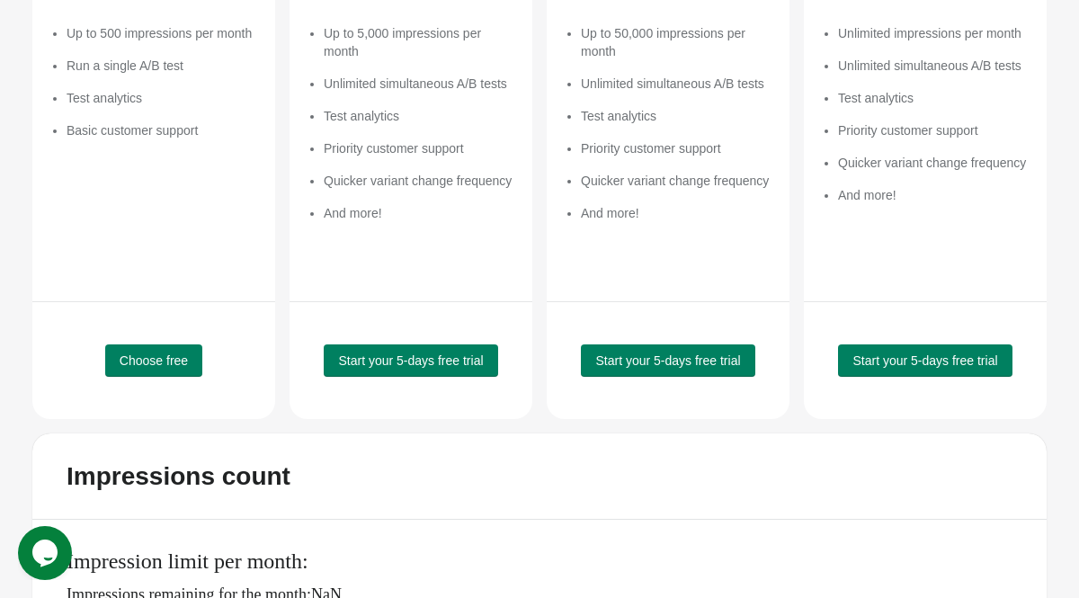
scroll to position [415, 0]
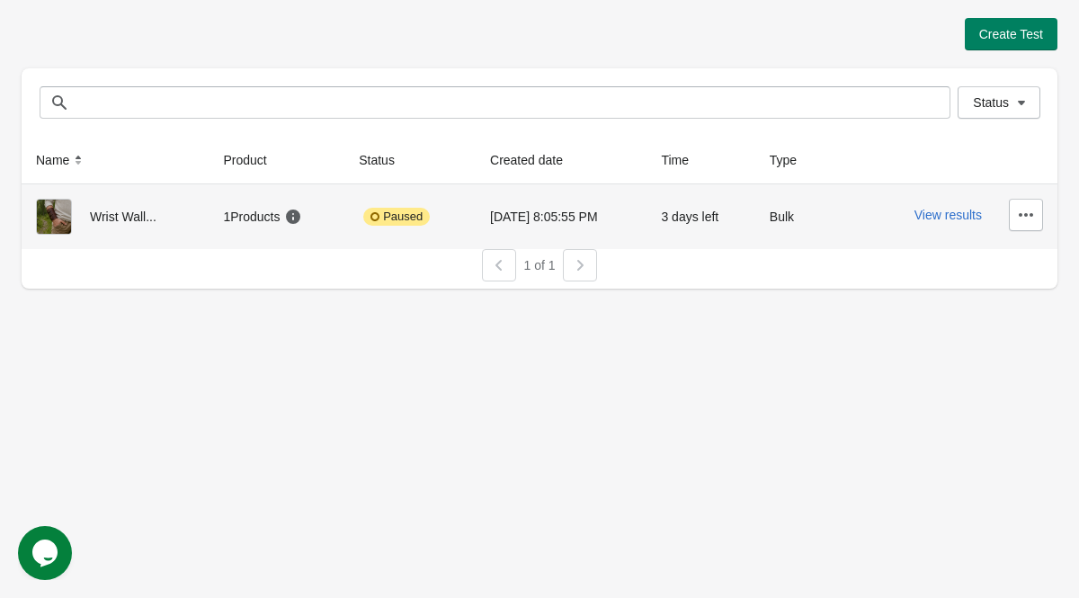
click at [324, 224] on div "1 Products" at bounding box center [276, 217] width 107 height 36
click at [1028, 212] on icon "button" at bounding box center [1026, 215] width 18 height 18
click at [740, 211] on div "3 days left" at bounding box center [700, 217] width 79 height 36
click at [375, 216] on div "Paused" at bounding box center [396, 217] width 67 height 18
click at [242, 224] on div "1 Products" at bounding box center [262, 217] width 79 height 18
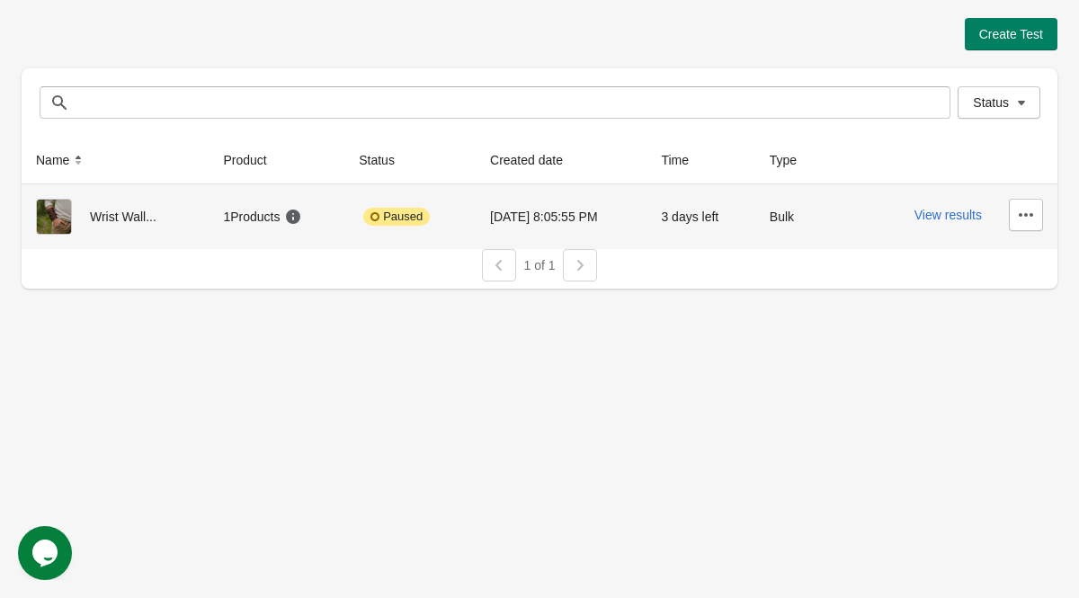
click at [242, 213] on div "1 Products" at bounding box center [262, 217] width 79 height 18
click at [117, 215] on div "Wrist Wall..." at bounding box center [115, 217] width 158 height 36
click at [57, 215] on img at bounding box center [54, 217] width 36 height 36
click at [1020, 218] on icon "button" at bounding box center [1026, 215] width 18 height 18
click at [975, 215] on button "View results" at bounding box center [947, 215] width 67 height 14
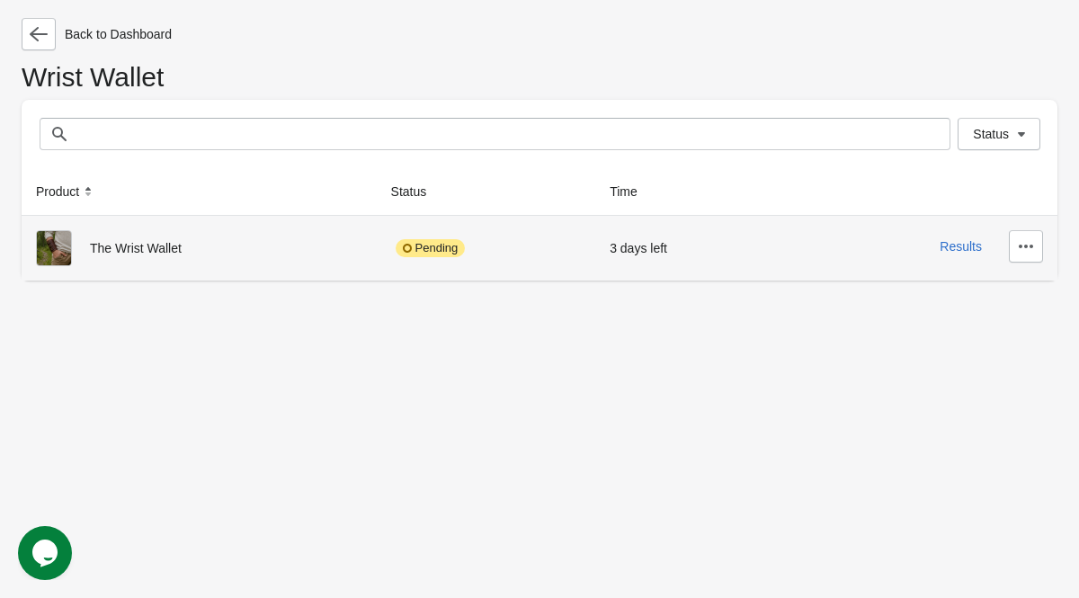
click at [420, 254] on div "Pending" at bounding box center [431, 248] width 70 height 18
click at [1028, 242] on icon "button" at bounding box center [1026, 246] width 18 height 18
click at [388, 270] on td "Pending" at bounding box center [486, 248] width 219 height 65
click at [402, 263] on div "Pending" at bounding box center [486, 248] width 191 height 36
click at [420, 261] on div "Pending" at bounding box center [486, 248] width 191 height 36
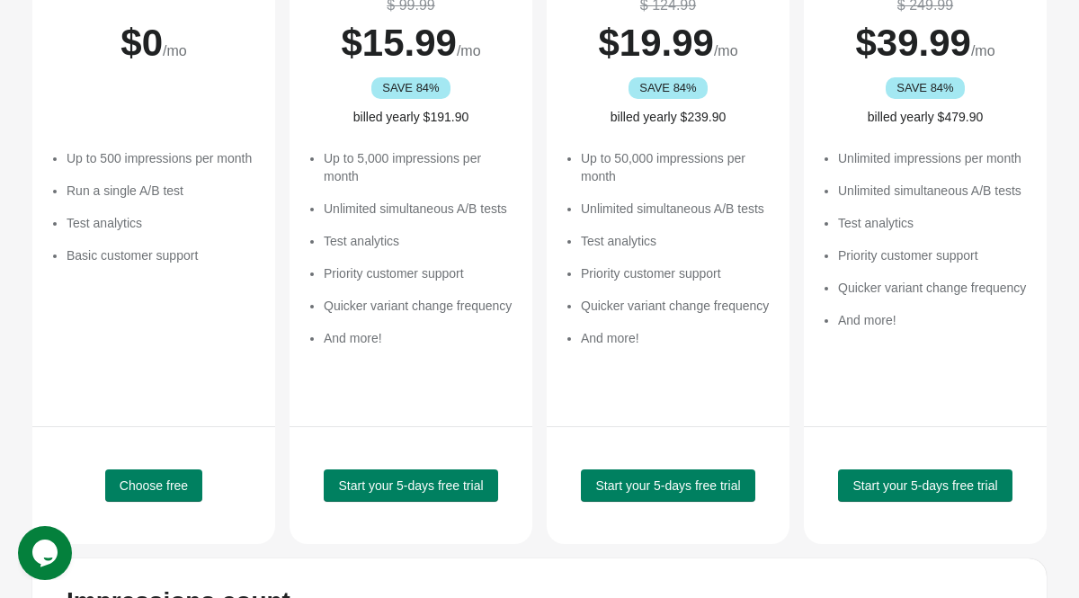
scroll to position [336, 0]
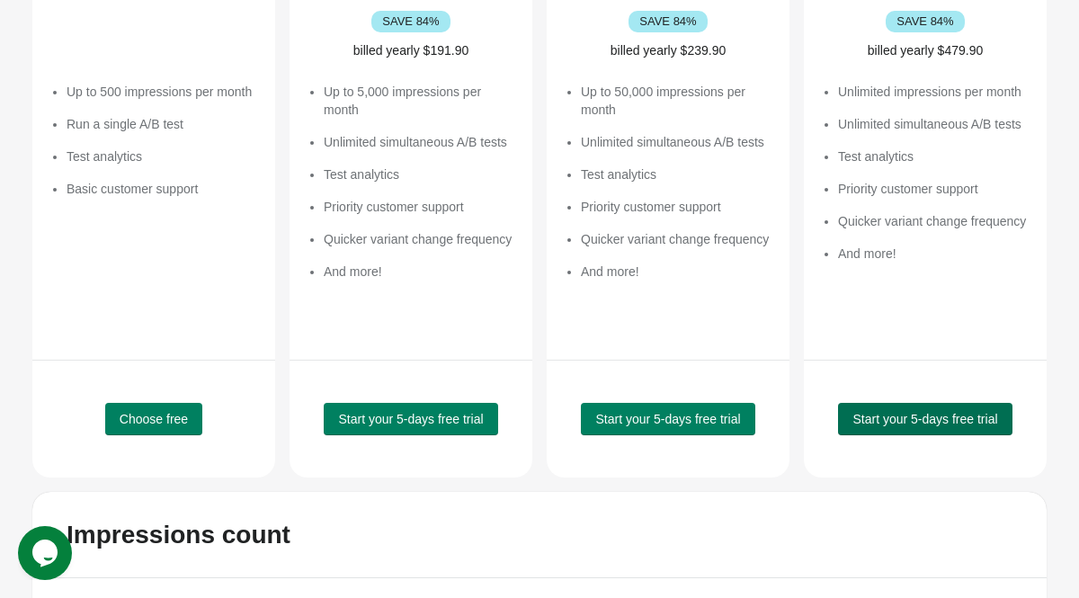
click at [951, 403] on button "Start your 5-days free trial" at bounding box center [925, 419] width 174 height 32
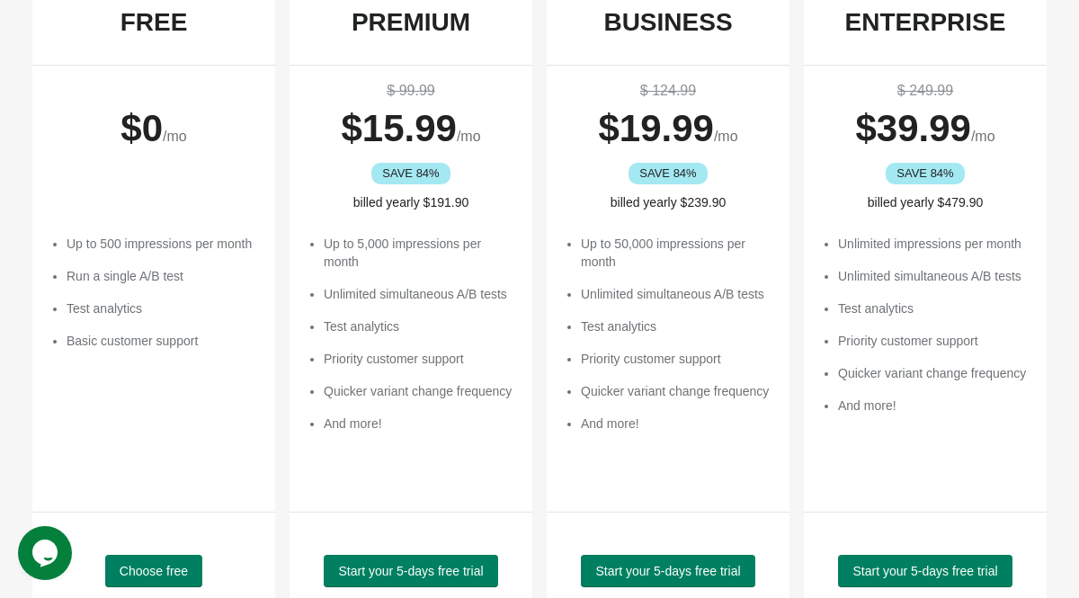
scroll to position [308, 0]
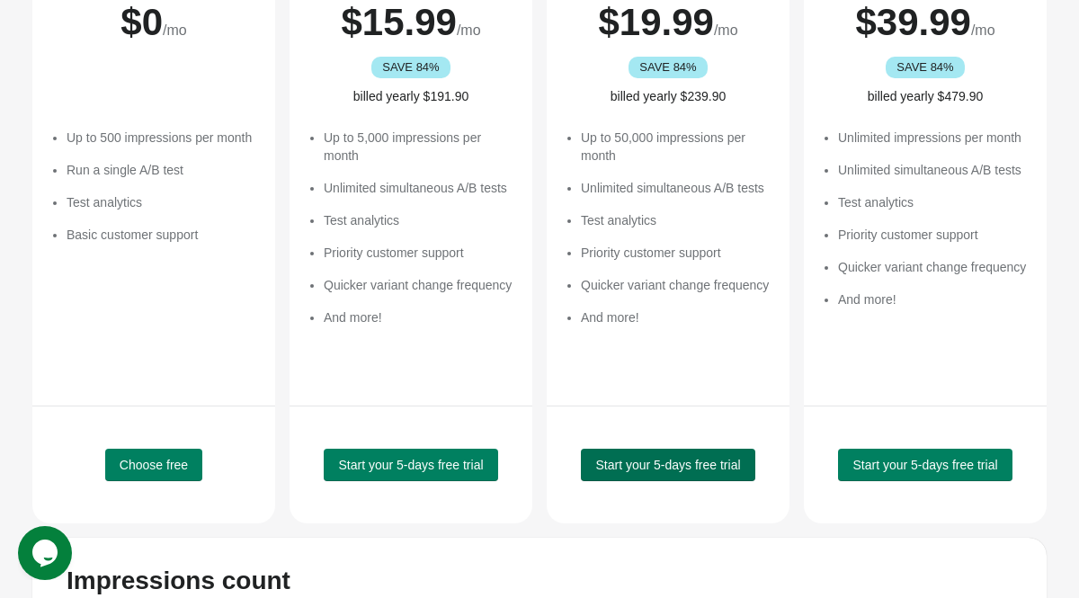
click at [681, 449] on button "Start your 5-days free trial" at bounding box center [668, 465] width 174 height 32
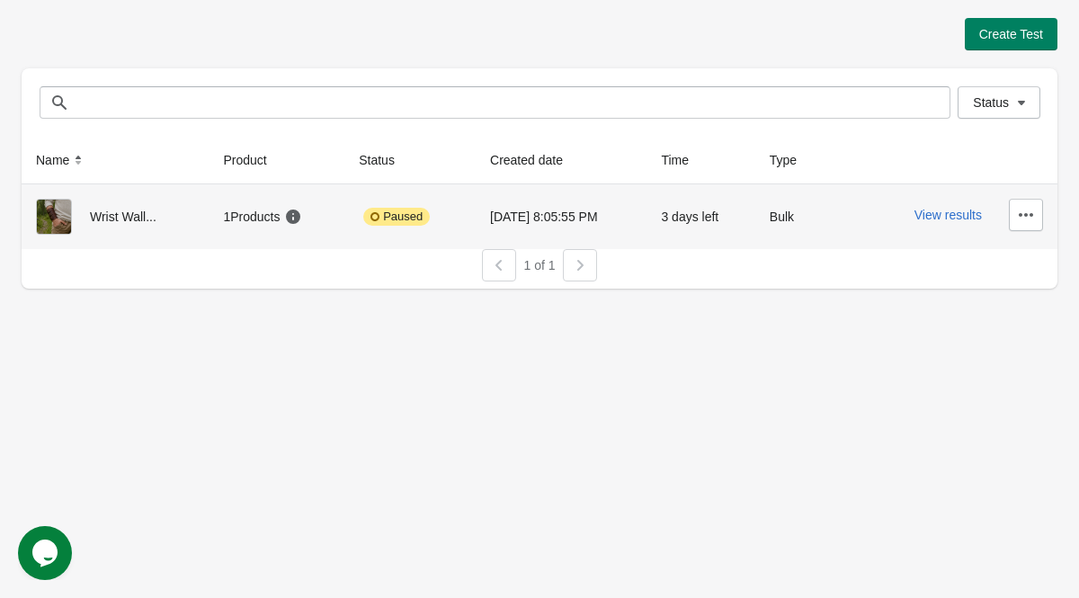
click at [407, 213] on div "Paused" at bounding box center [396, 217] width 67 height 18
click at [945, 215] on button "View results" at bounding box center [947, 215] width 67 height 14
